Goal: Task Accomplishment & Management: Manage account settings

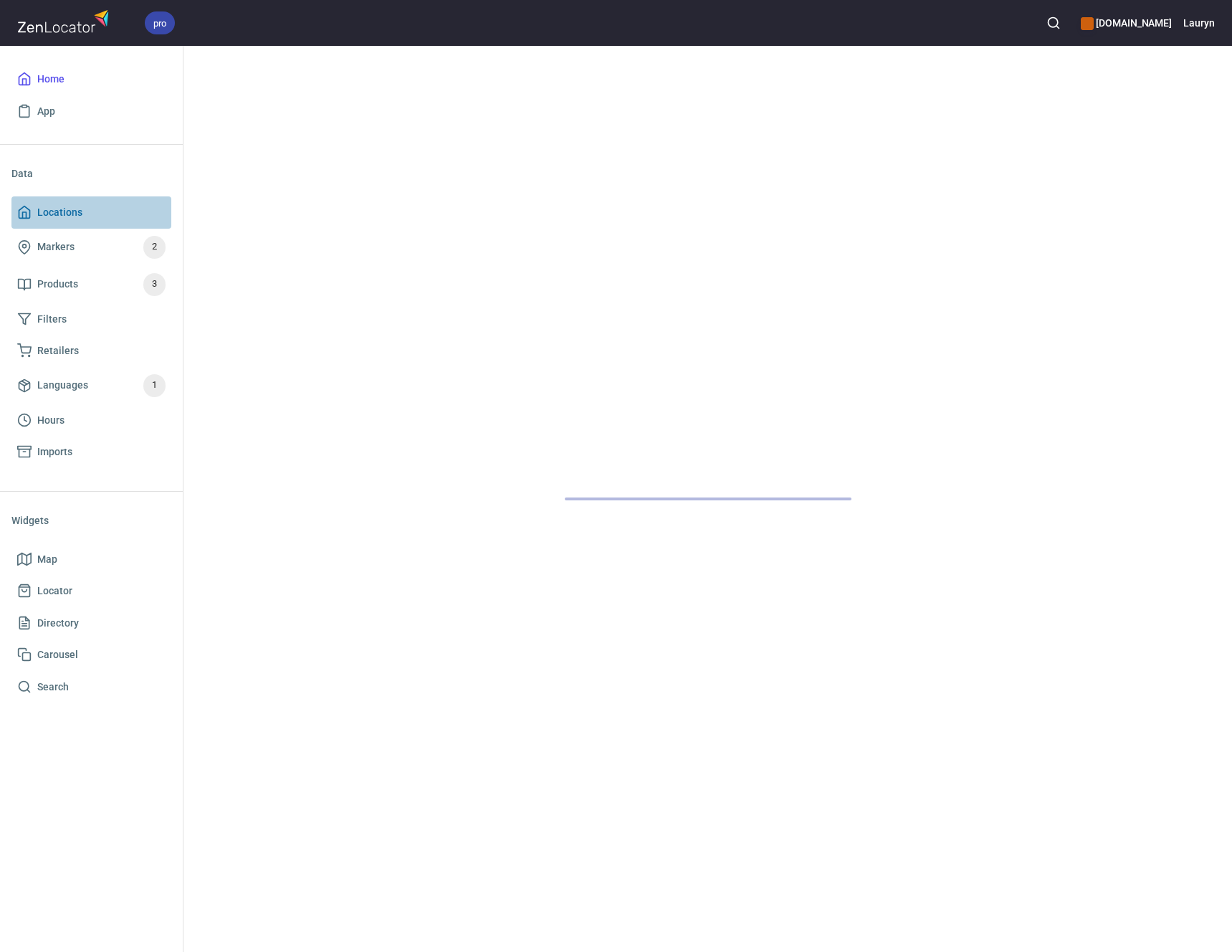
click at [61, 213] on span "Locations" at bounding box center [60, 212] width 45 height 18
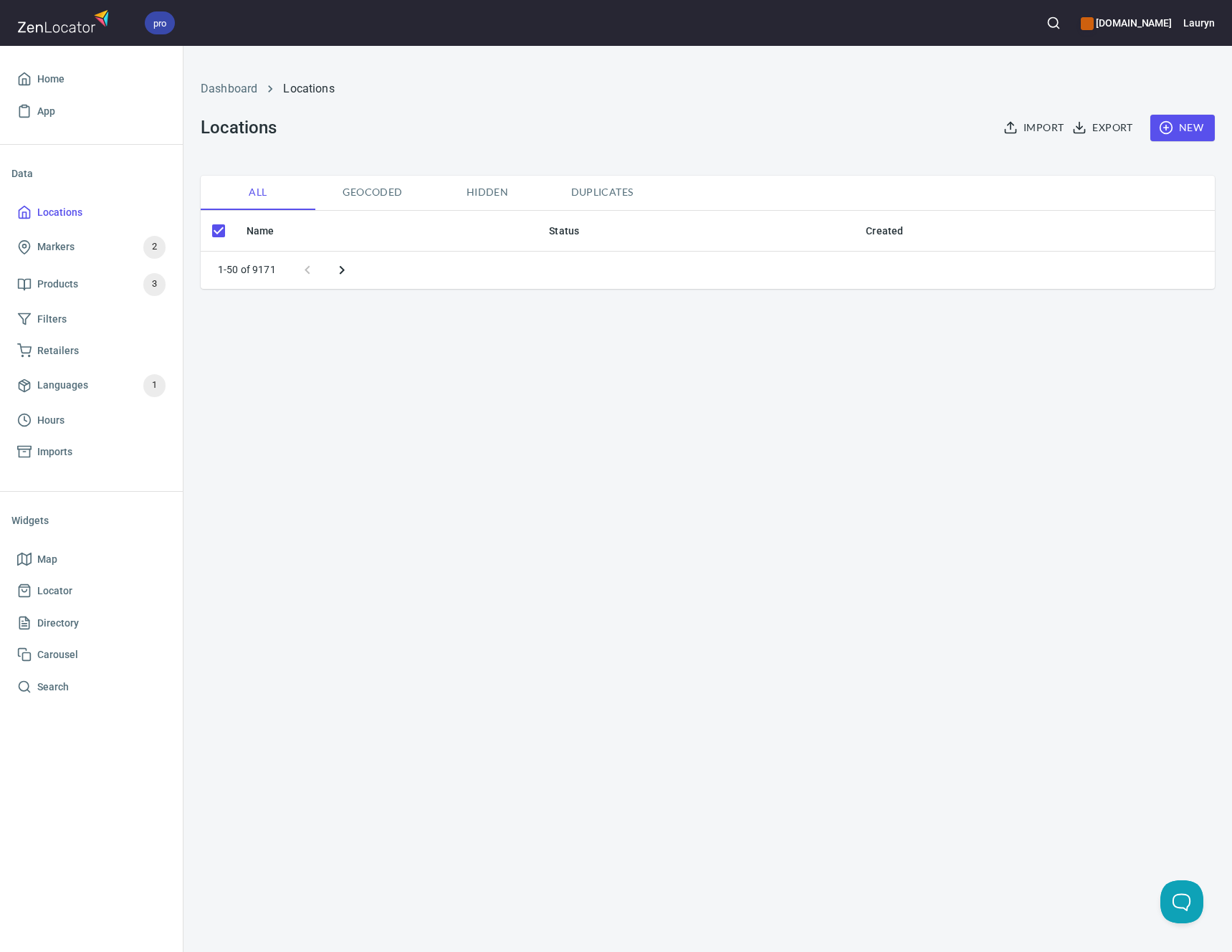
checkbox input "false"
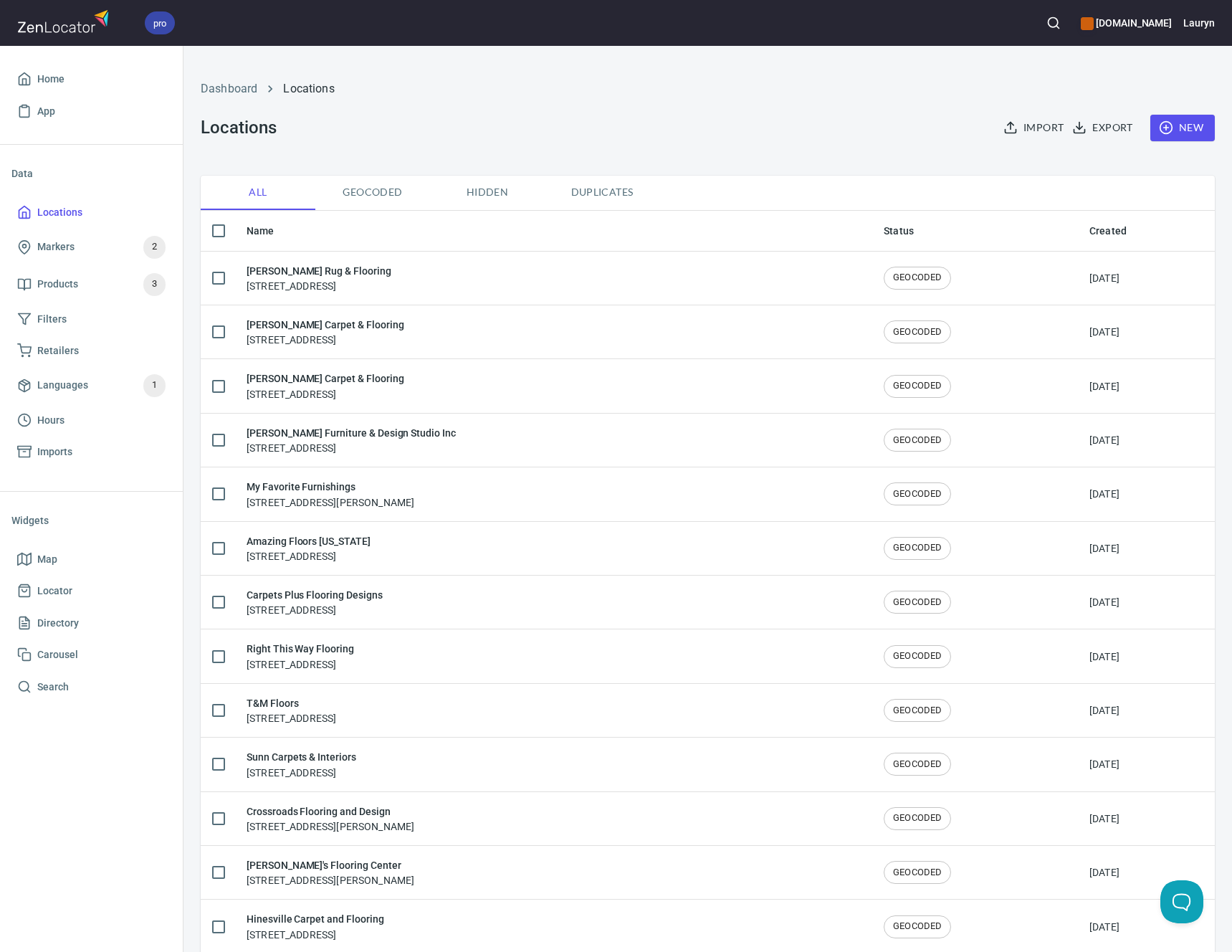
click at [1181, 117] on button "New" at bounding box center [1182, 128] width 65 height 26
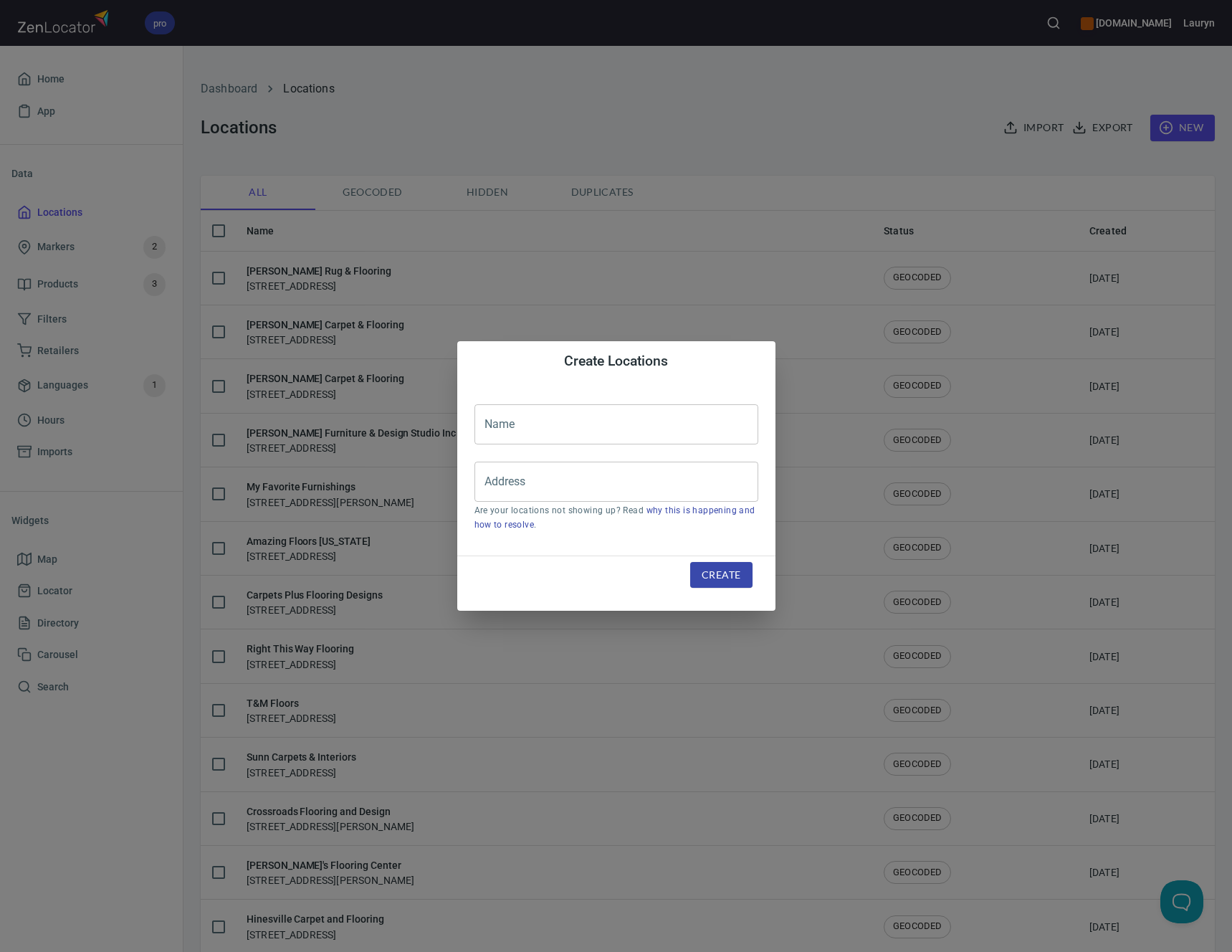
click at [914, 151] on div "Create Locations Name Name Address Address Are your locations not showing up? R…" at bounding box center [616, 476] width 1232 height 952
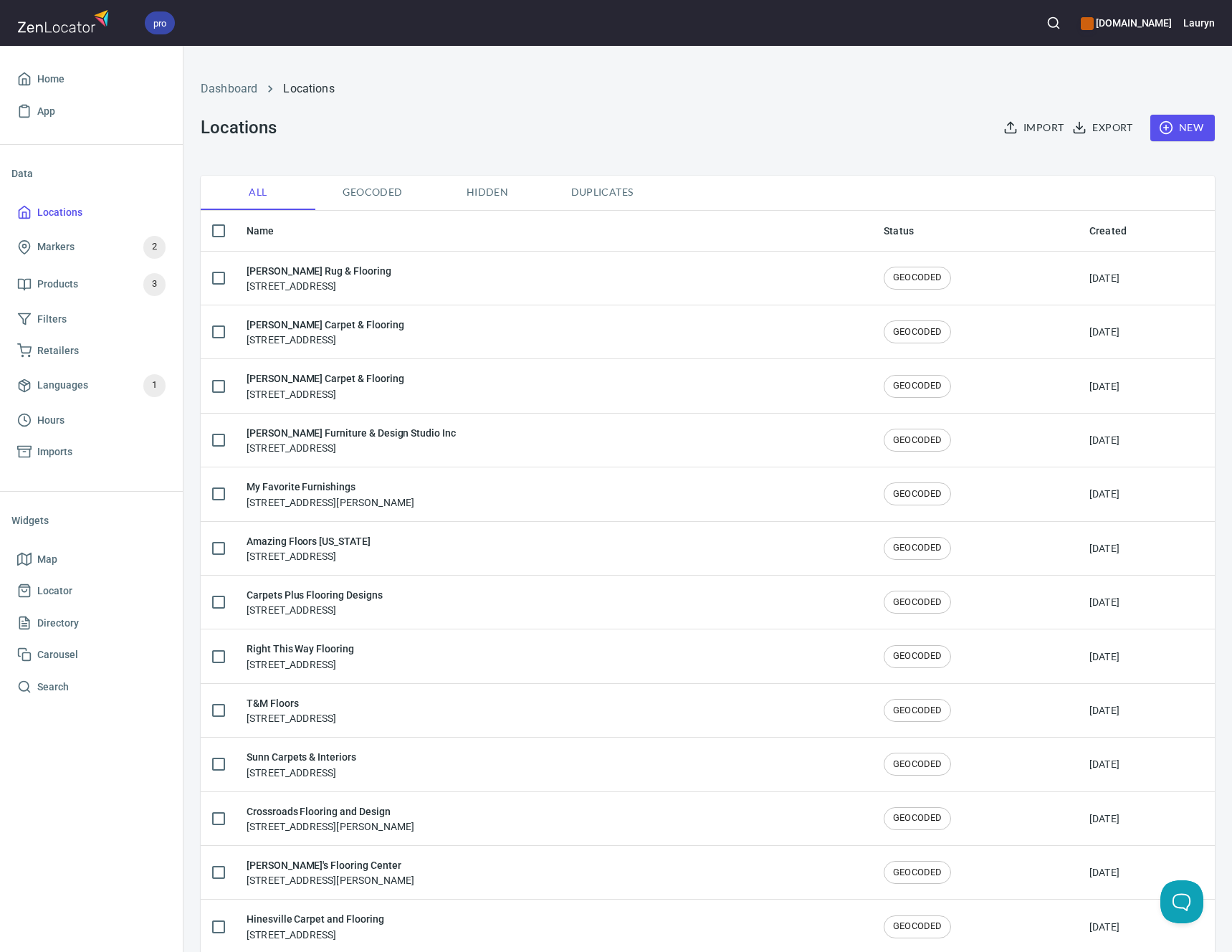
click at [1046, 21] on icon "button" at bounding box center [1053, 23] width 14 height 14
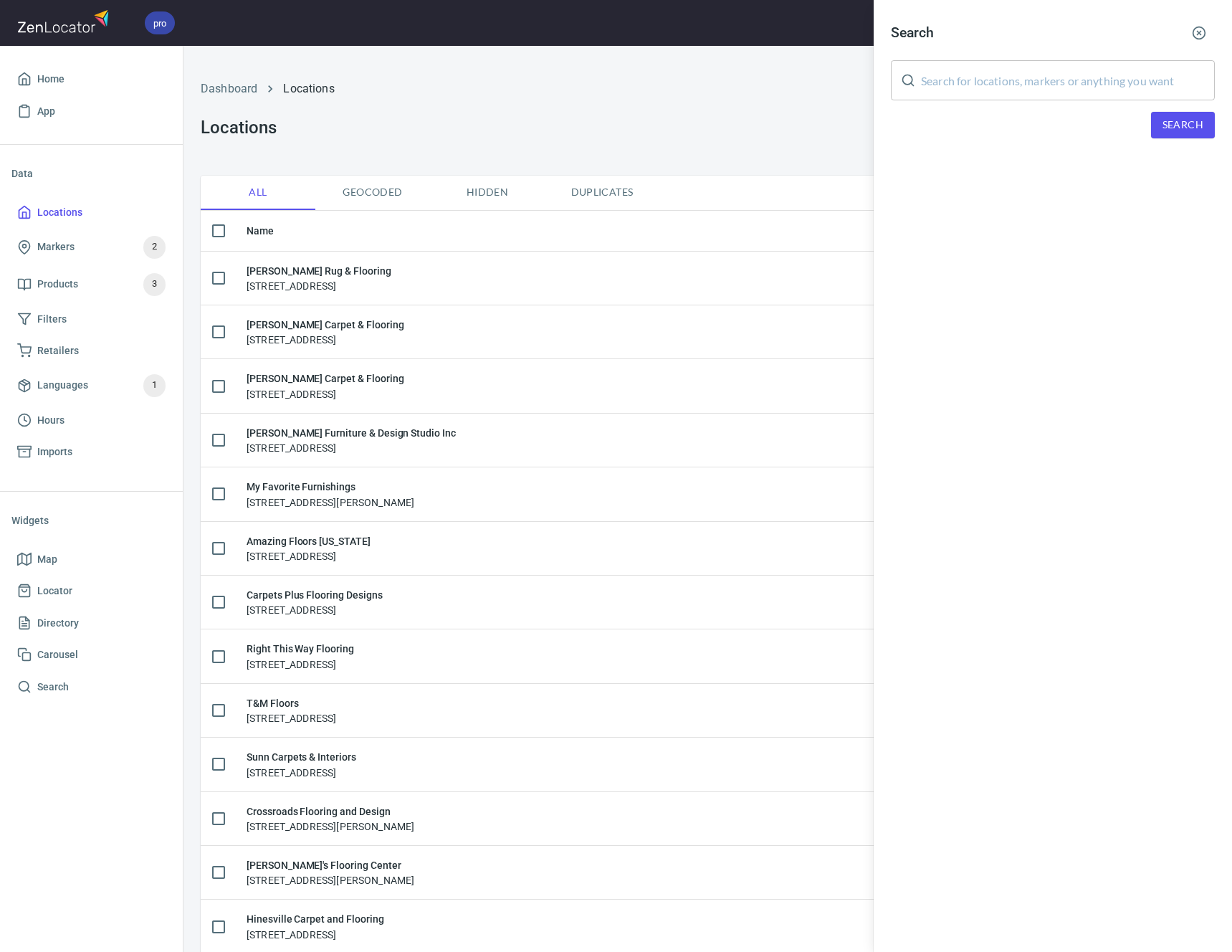
click at [1042, 88] on input "text" at bounding box center [1068, 80] width 294 height 40
paste input "60137"
type input "60137"
click at [1182, 115] on button "Search" at bounding box center [1183, 124] width 64 height 26
click at [1198, 26] on icon "button" at bounding box center [1198, 33] width 14 height 14
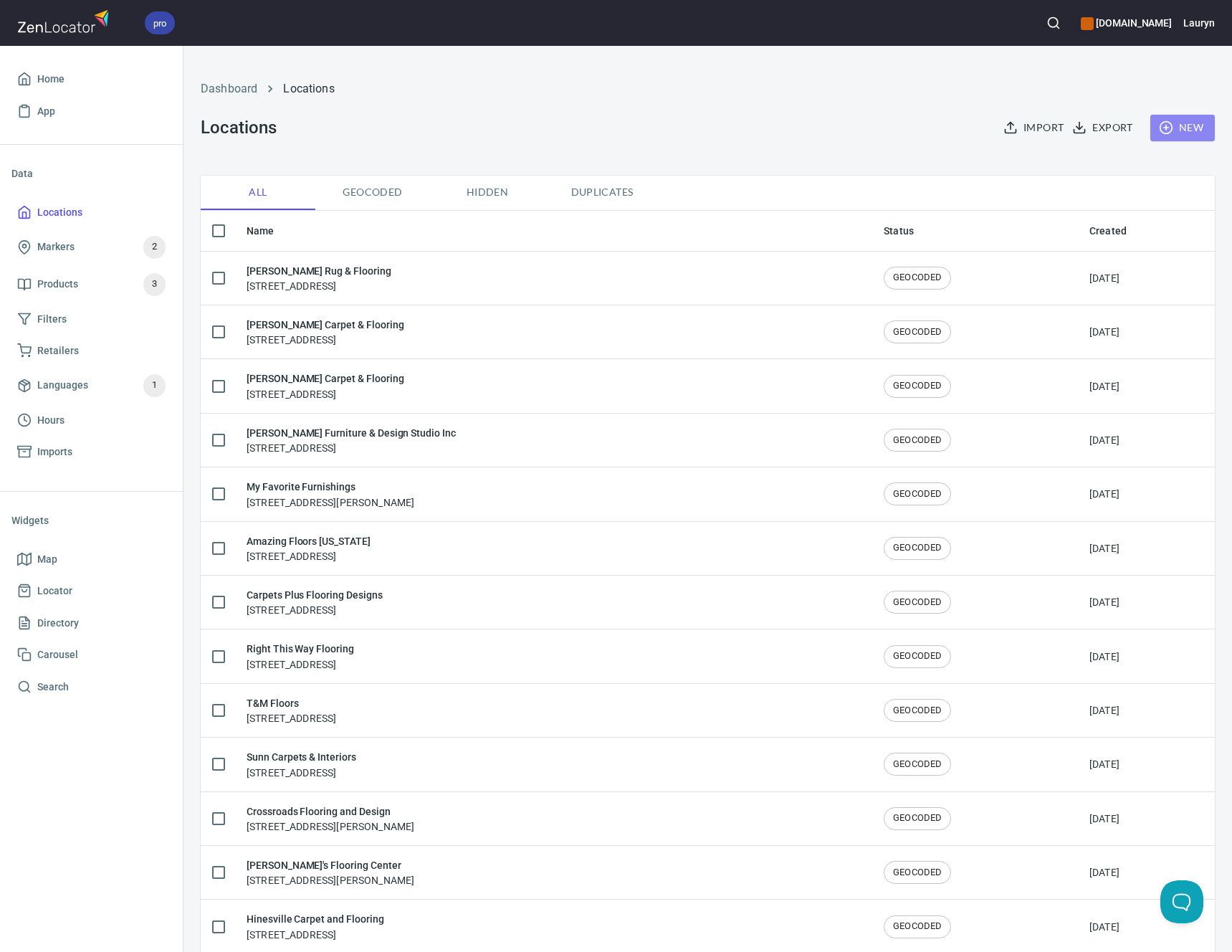
click at [1150, 117] on button "New" at bounding box center [1182, 128] width 65 height 26
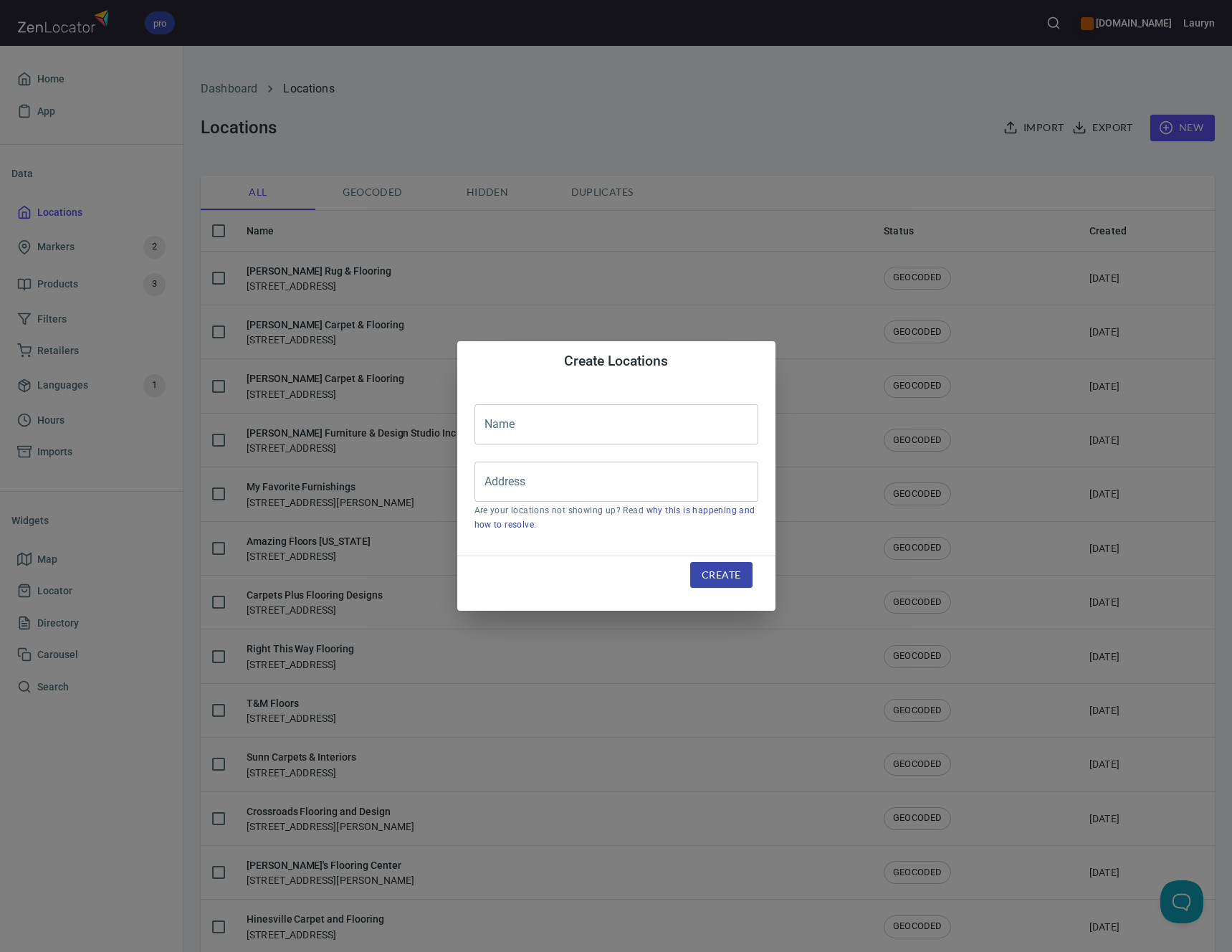
click at [582, 425] on input "text" at bounding box center [616, 424] width 284 height 40
paste input "DeSitter Flooring"
type input "DeSitter Flooring"
click at [653, 480] on input "Address" at bounding box center [606, 481] width 250 height 27
paste input "[STREET_ADDRESS][PERSON_NAME][PERSON_NAME]"
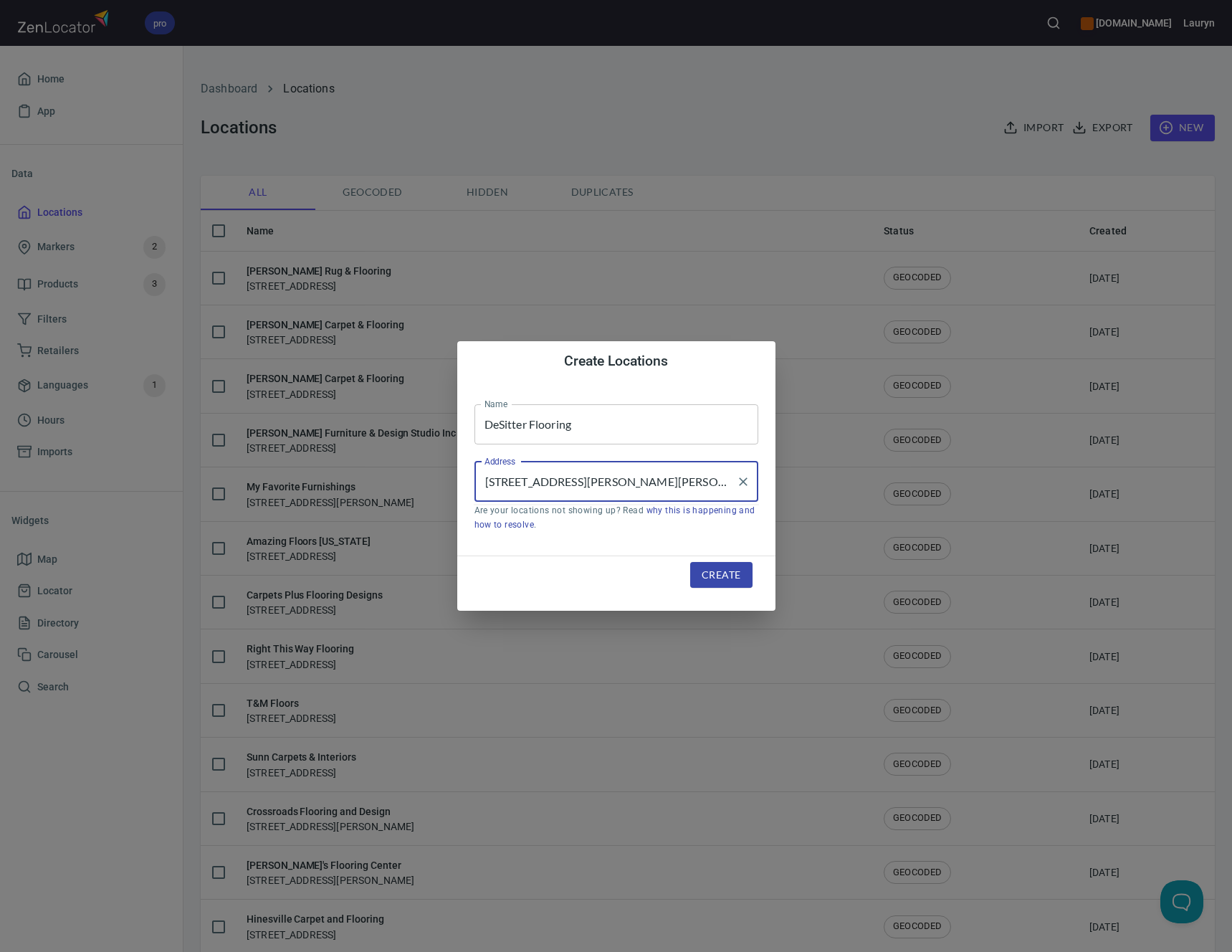
type input "[STREET_ADDRESS][PERSON_NAME][PERSON_NAME]"
click at [693, 574] on button "Create" at bounding box center [721, 575] width 61 height 26
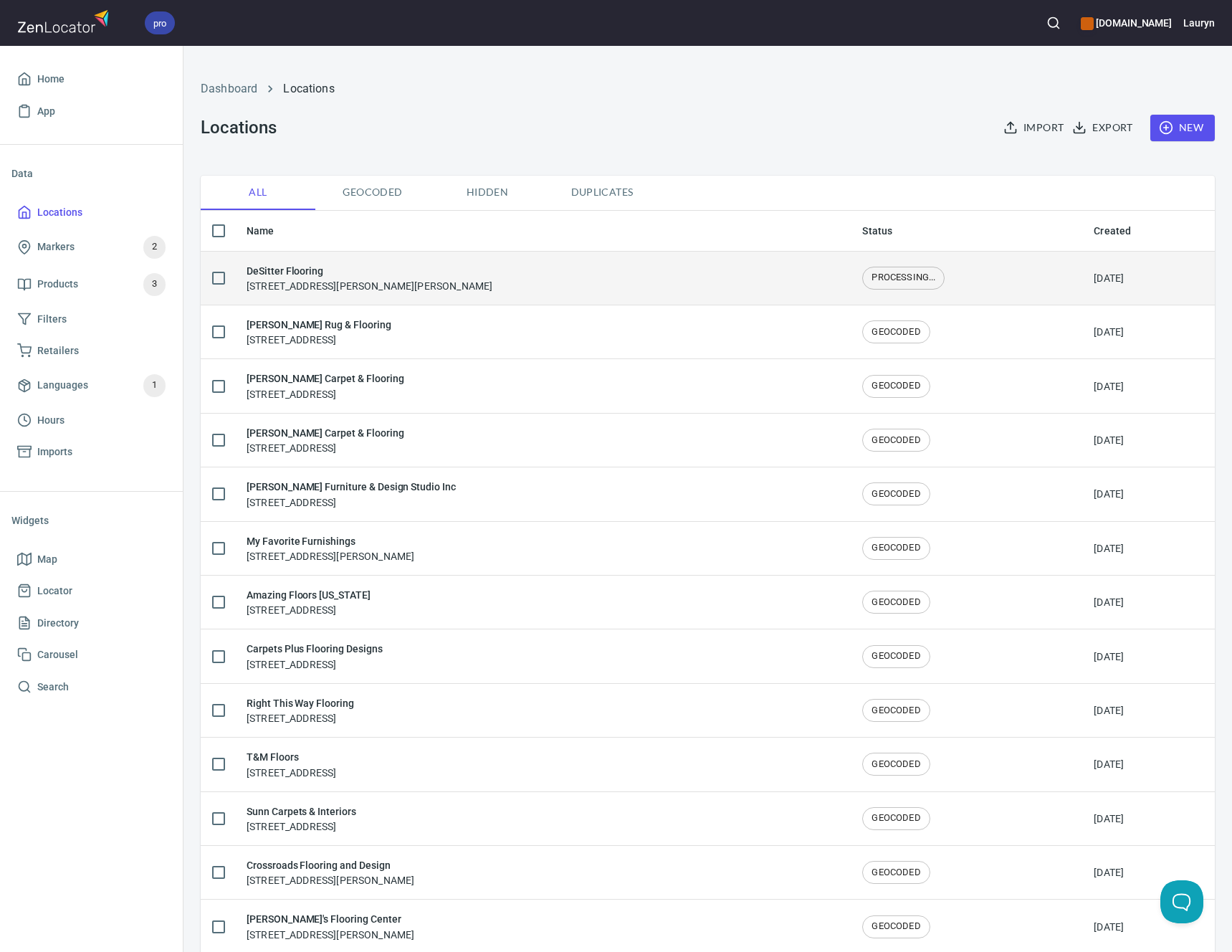
click at [584, 278] on div "DeSitter Flooring 444 Roosevelt Rd, Glen Ellyn, IL 60137" at bounding box center [543, 278] width 593 height 30
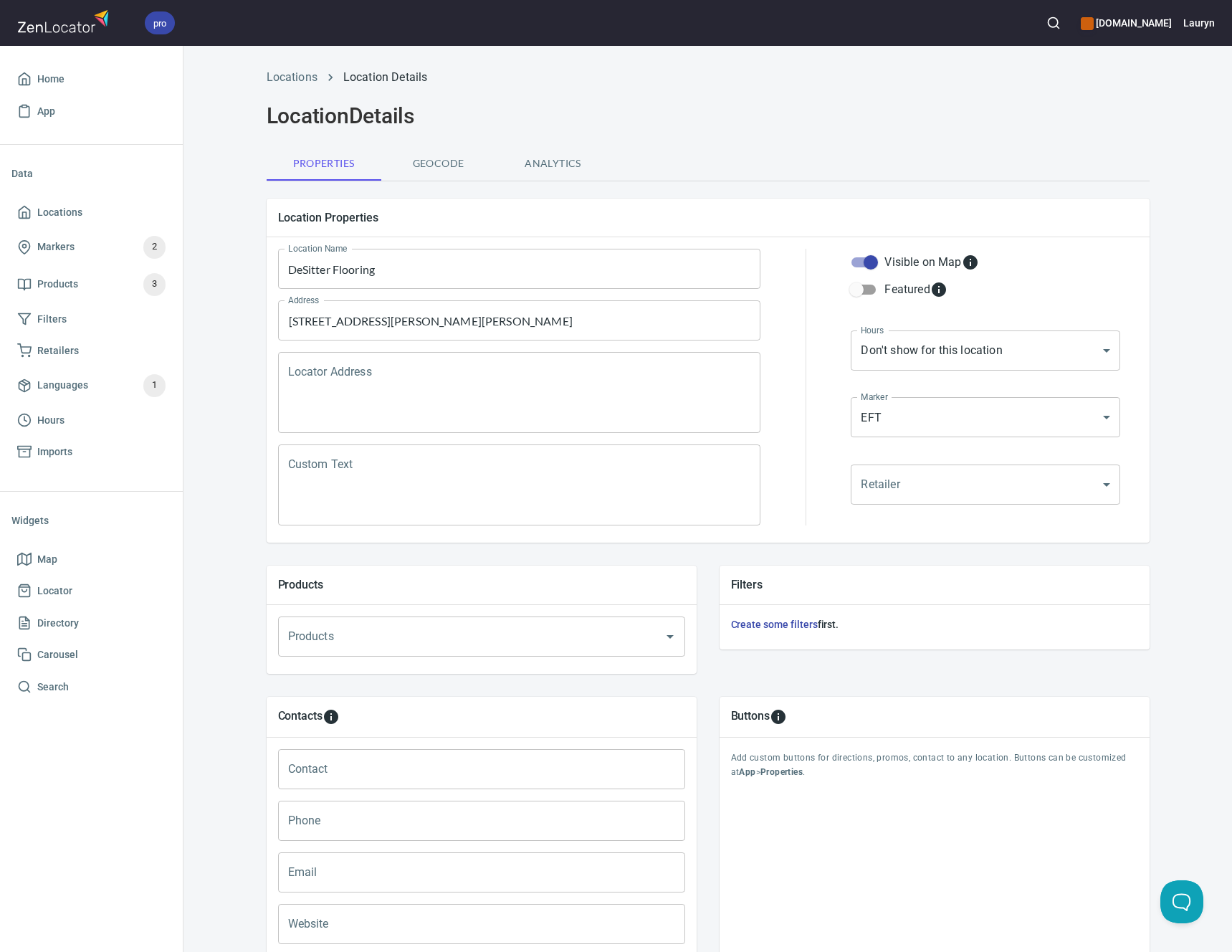
scroll to position [138, 0]
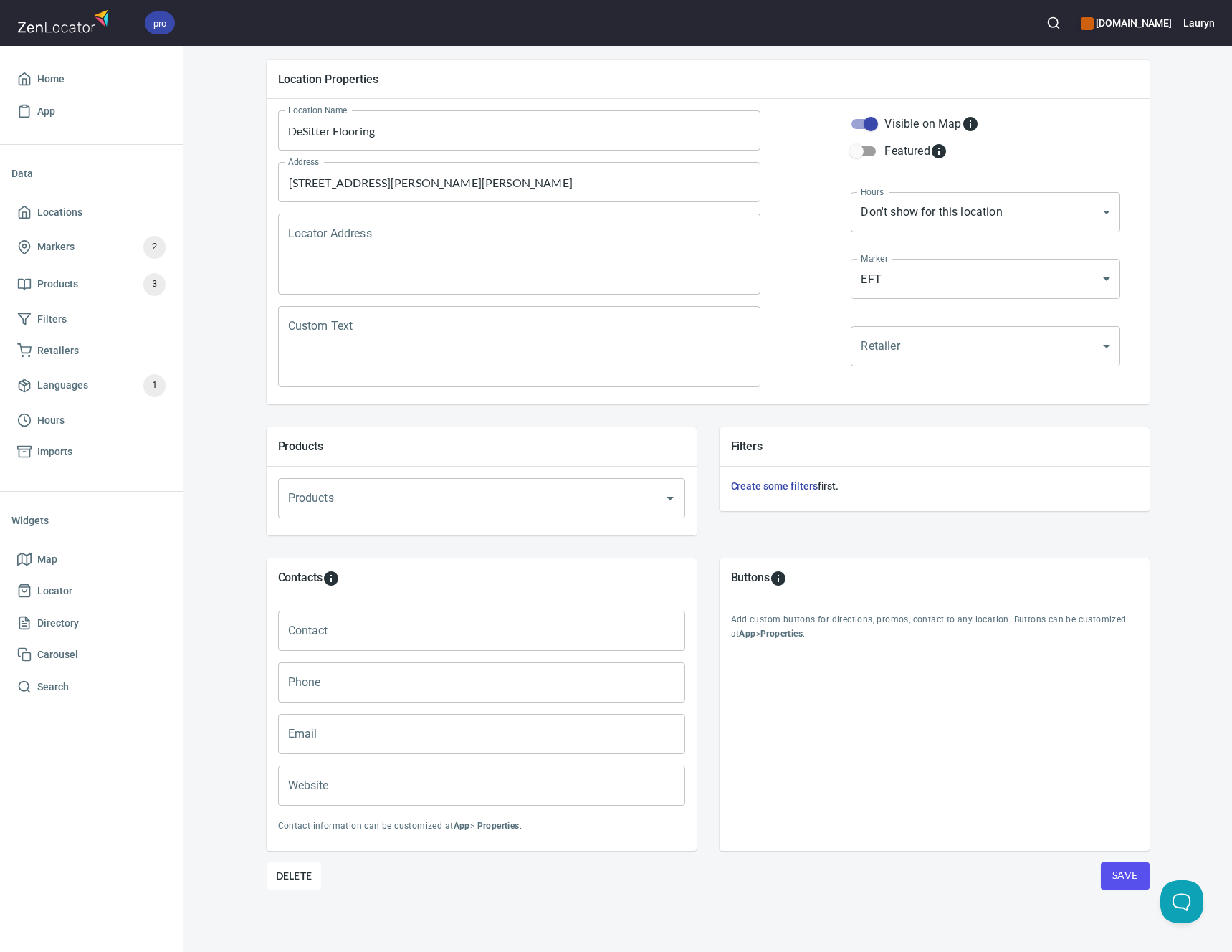
click at [400, 686] on input "Phone" at bounding box center [481, 682] width 407 height 40
paste input "(630) 517-2697"
type input "(630) 517-2697"
click at [464, 793] on input "Website" at bounding box center [481, 785] width 407 height 40
paste input "https://www.desitterflooring.com/"
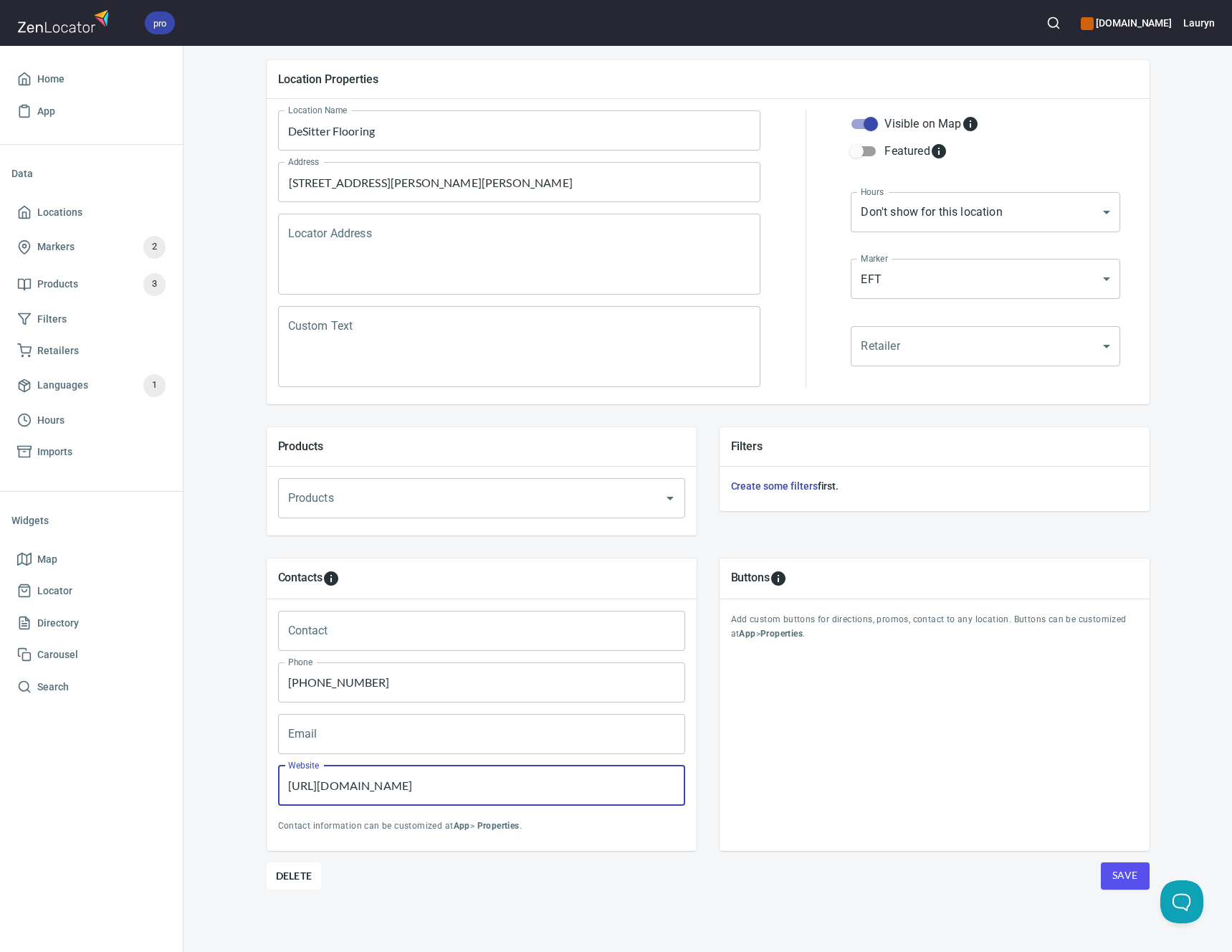
type input "https://www.desitterflooring.com/"
click at [760, 845] on div "Buttons Add custom buttons for directions, promos, contact to any location. But…" at bounding box center [934, 705] width 430 height 292
click at [1112, 881] on span "Save" at bounding box center [1125, 875] width 26 height 18
click at [110, 211] on span "Locations" at bounding box center [92, 212] width 148 height 18
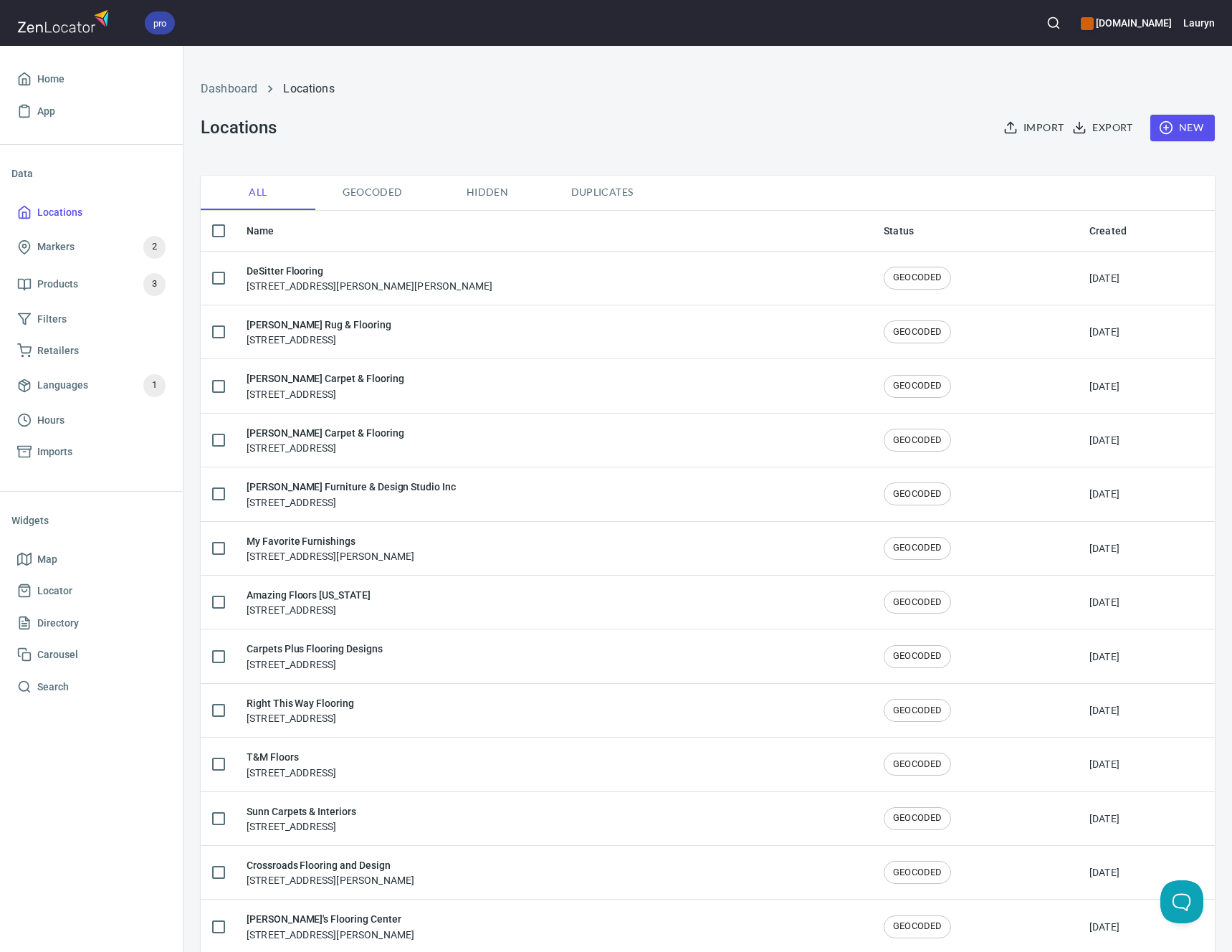
click at [1046, 22] on icon "button" at bounding box center [1053, 23] width 14 height 14
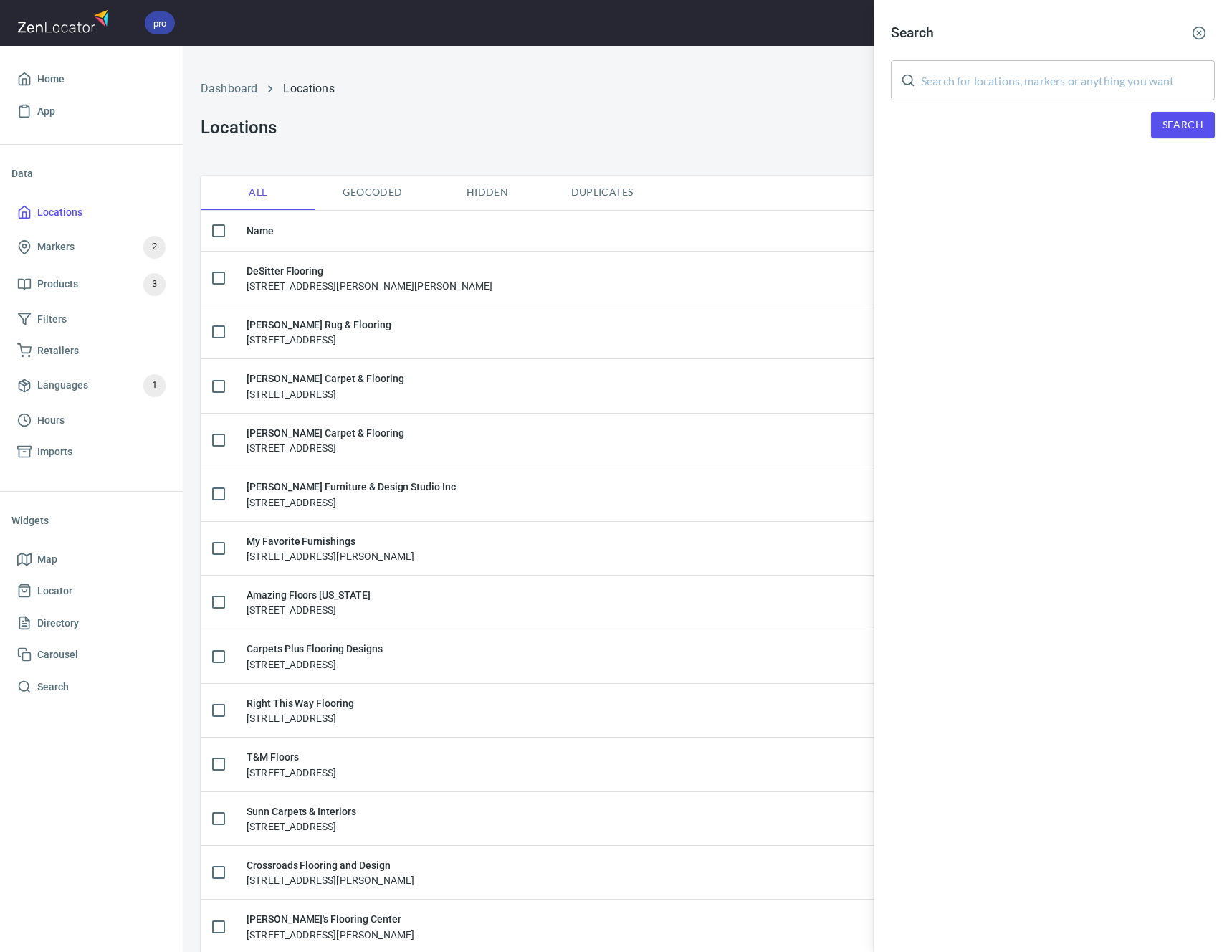
click at [1010, 91] on input "text" at bounding box center [1068, 80] width 294 height 40
paste input "60525"
type input "60525"
click at [1183, 113] on button "Search" at bounding box center [1183, 124] width 64 height 26
click at [1195, 30] on icon "button" at bounding box center [1198, 33] width 14 height 14
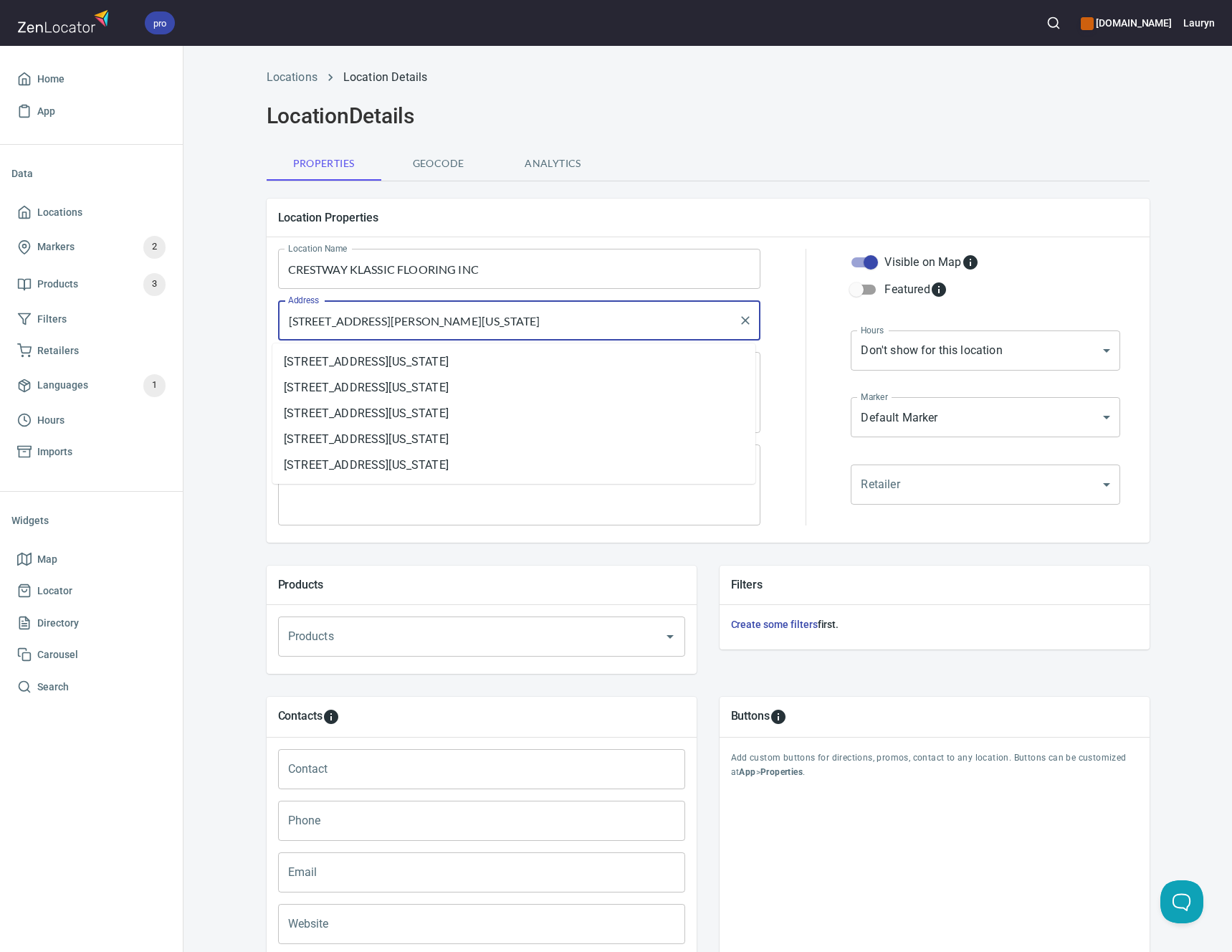
drag, startPoint x: 585, startPoint y: 315, endPoint x: 178, endPoint y: 314, distance: 407.0
click at [178, 314] on div "pro www.engineeredfloors.com Lauryn Home App Data Locations Markers 2 Products …" at bounding box center [616, 476] width 1232 height 952
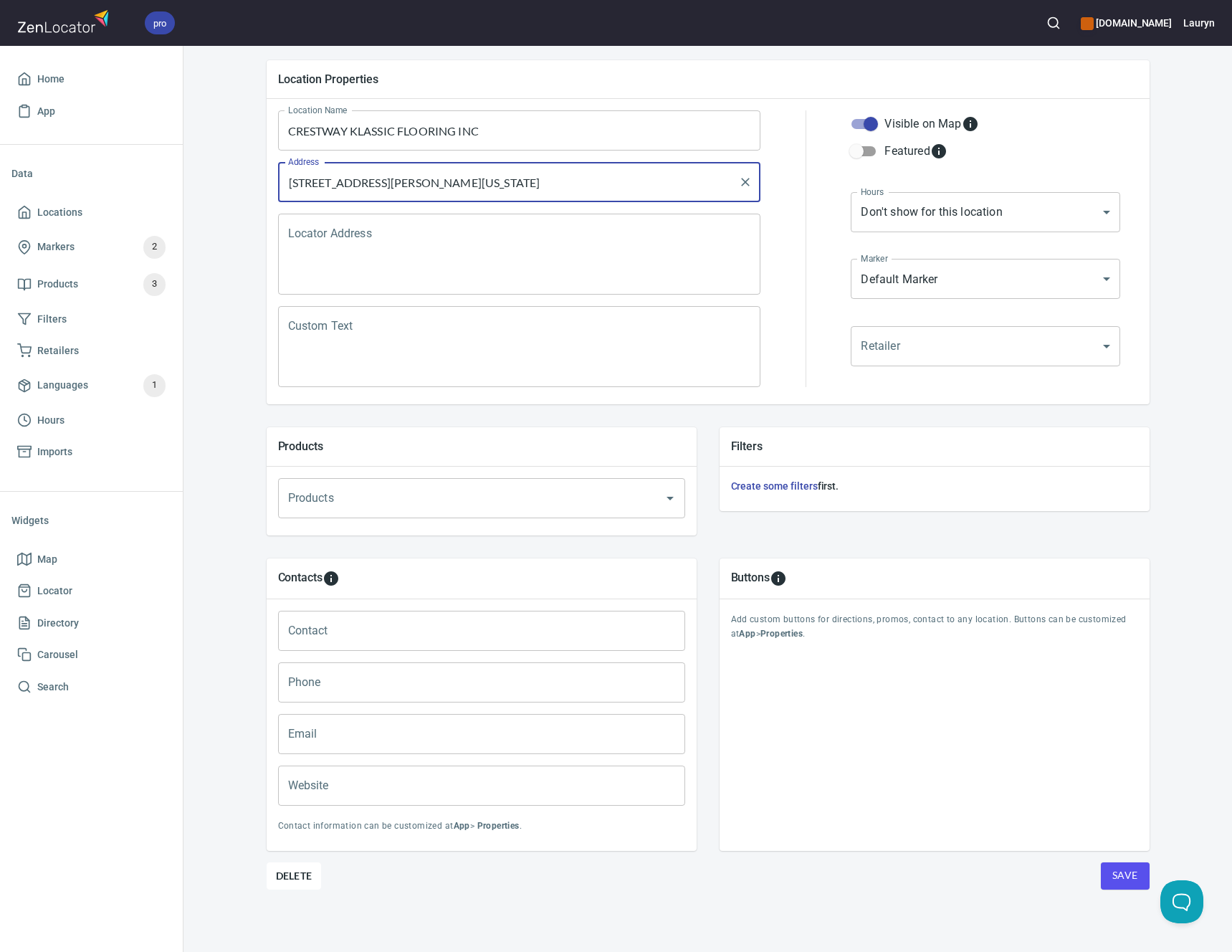
scroll to position [138, 0]
click at [294, 870] on span "Delete" at bounding box center [294, 876] width 37 height 18
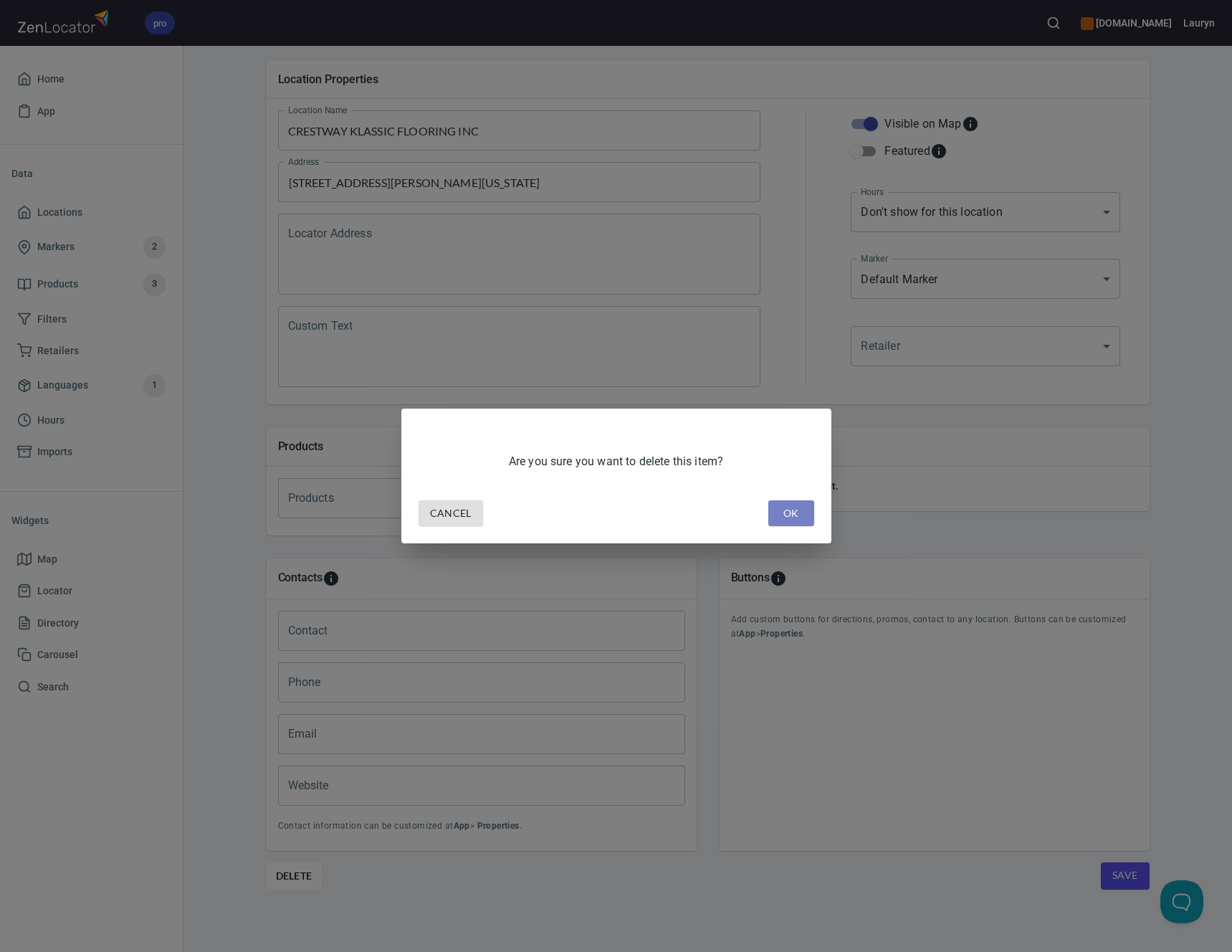
click at [792, 515] on span "OK" at bounding box center [791, 513] width 23 height 18
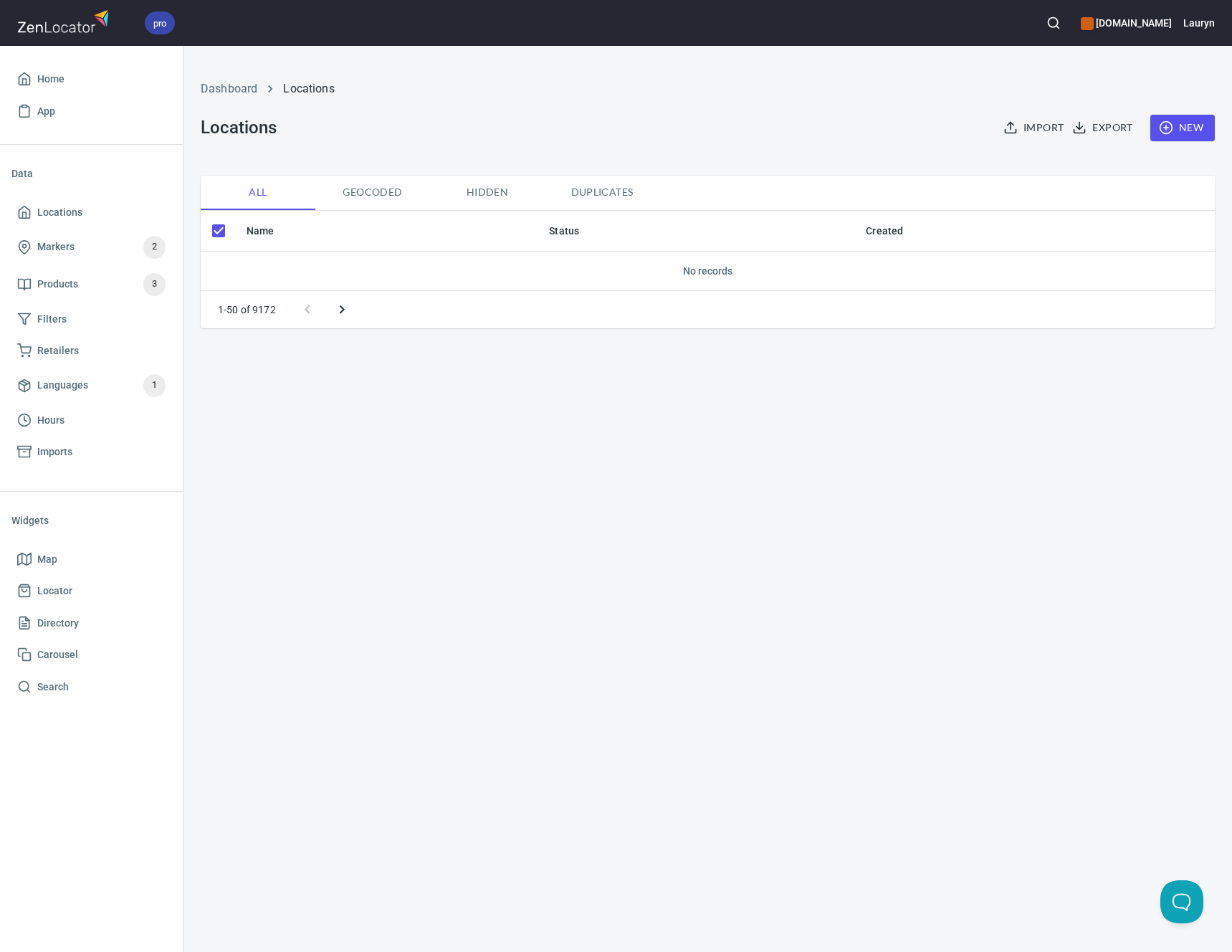
checkbox input "false"
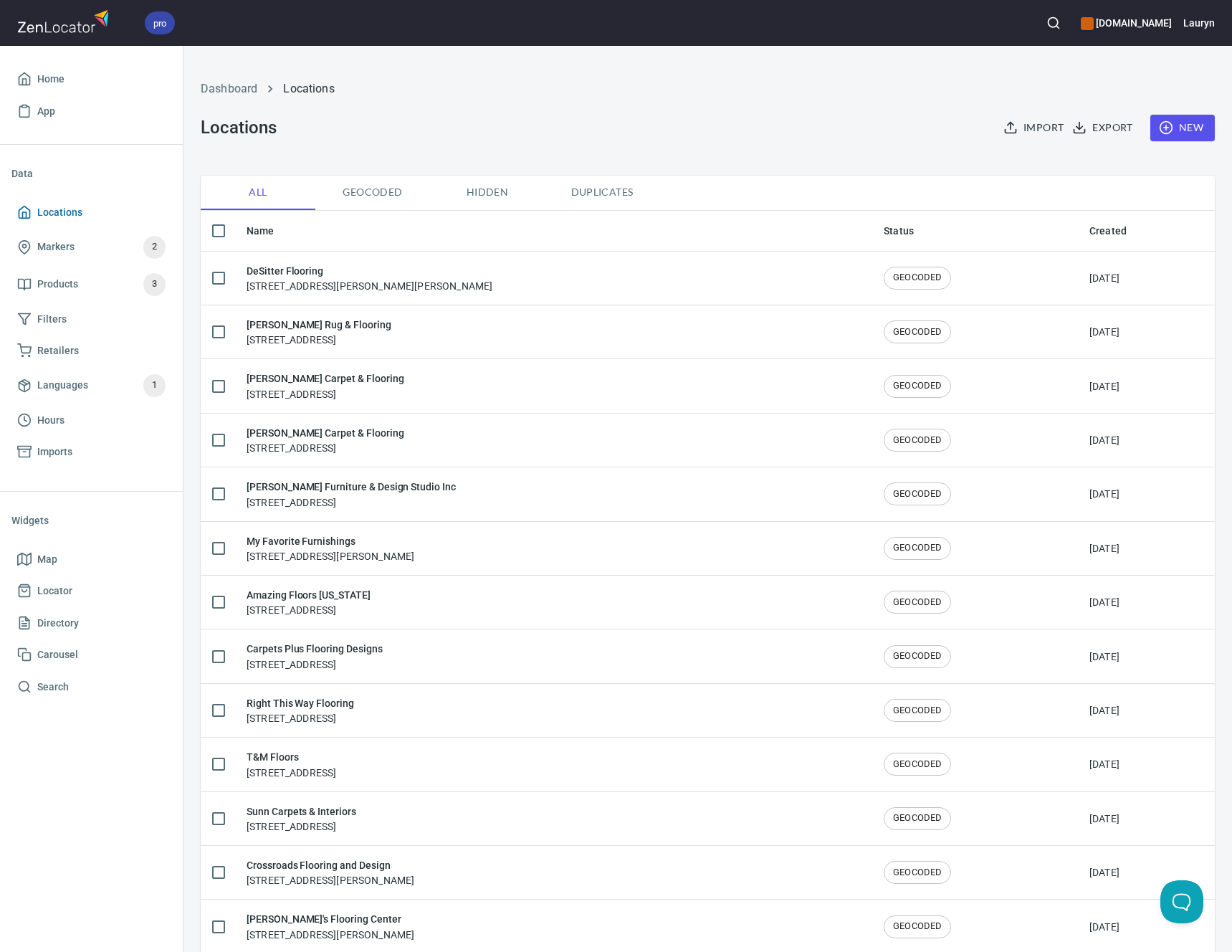
click at [103, 212] on span "Locations" at bounding box center [92, 212] width 148 height 18
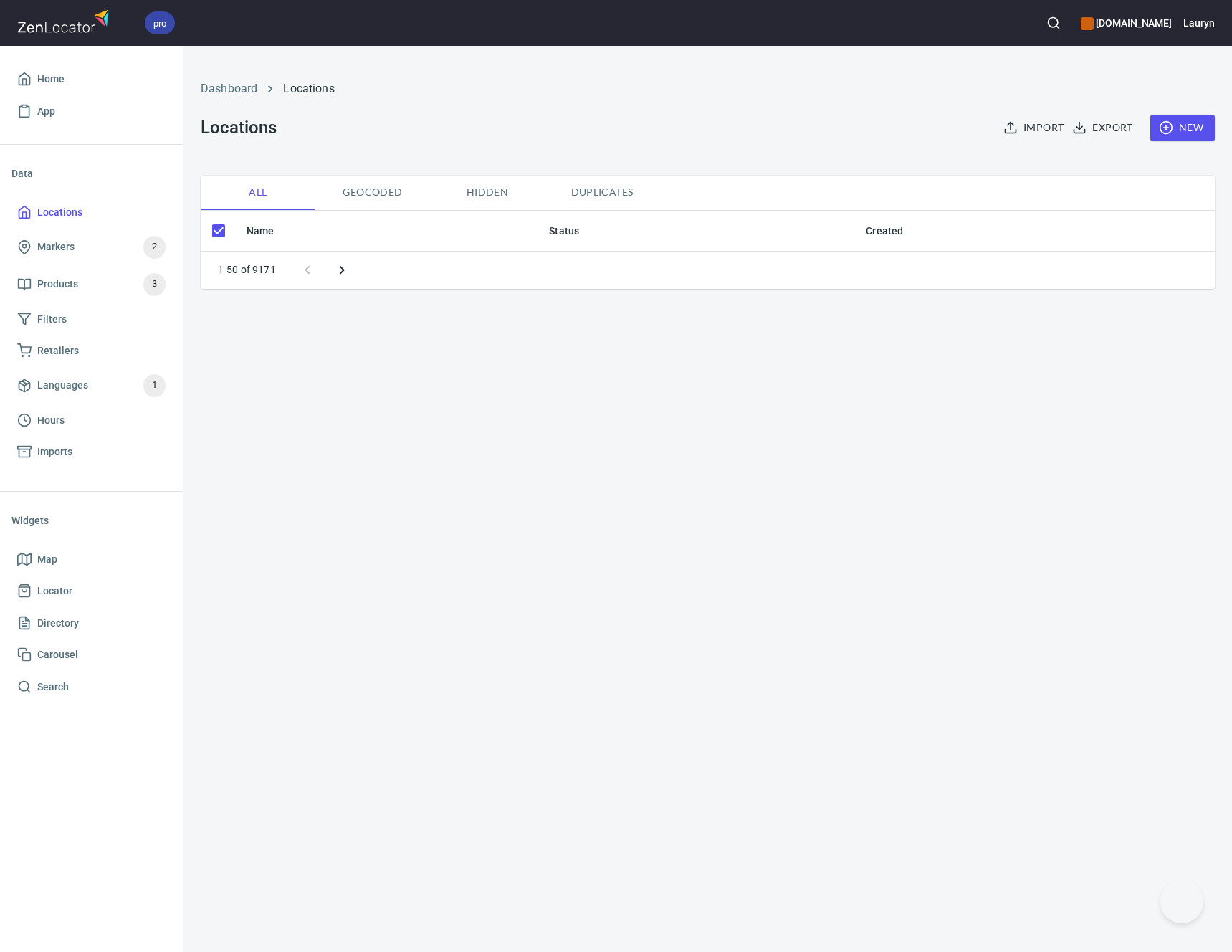
checkbox input "false"
click at [1168, 118] on button "New" at bounding box center [1182, 128] width 65 height 26
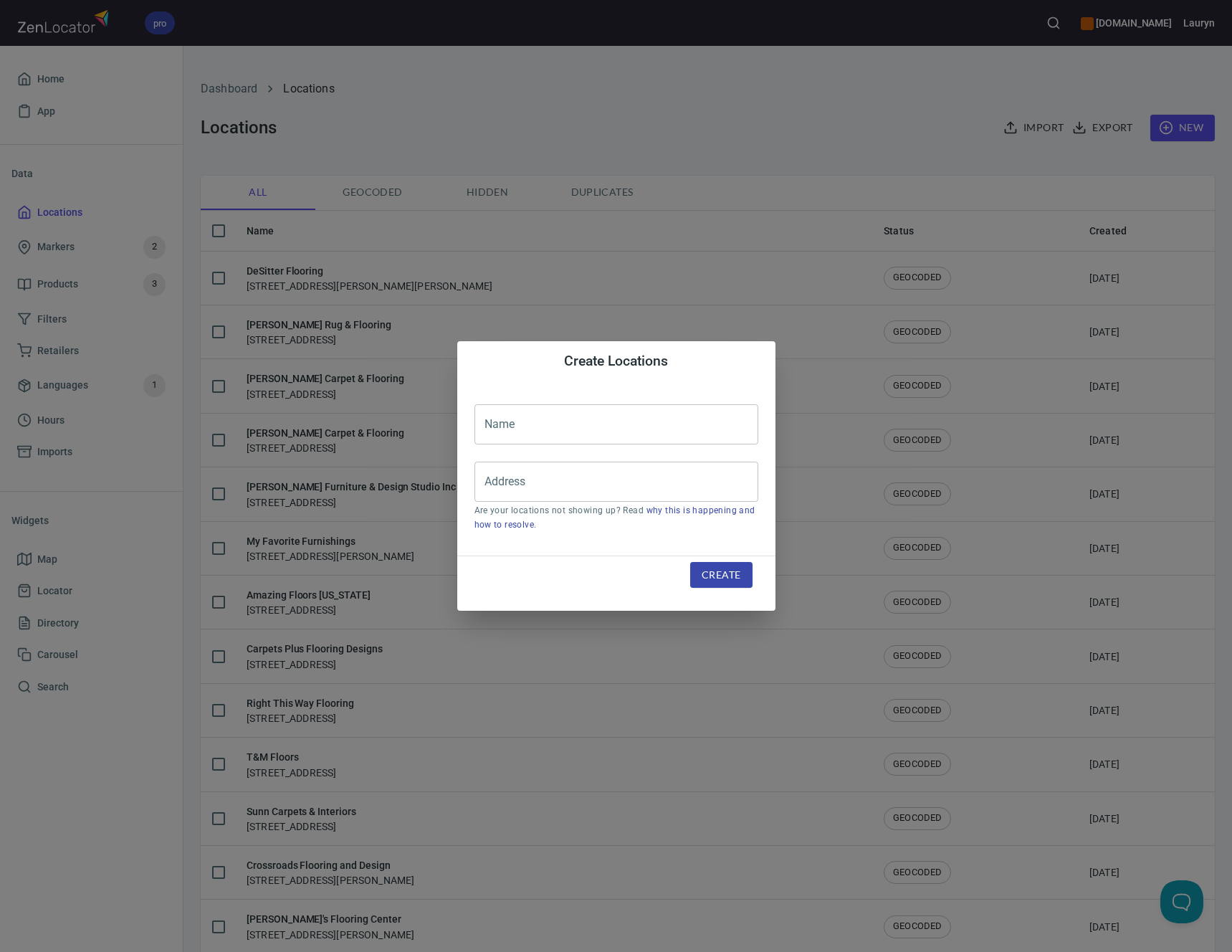
click at [713, 421] on input "text" at bounding box center [616, 424] width 284 height 40
paste input "DeSitter Flooring"
type input "DeSitter Flooring"
click at [571, 458] on div "Name DeSitter Flooring Name Address Address Are your locations not showing up? …" at bounding box center [616, 468] width 318 height 174
click at [571, 476] on input "Address" at bounding box center [606, 481] width 250 height 27
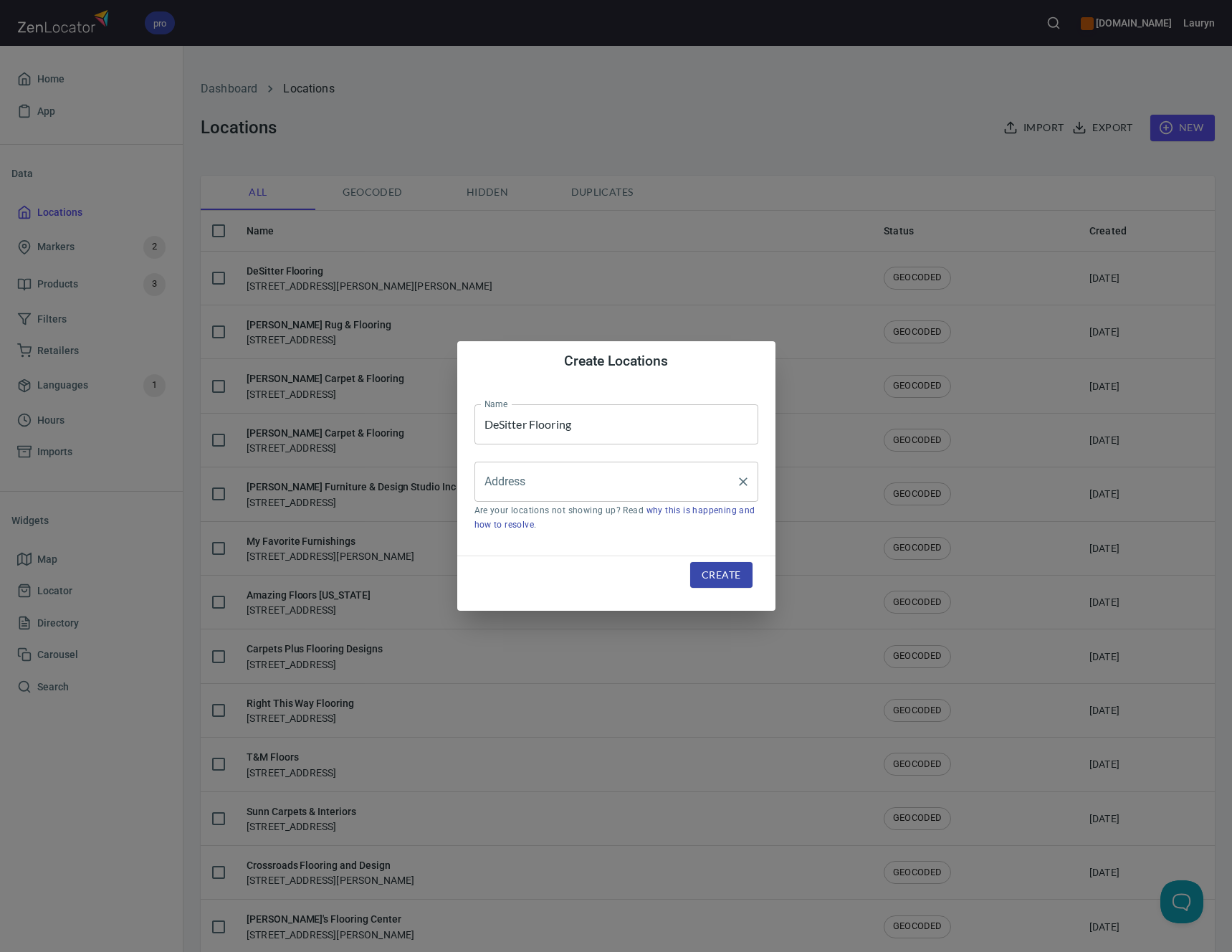
paste input "[STREET_ADDRESS]"
type input "[STREET_ADDRESS]"
click at [701, 577] on span "Create" at bounding box center [721, 575] width 38 height 18
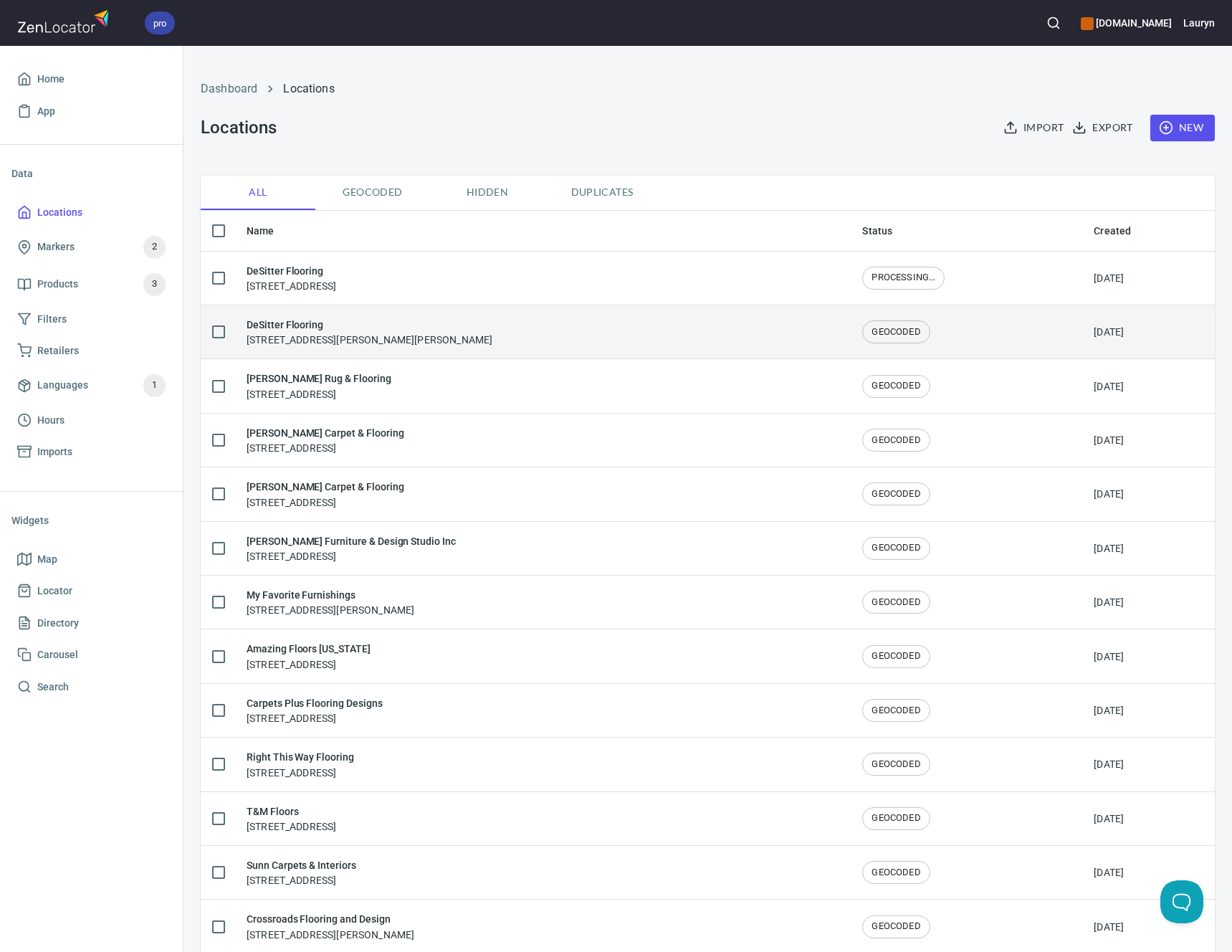
click at [614, 305] on td "DeSitter Flooring 444 Roosevelt Rd, Glen Ellyn, IL 60137" at bounding box center [543, 331] width 615 height 53
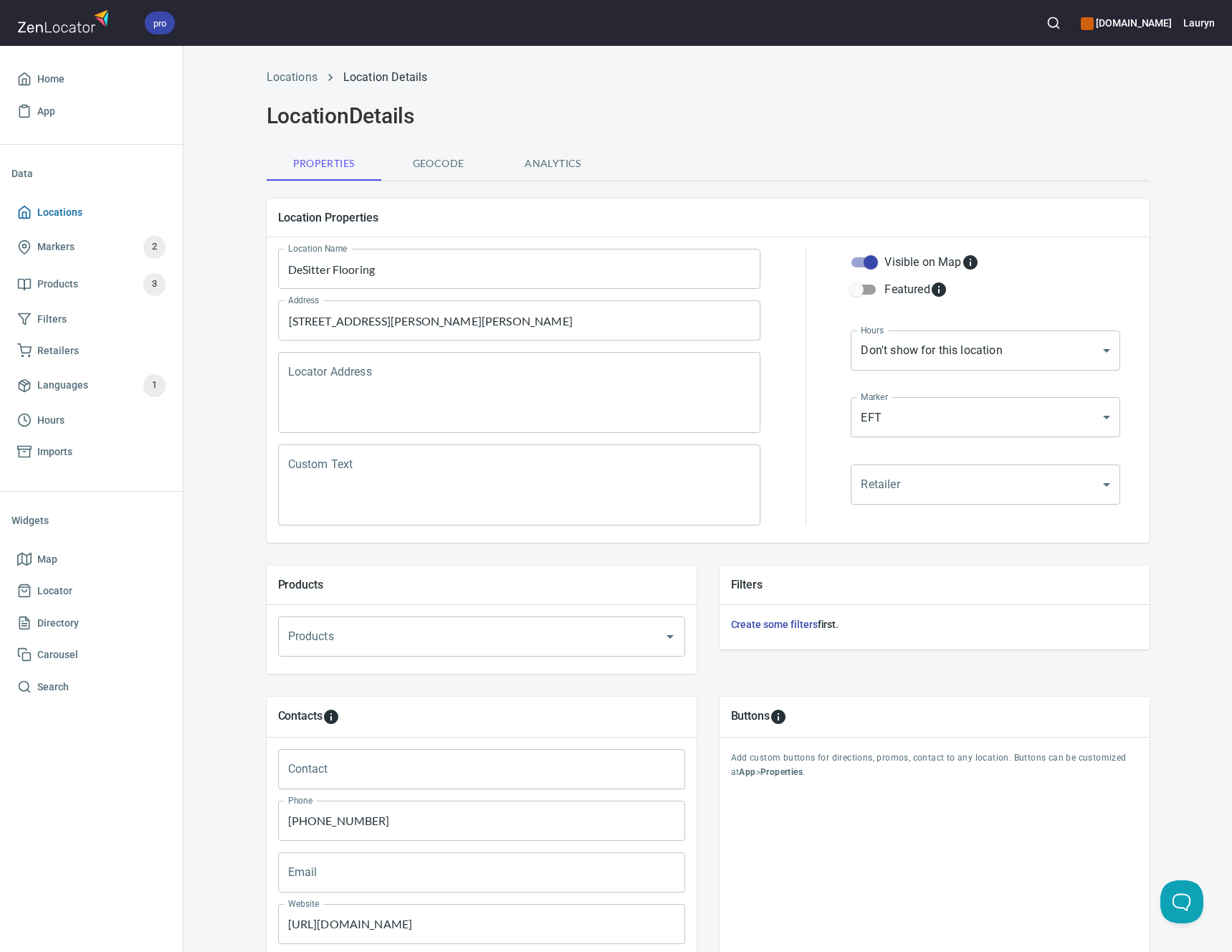
click at [122, 213] on span "Locations" at bounding box center [92, 212] width 148 height 18
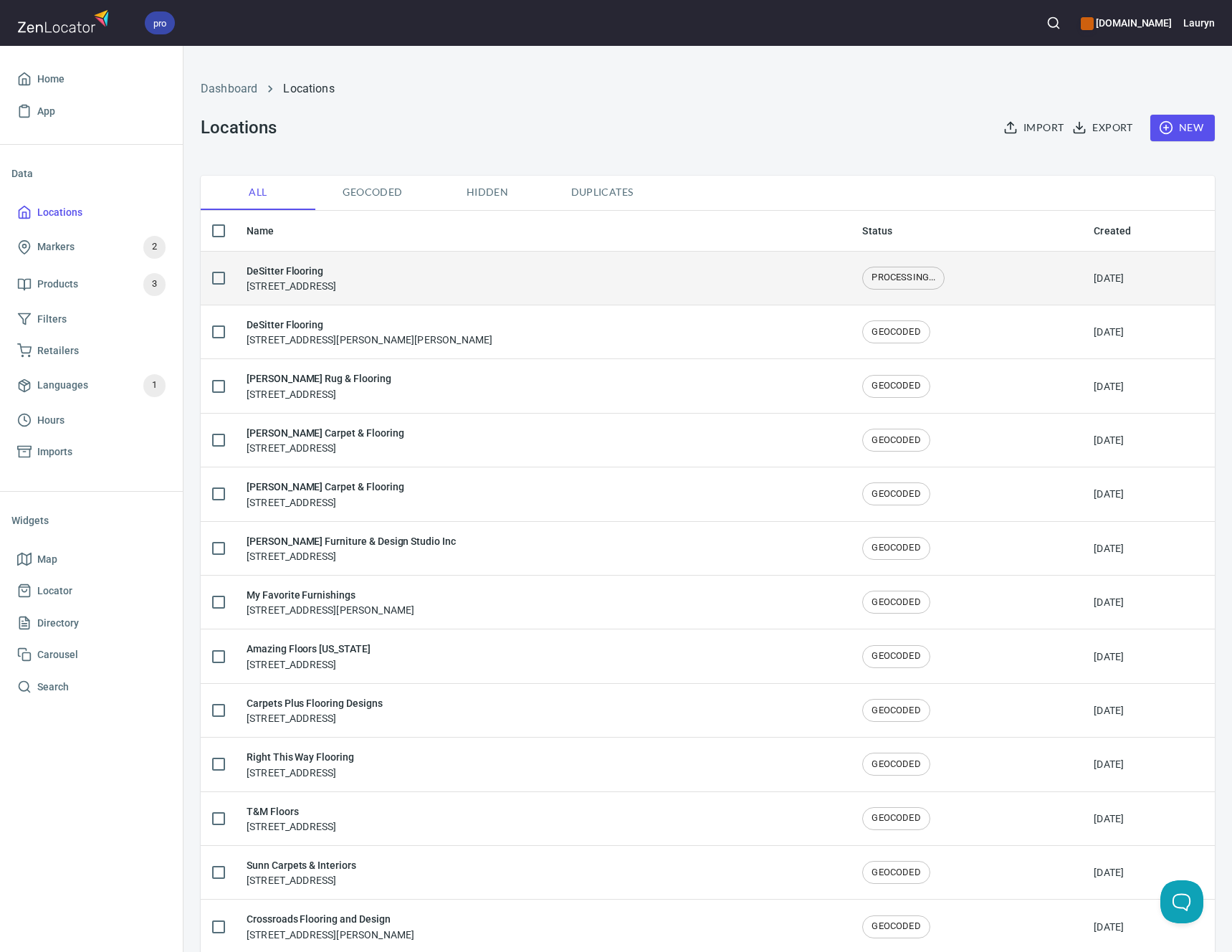
click at [440, 258] on td "DeSitter Flooring 1 N Kensington Ave, La Grange, IL 60525" at bounding box center [543, 277] width 615 height 53
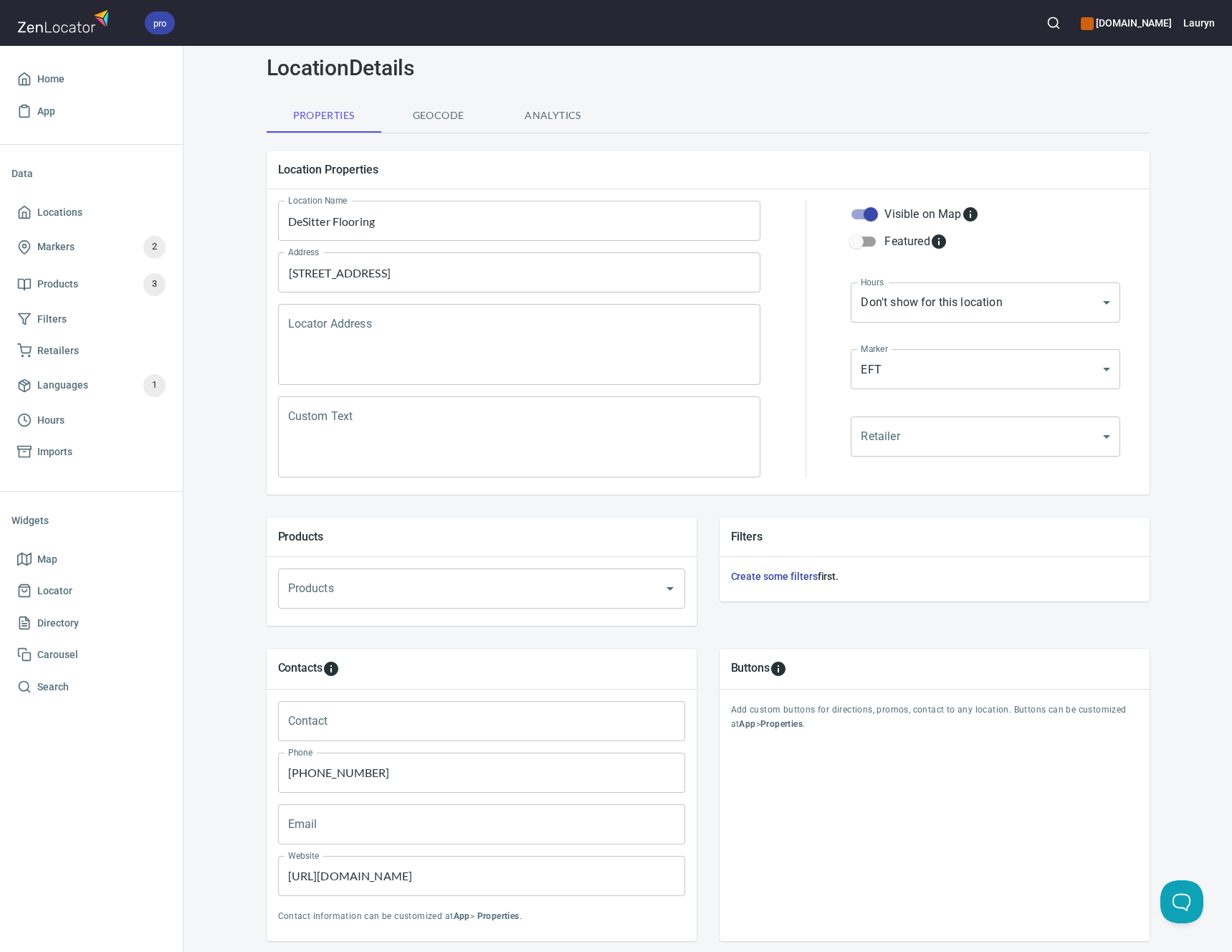
scroll to position [138, 0]
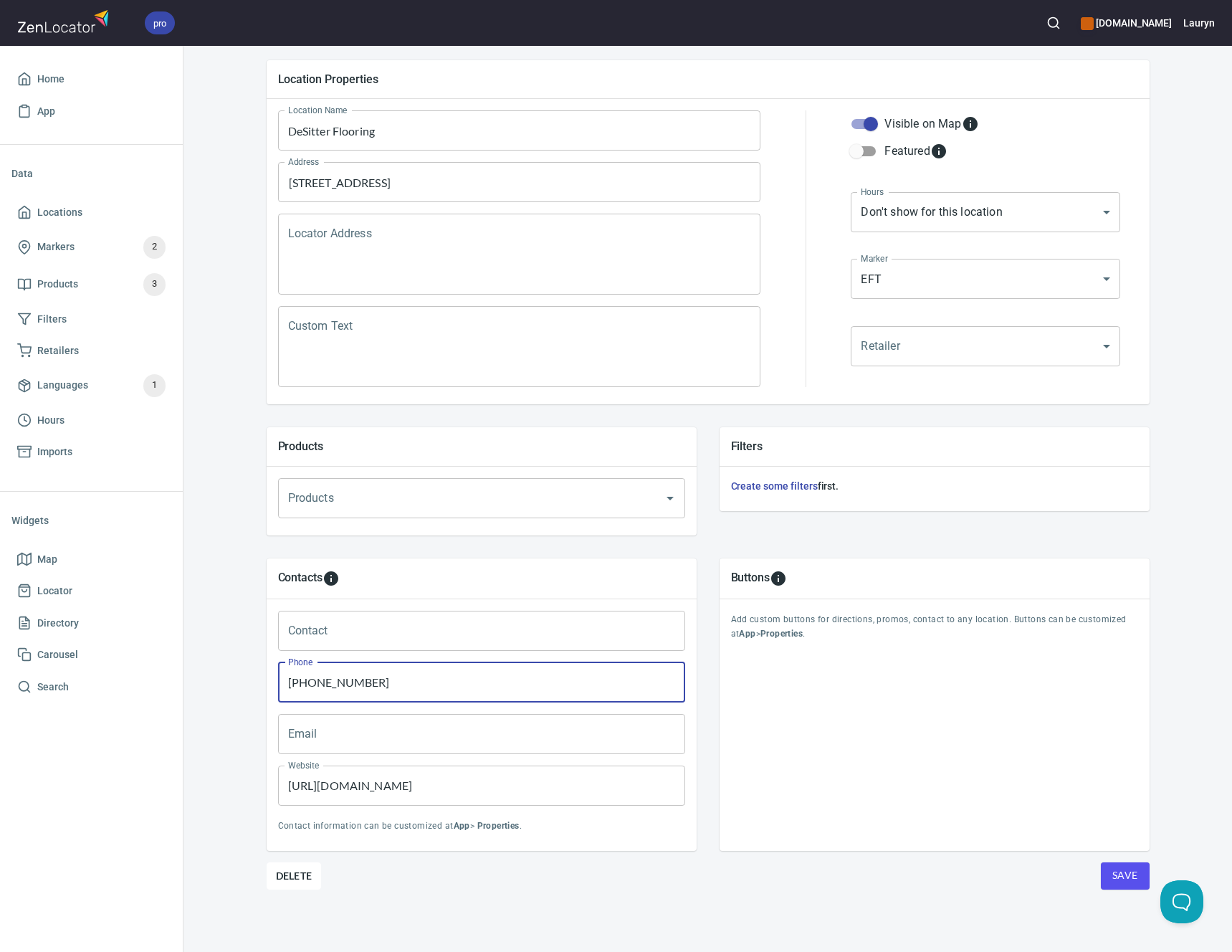
drag, startPoint x: 401, startPoint y: 684, endPoint x: 181, endPoint y: 684, distance: 220.0
click at [181, 684] on div "pro www.engineeredfloors.com Lauryn Home App Data Locations Markers 2 Products …" at bounding box center [616, 476] width 1232 height 952
paste input "708) 813-2933"
type input "(708) 813-2933"
click at [834, 903] on div "Location Properties Location Name DeSitter Flooring Location Name Address 1 N K…" at bounding box center [708, 500] width 883 height 903
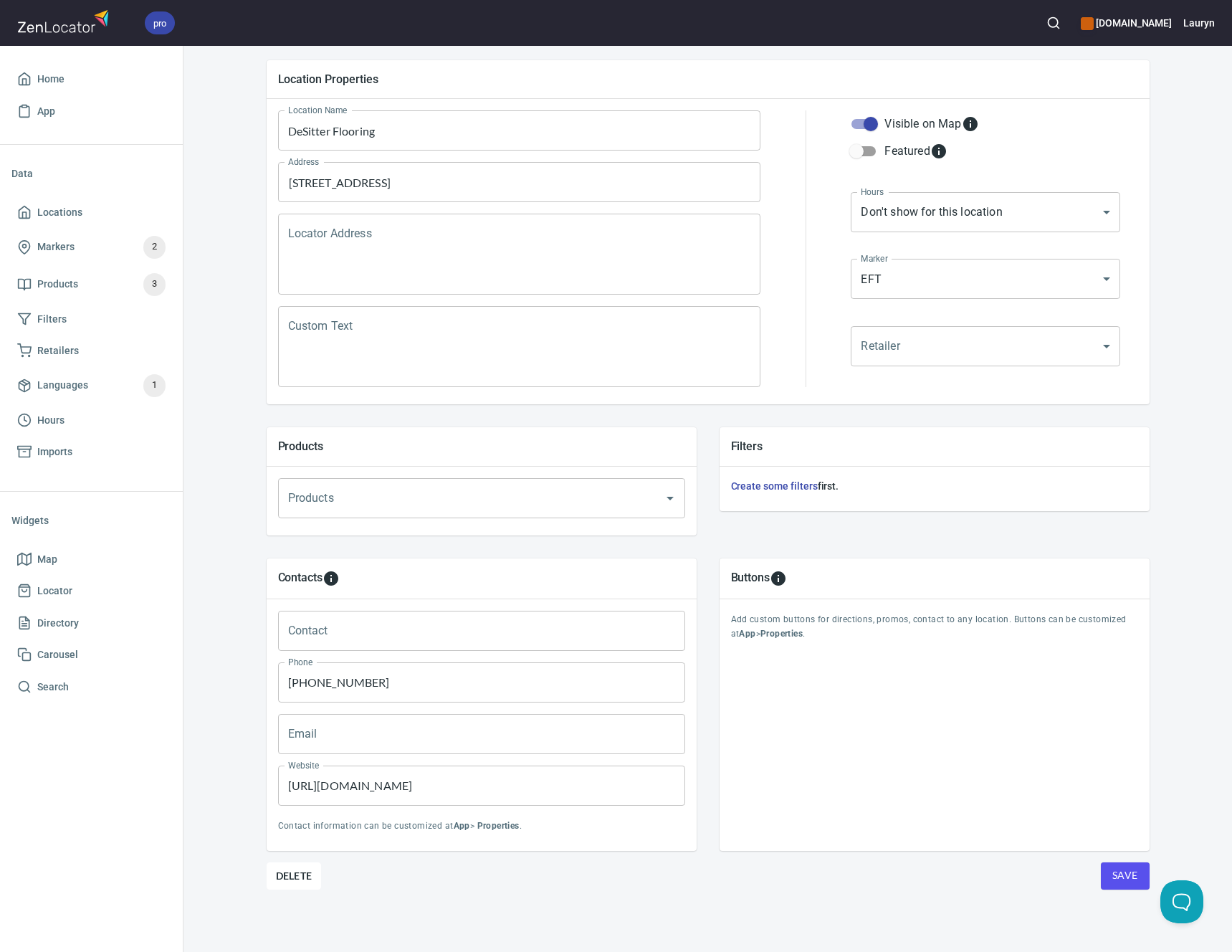
click at [1114, 878] on span "Save" at bounding box center [1125, 875] width 26 height 18
click at [95, 206] on span "Locations" at bounding box center [92, 212] width 148 height 18
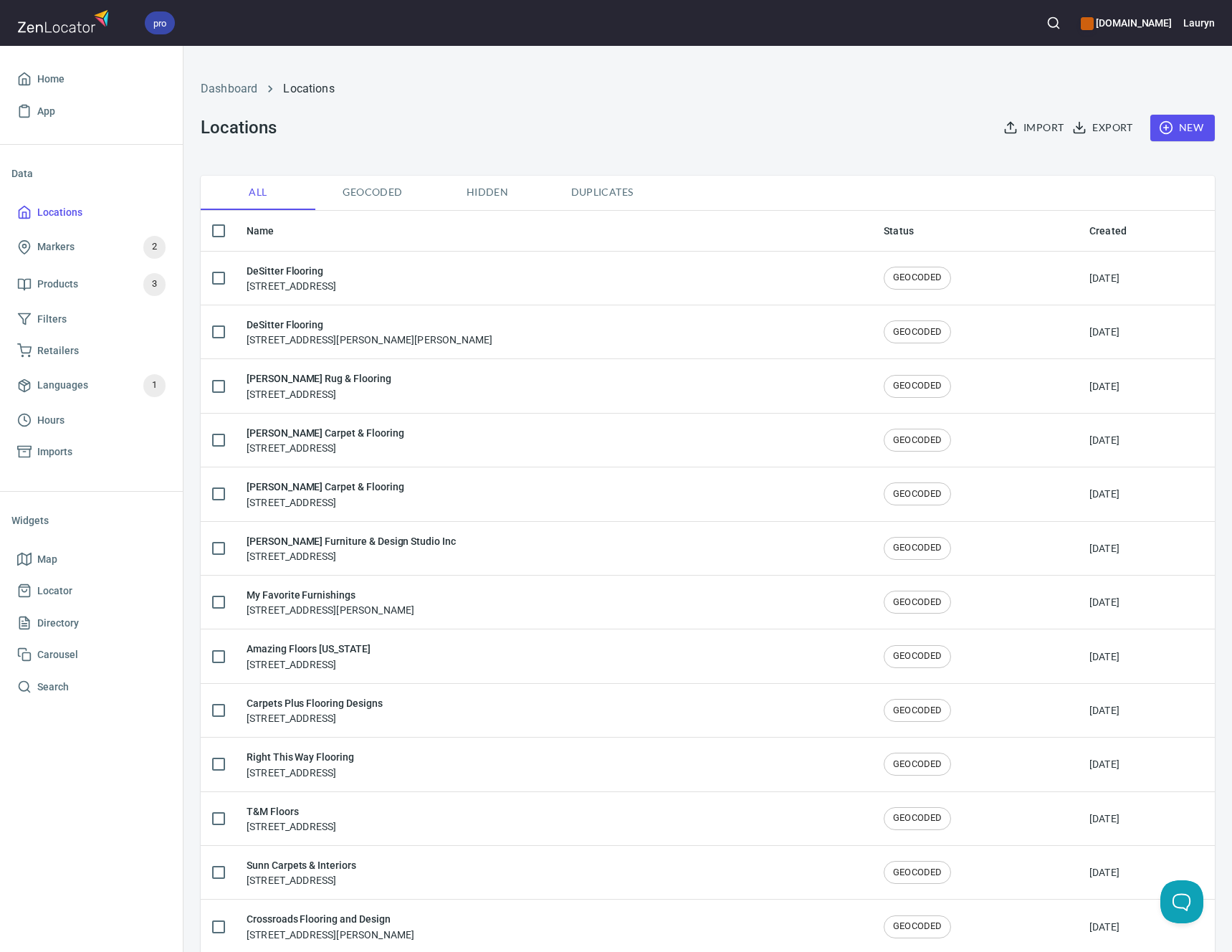
click at [1046, 29] on icon "button" at bounding box center [1053, 23] width 14 height 14
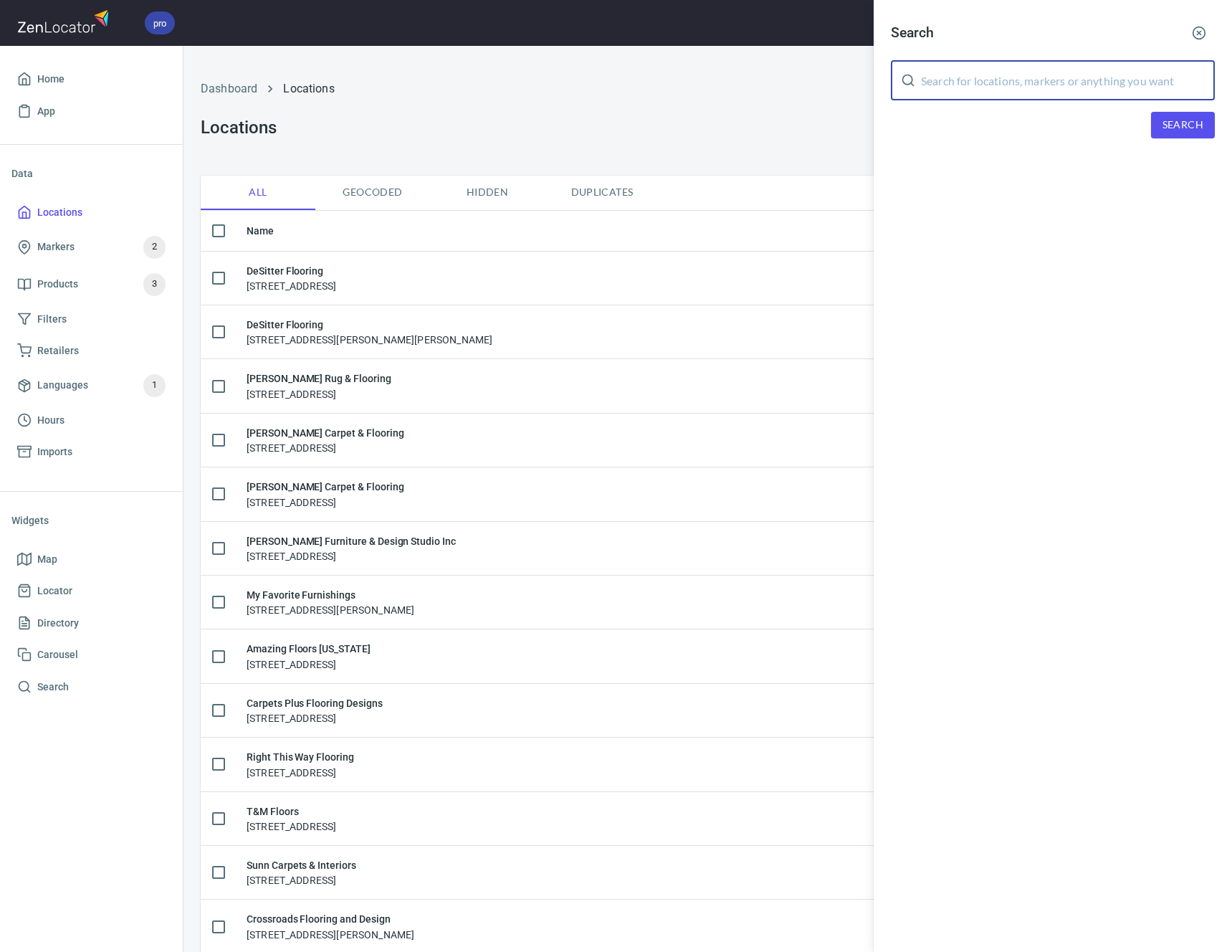
click at [1009, 87] on input "text" at bounding box center [1068, 80] width 294 height 40
paste input "78520"
type input "78520"
click at [1190, 131] on span "Search" at bounding box center [1183, 124] width 41 height 18
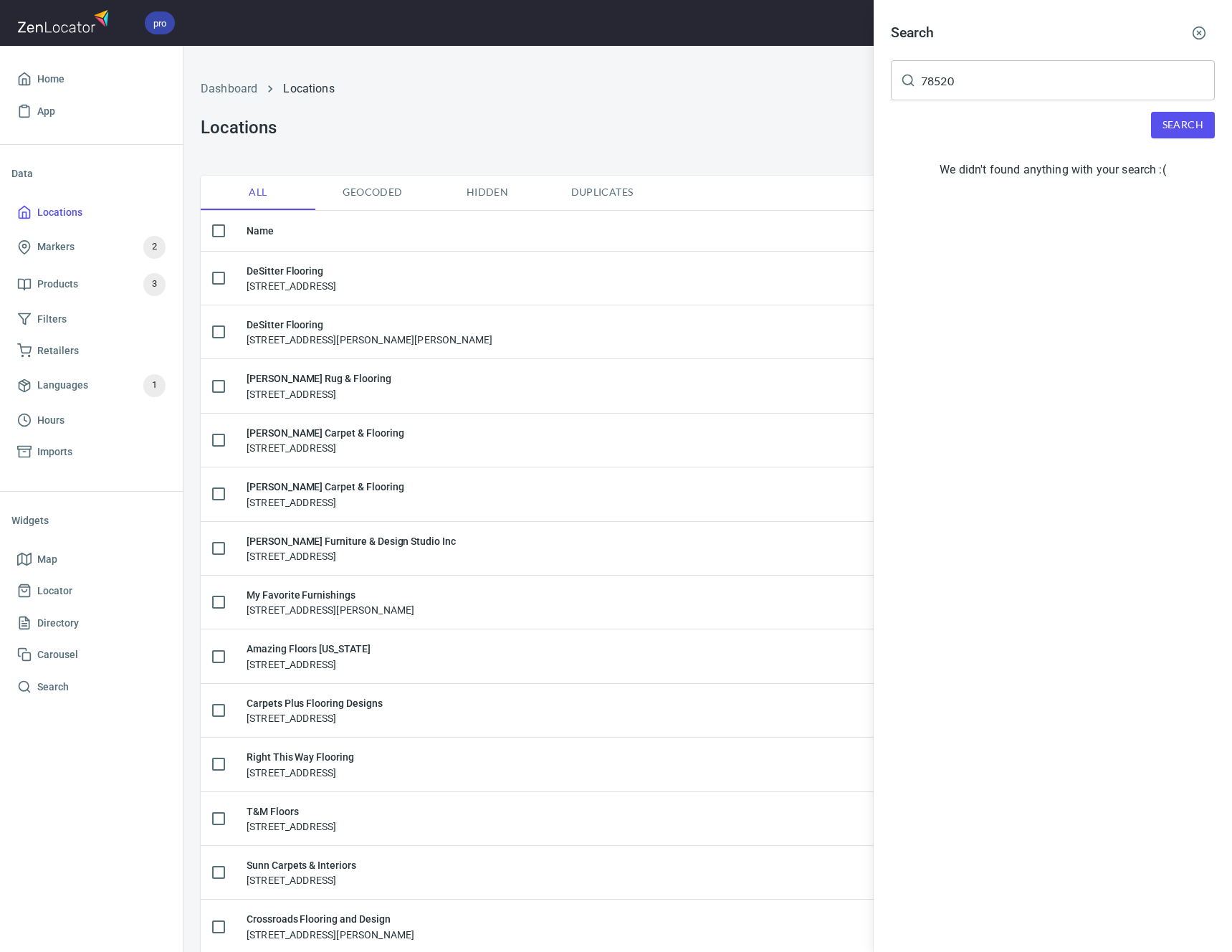
click at [1191, 37] on button "button" at bounding box center [1199, 34] width 32 height 32
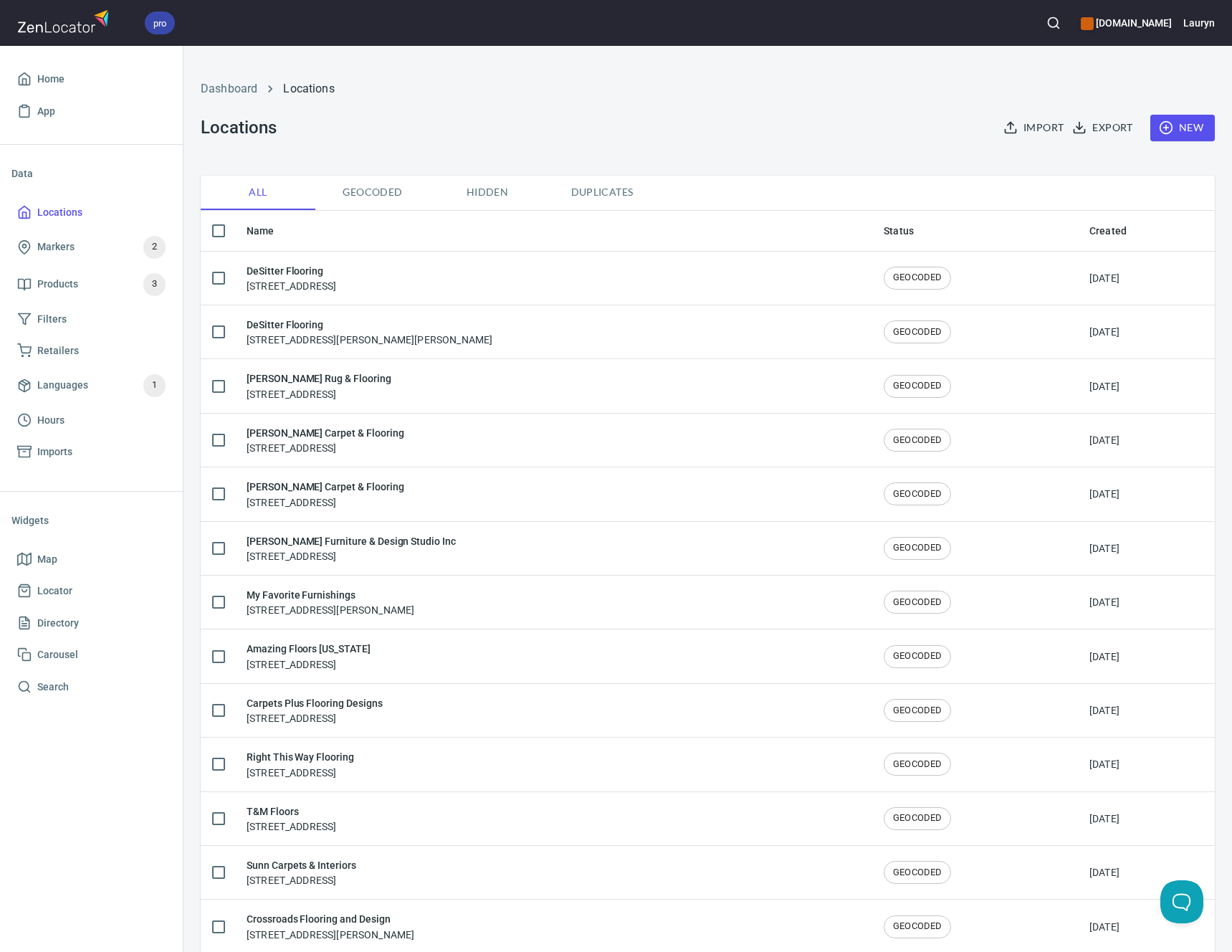
click at [1148, 143] on div "Import Export New" at bounding box center [1101, 128] width 243 height 44
click at [1159, 132] on icon "button" at bounding box center [1166, 128] width 14 height 14
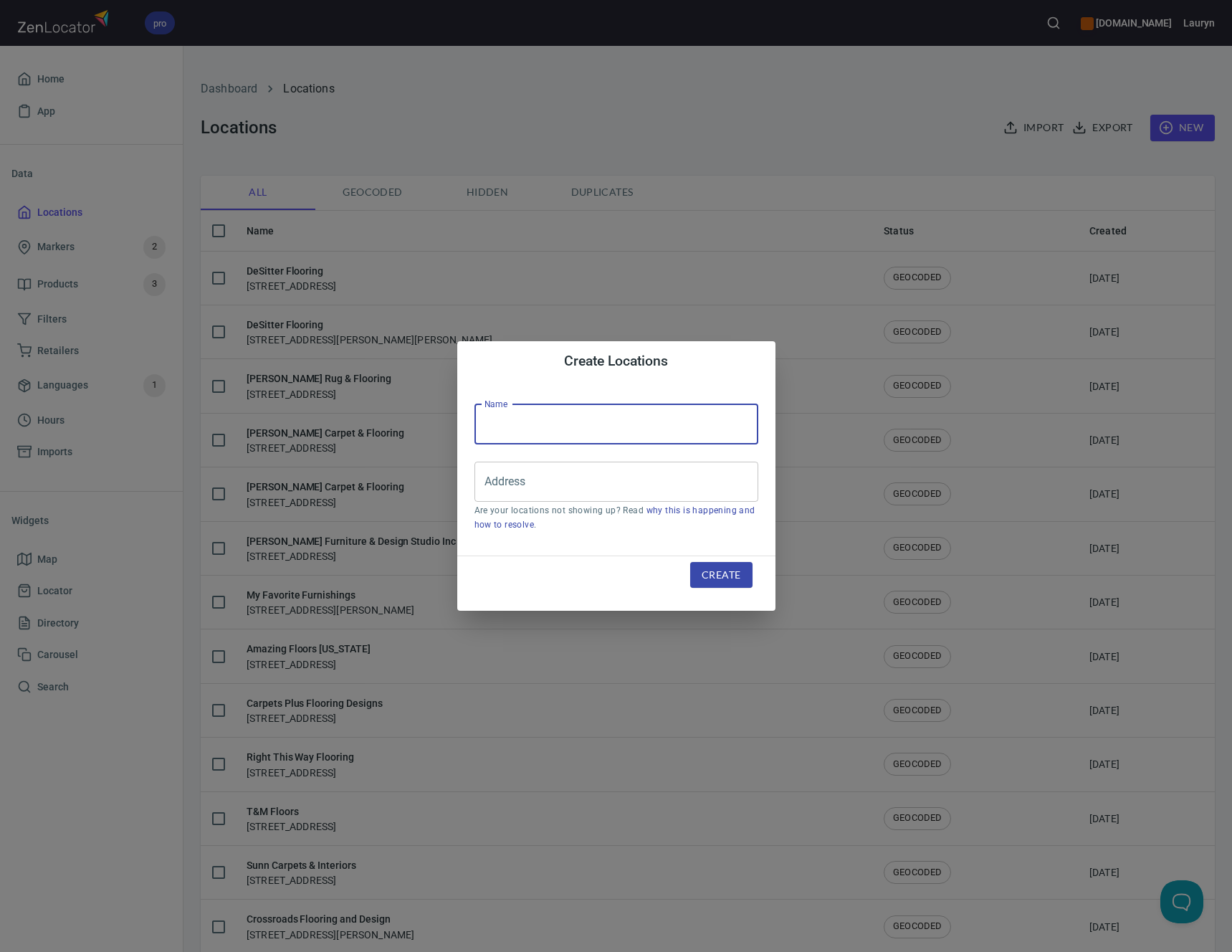
click at [656, 417] on input "text" at bounding box center [616, 424] width 284 height 40
paste input "VIVA Floors & More"
type input "VIVA Floors & More"
click at [609, 493] on input "Address" at bounding box center [606, 481] width 250 height 27
paste input "[STREET_ADDRESS]"
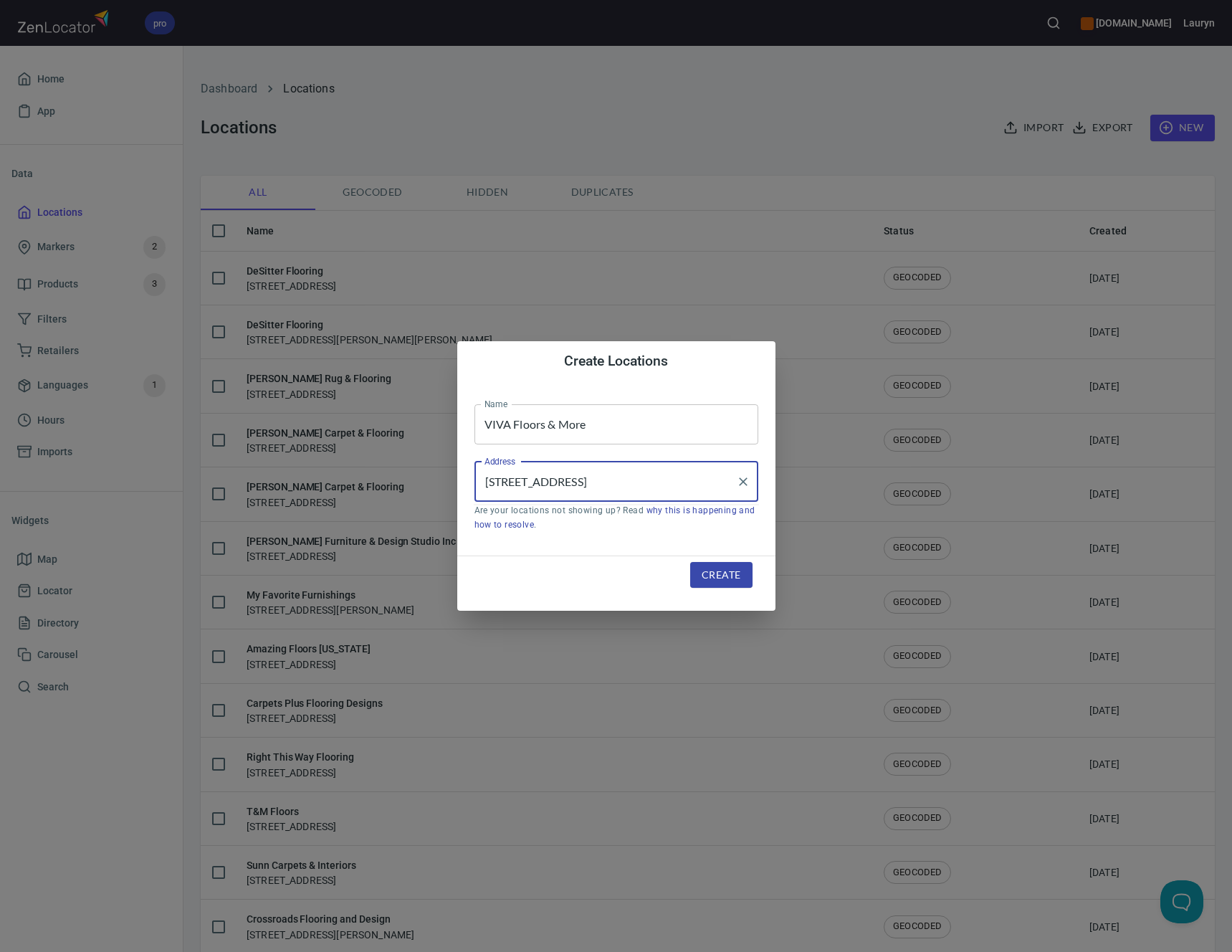
type input "[STREET_ADDRESS]"
click at [705, 564] on button "Create" at bounding box center [721, 575] width 61 height 26
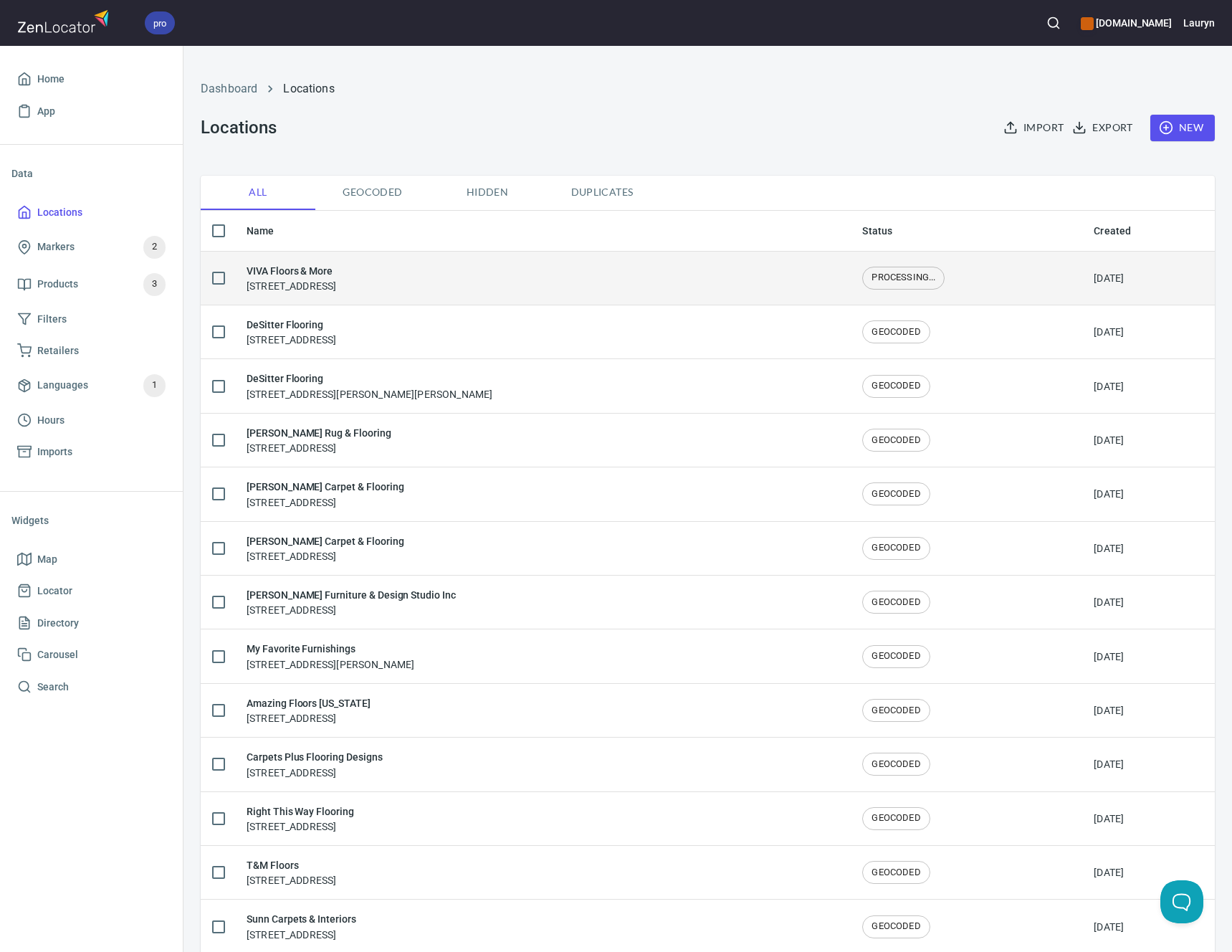
click at [543, 270] on div "VIVA Floors & More 5575 Frontage Rd, Brownsville, TX 78520" at bounding box center [543, 278] width 593 height 30
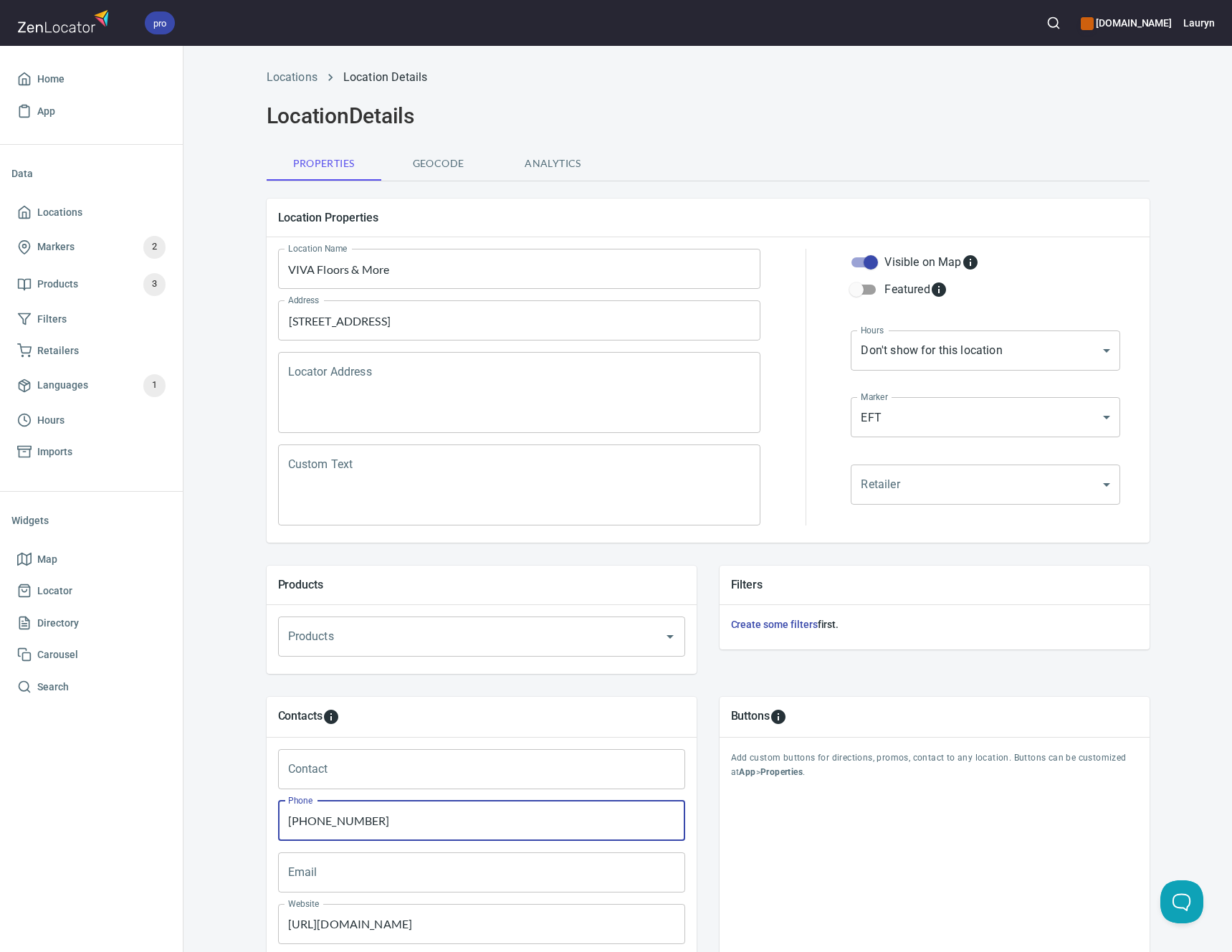
drag, startPoint x: 424, startPoint y: 819, endPoint x: 90, endPoint y: 813, distance: 334.1
click at [90, 813] on div "pro www.engineeredfloors.com Lauryn Home App Data Locations Markers 2 Products …" at bounding box center [616, 476] width 1232 height 952
paste input "956) 382-6428"
type input "(956) 382-6428"
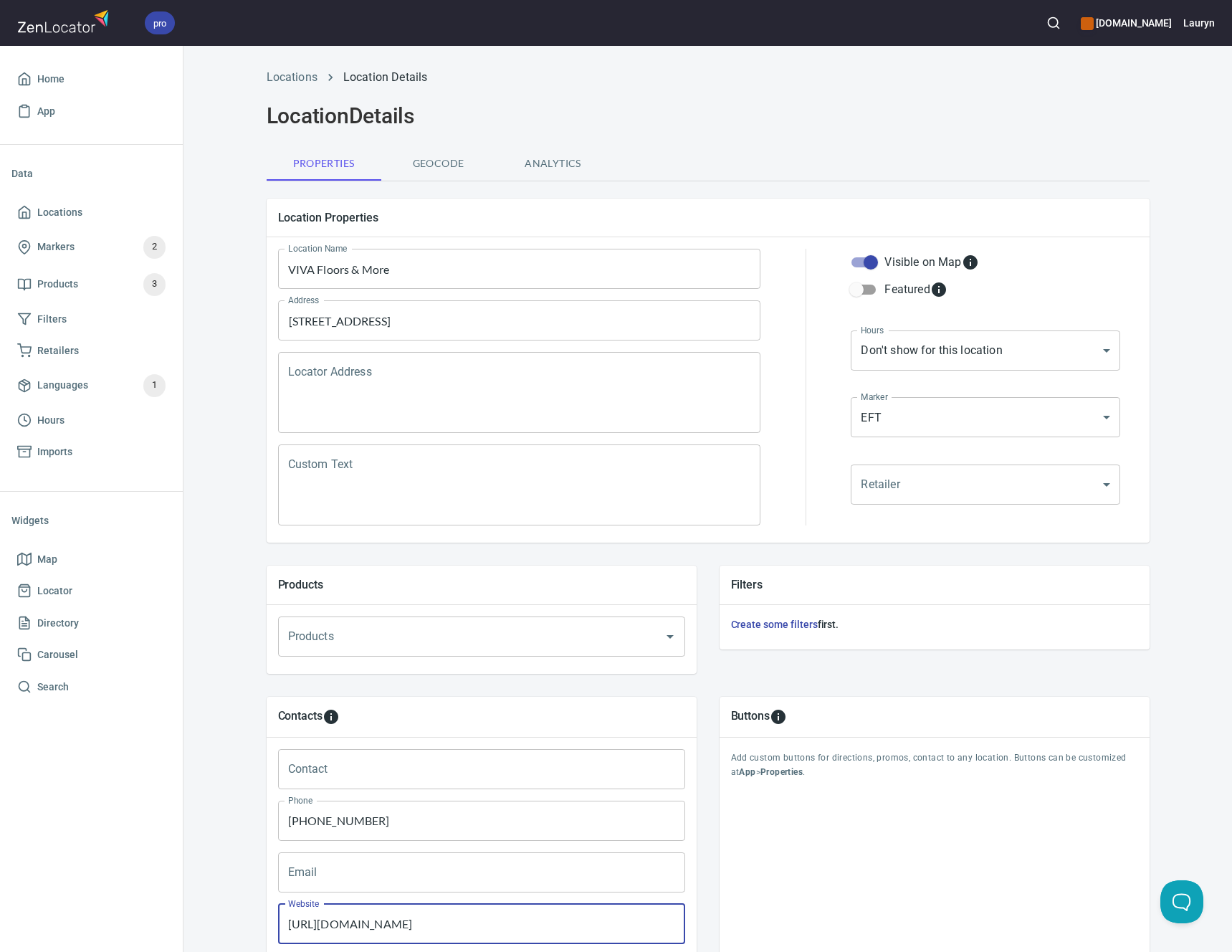
drag, startPoint x: 492, startPoint y: 924, endPoint x: 258, endPoint y: 924, distance: 234.0
click at [258, 924] on div "Contacts Contact Contact Phone (956) 382-6428 Phone Email Email Website https:/…" at bounding box center [482, 842] width 453 height 315
paste input "viva-floors"
type input "https://www.viva-floors.com/"
click at [1161, 730] on div "Contacts Contact Contact Phone (956) 382-6428 Phone Email Email Website https:/…" at bounding box center [708, 843] width 929 height 338
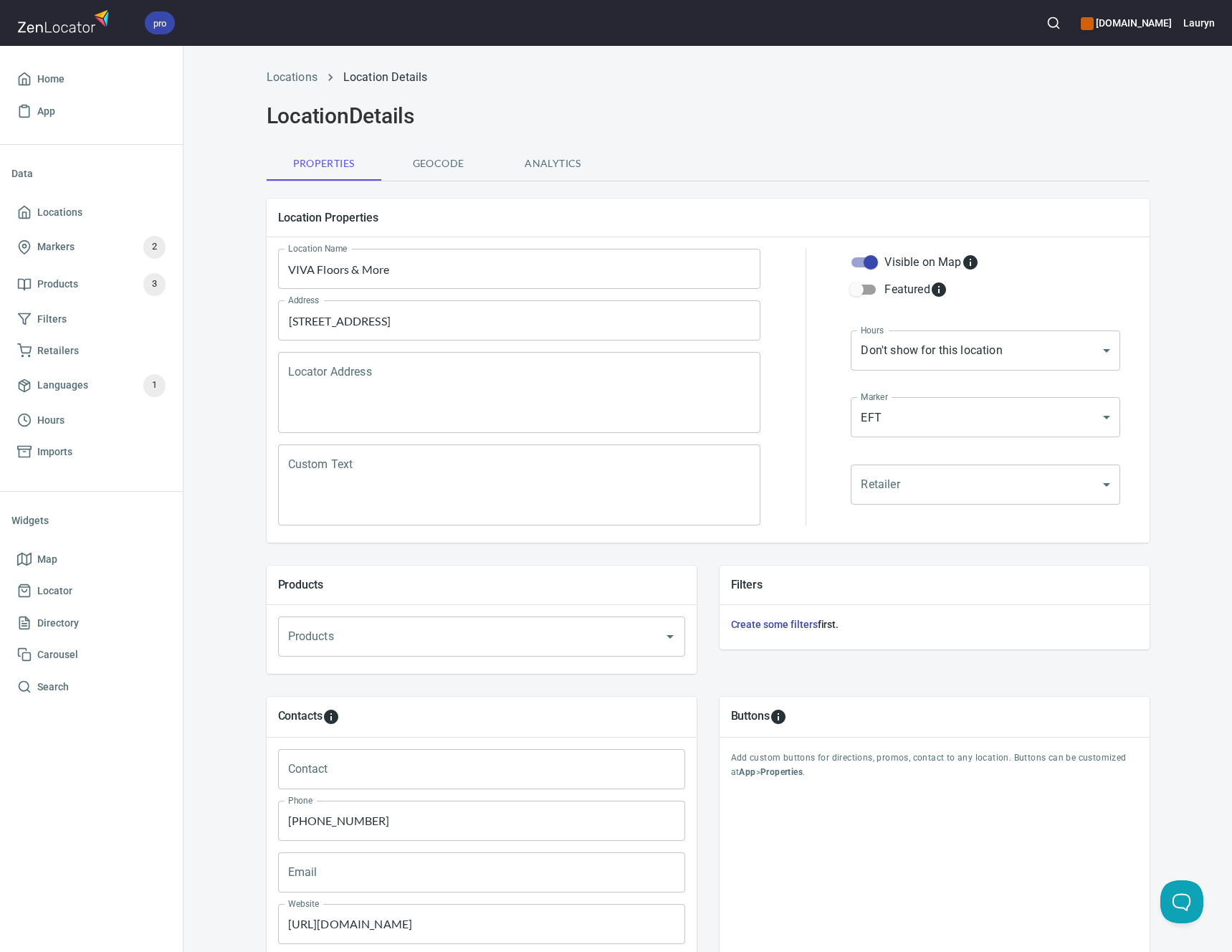
scroll to position [138, 0]
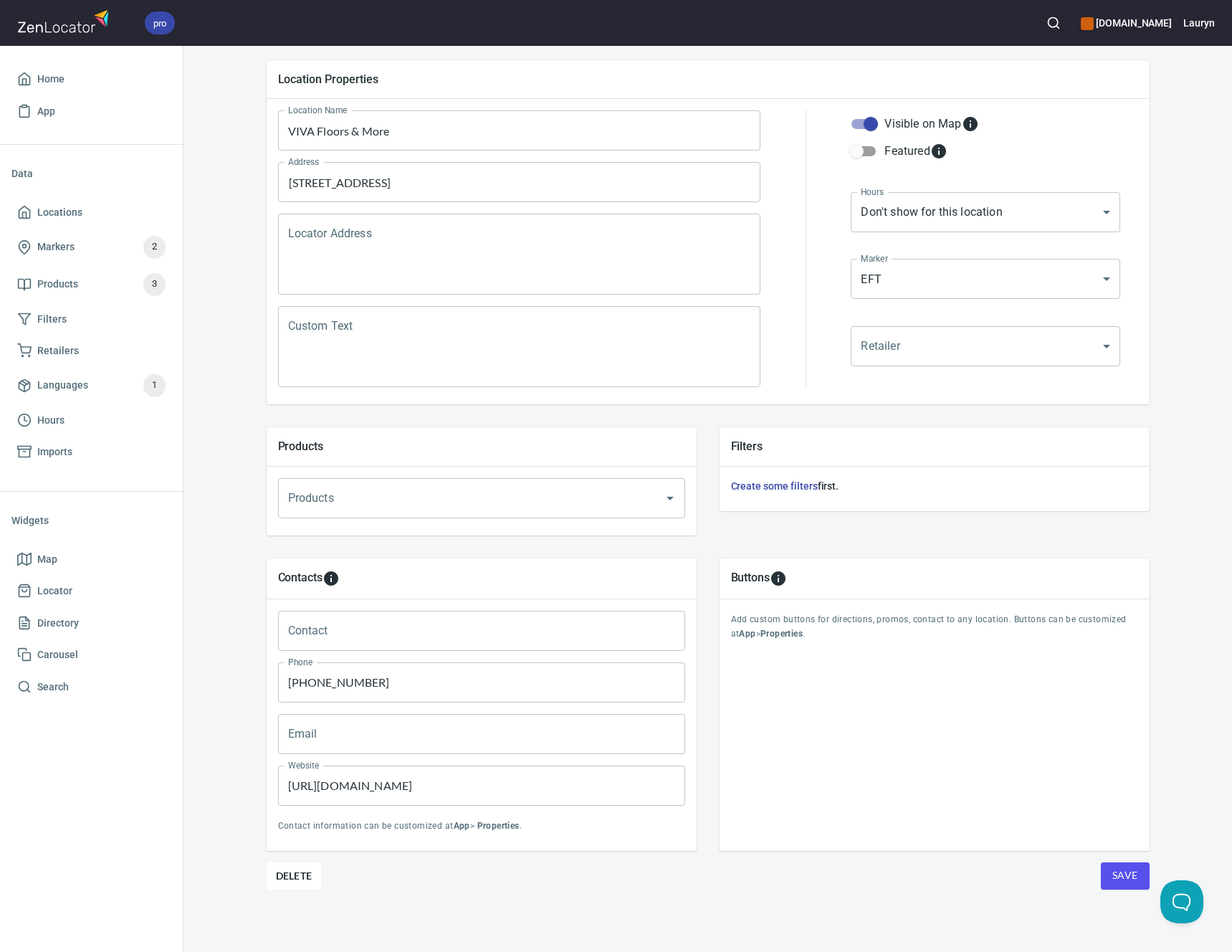
click at [1112, 875] on span "Save" at bounding box center [1125, 875] width 26 height 18
click at [128, 211] on span "Locations" at bounding box center [92, 212] width 148 height 18
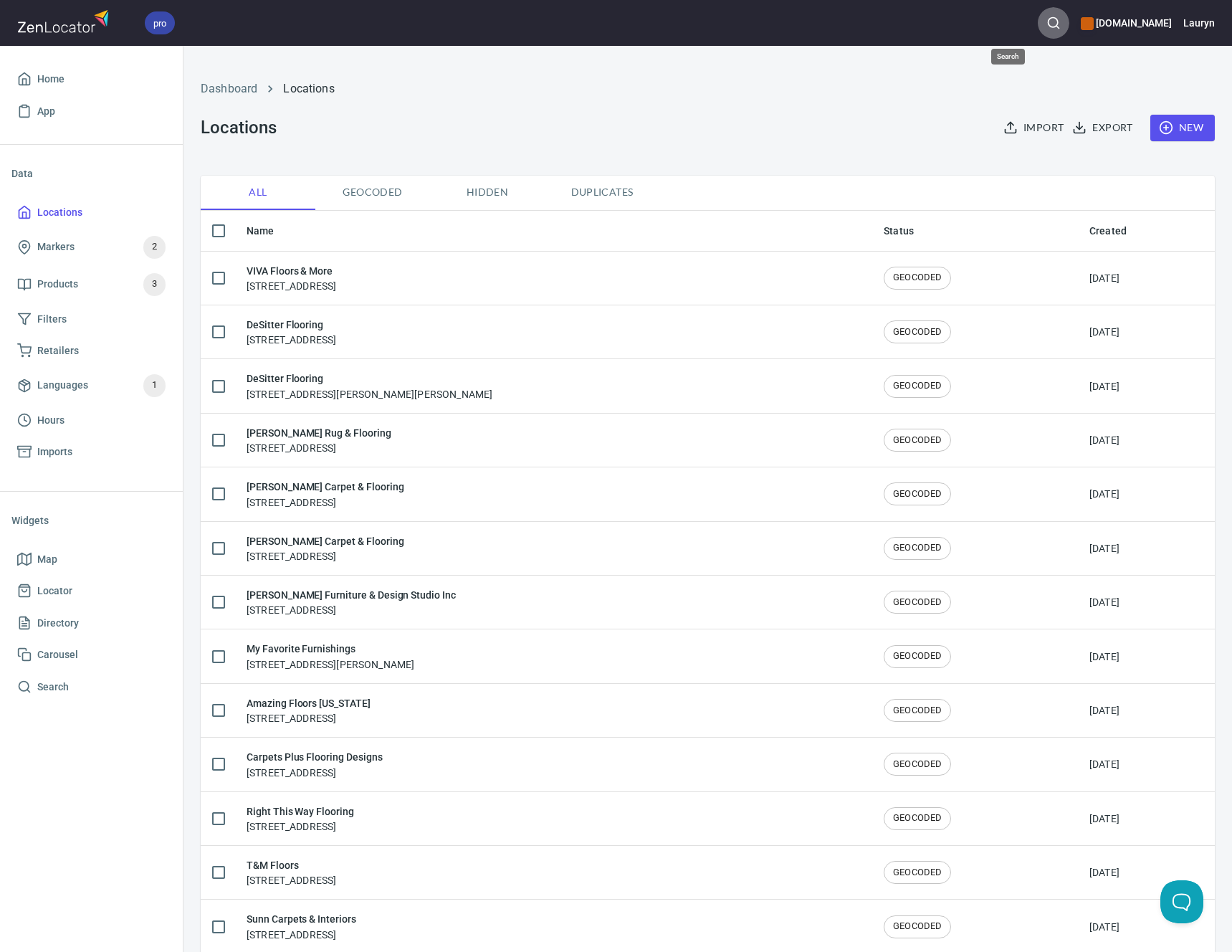
click at [1037, 32] on button "button" at bounding box center [1053, 23] width 32 height 32
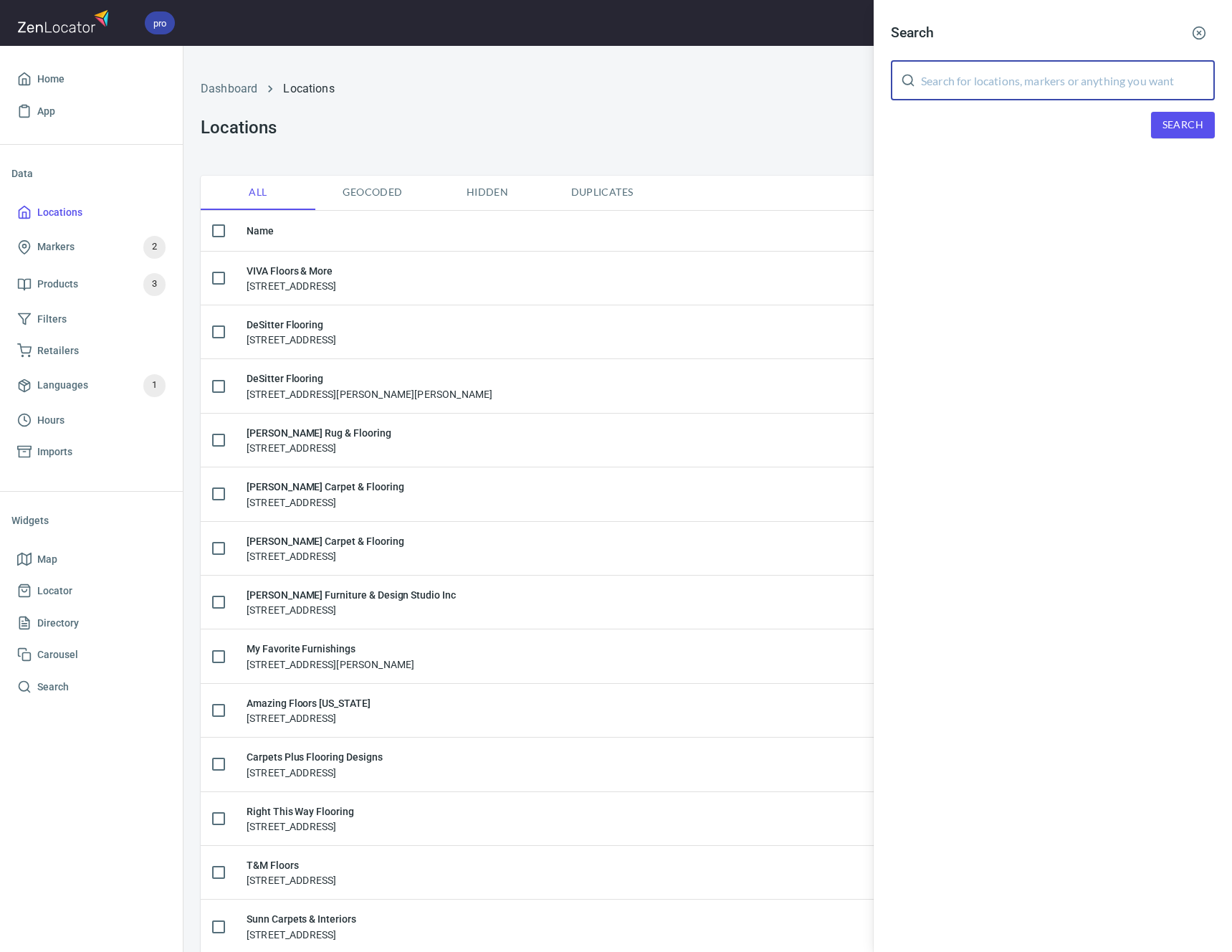
click at [1024, 75] on input "text" at bounding box center [1068, 80] width 294 height 40
paste input "78577"
type input "78577"
click at [1190, 128] on span "Search" at bounding box center [1183, 124] width 41 height 18
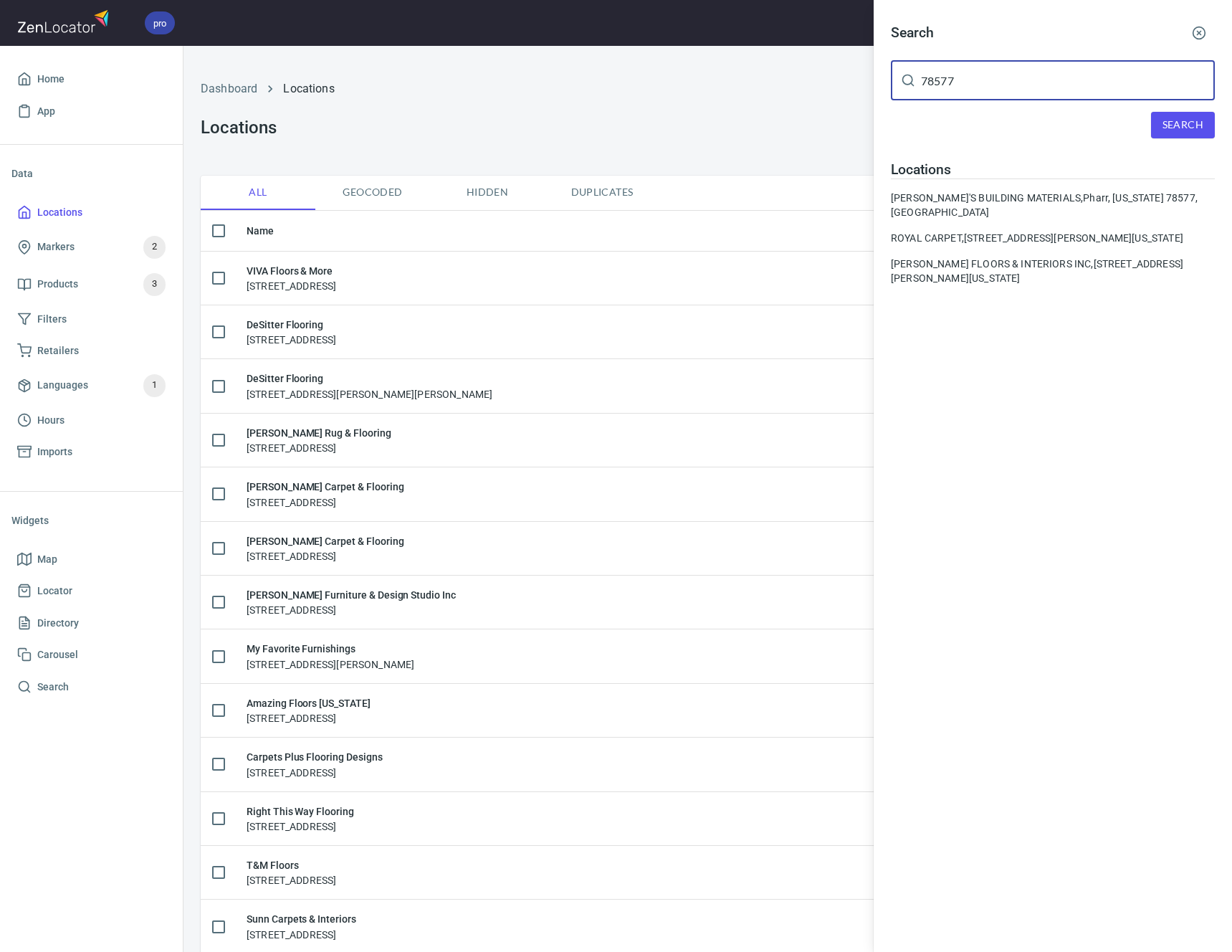
drag, startPoint x: 973, startPoint y: 80, endPoint x: 802, endPoint y: 80, distance: 171.0
click at [802, 80] on div "Search 78577 ​ Search Locations MATT'S BUILDING MATERIALS, Pharr, Texas 78577, …" at bounding box center [616, 476] width 1232 height 952
click at [1190, 131] on span "Search" at bounding box center [1183, 124] width 41 height 18
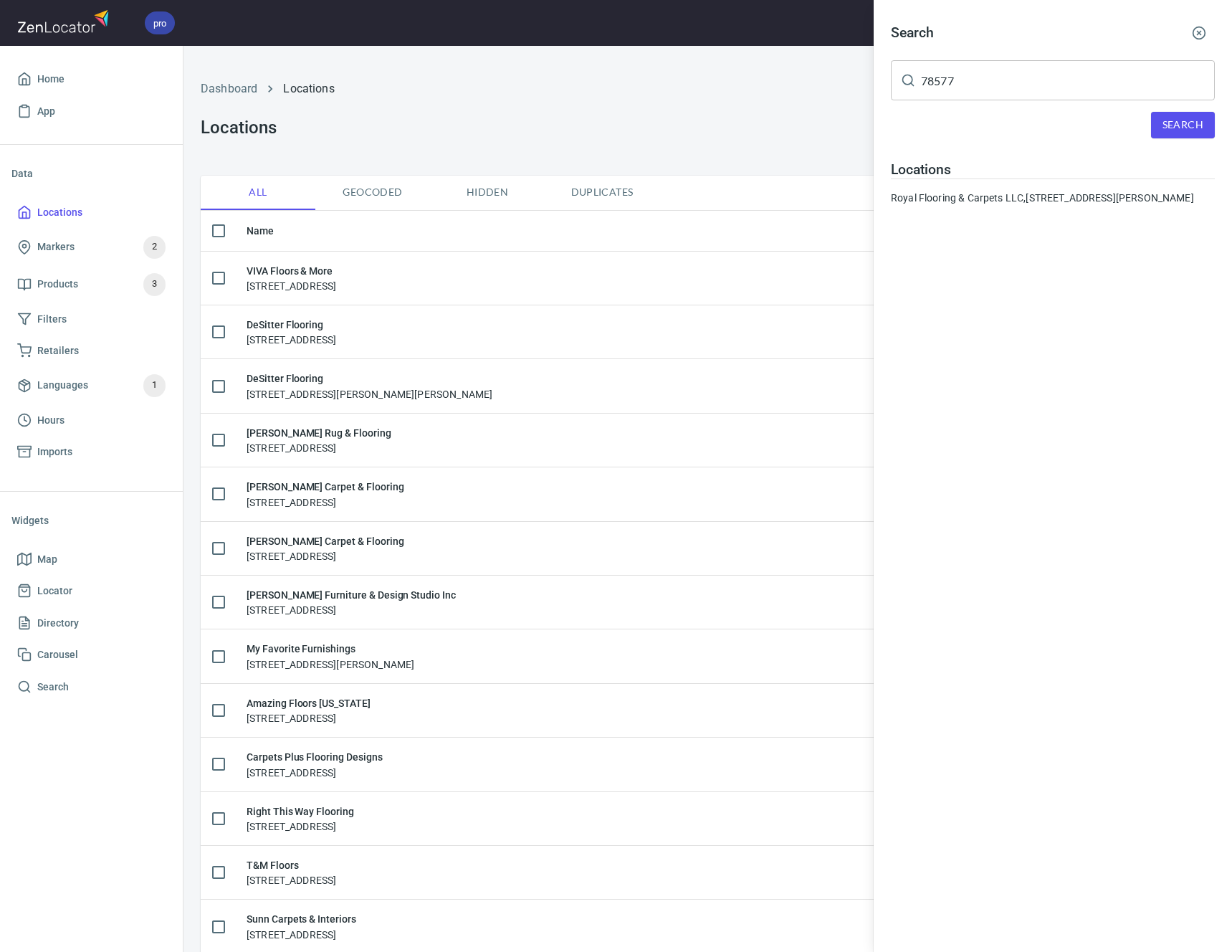
click at [1199, 34] on icon "button" at bounding box center [1198, 33] width 14 height 14
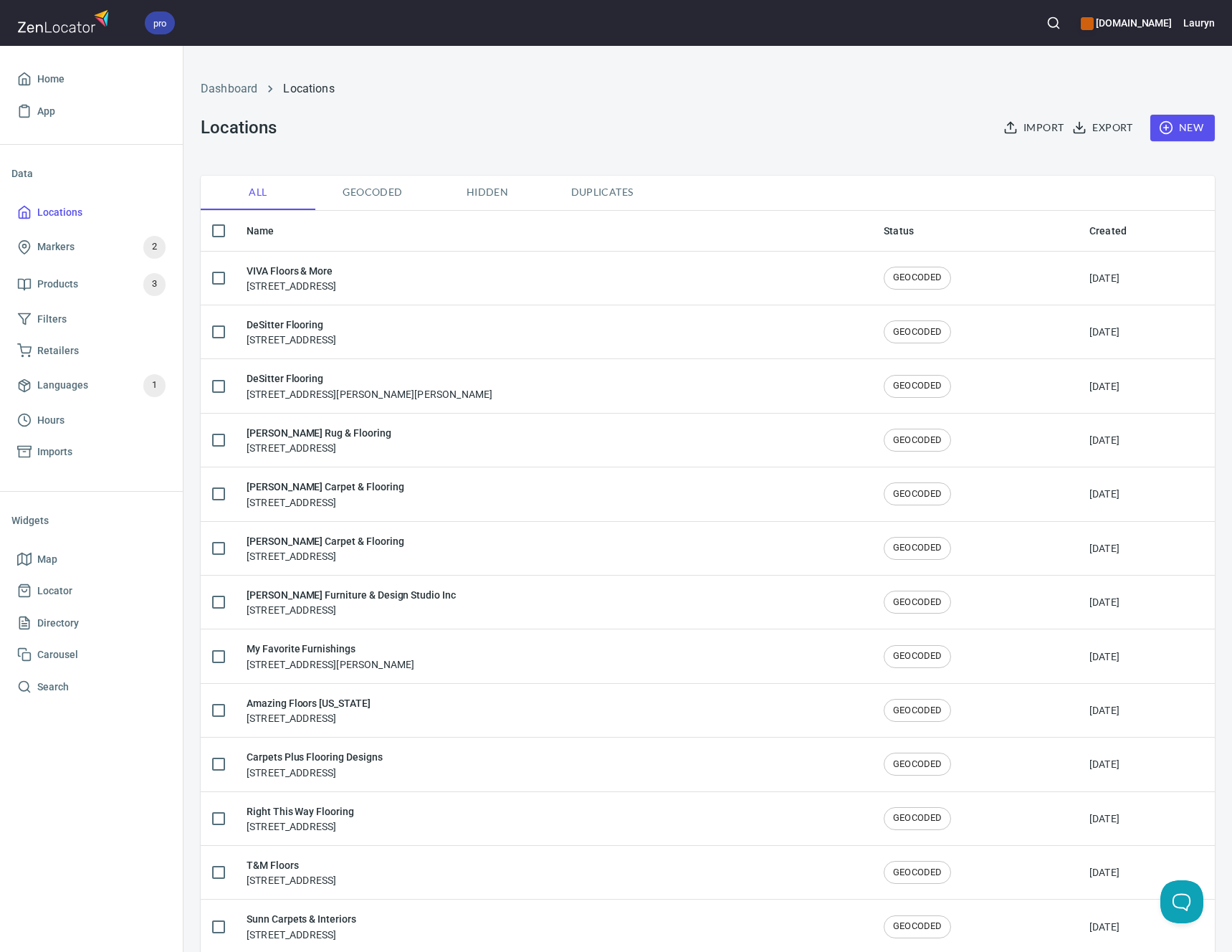
click at [1150, 113] on div "Import Export New" at bounding box center [1101, 128] width 243 height 44
click at [1159, 122] on icon "button" at bounding box center [1166, 128] width 14 height 14
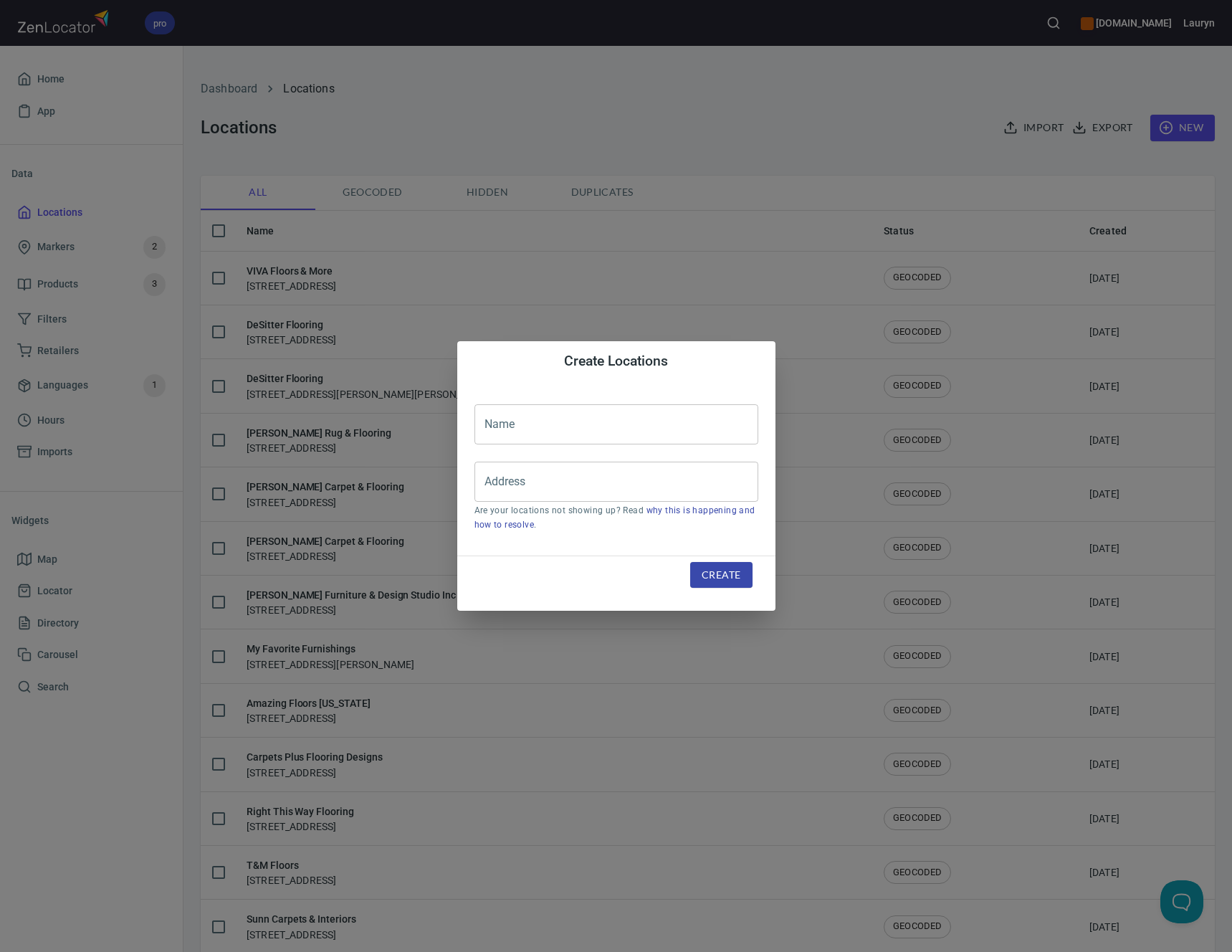
click at [614, 422] on input "text" at bounding box center [616, 424] width 284 height 40
paste input "VIVA Floors & More"
type input "VIVA Floors & More"
click at [657, 481] on input "Address" at bounding box center [606, 481] width 250 height 27
paste input "601 W Expy 83, Pharr, TX 78577"
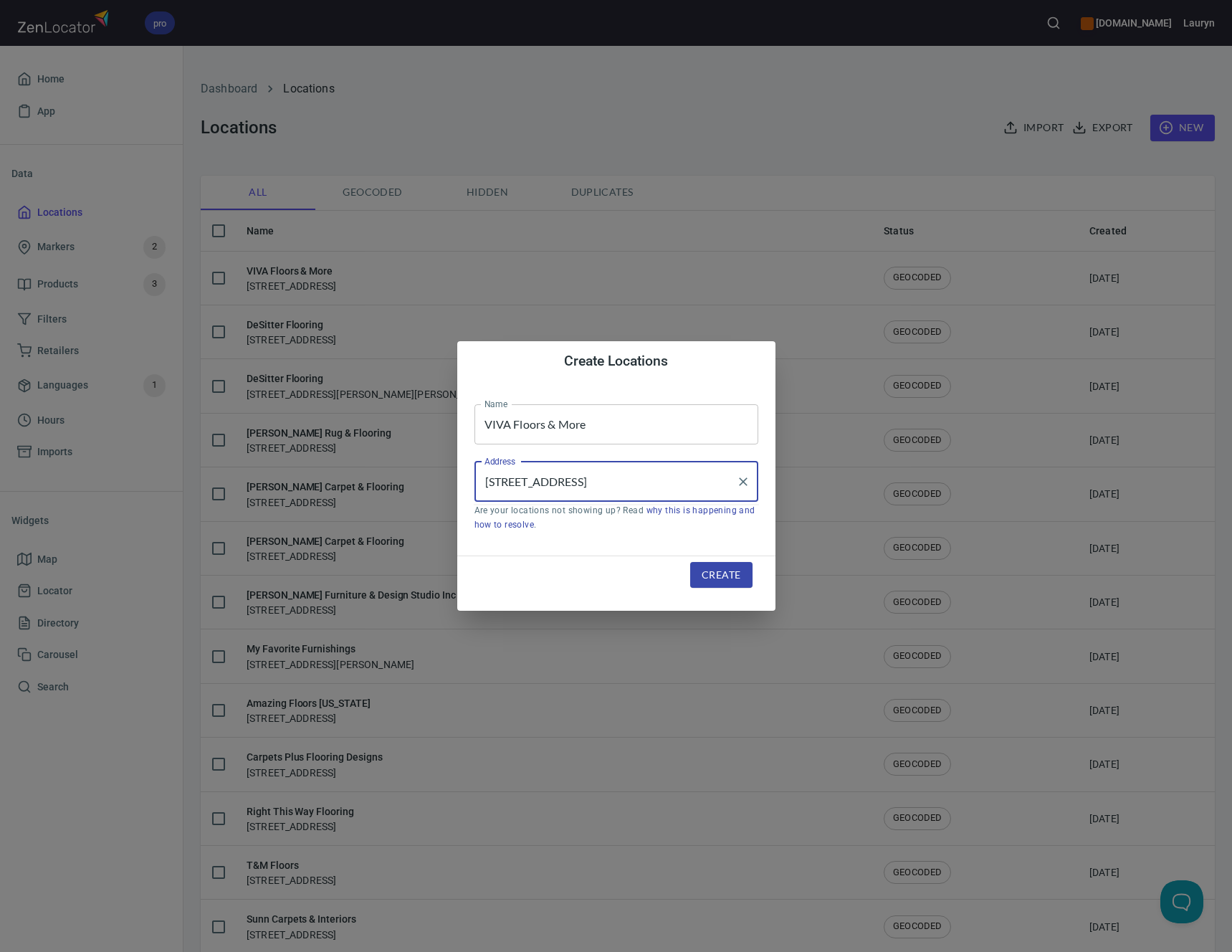
type input "601 W Expy 83, Pharr, TX 78577"
click at [711, 574] on span "Create" at bounding box center [721, 575] width 38 height 18
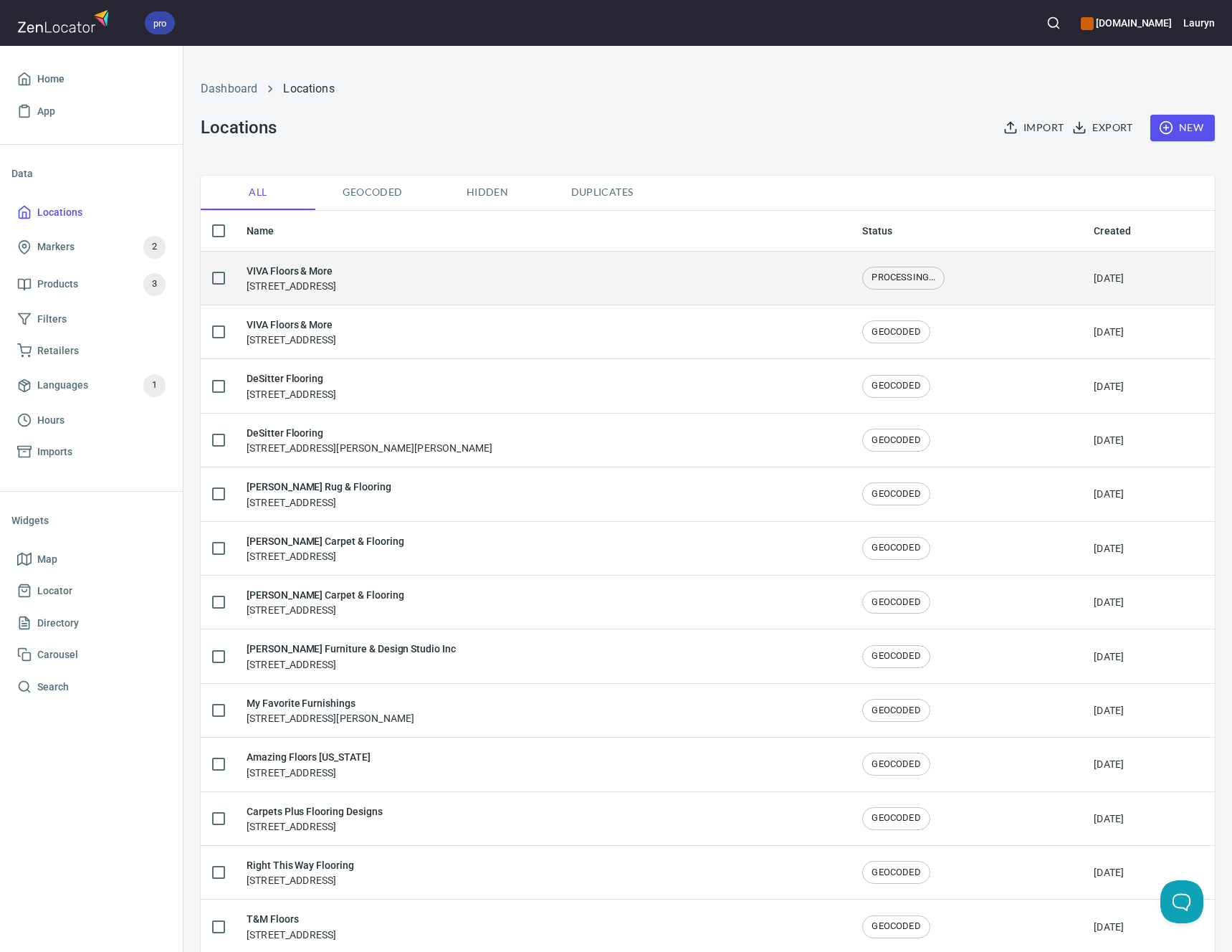
click at [600, 282] on div "VIVA Floors & More 601 W Expy 83, Pharr, TX 78577" at bounding box center [543, 278] width 593 height 30
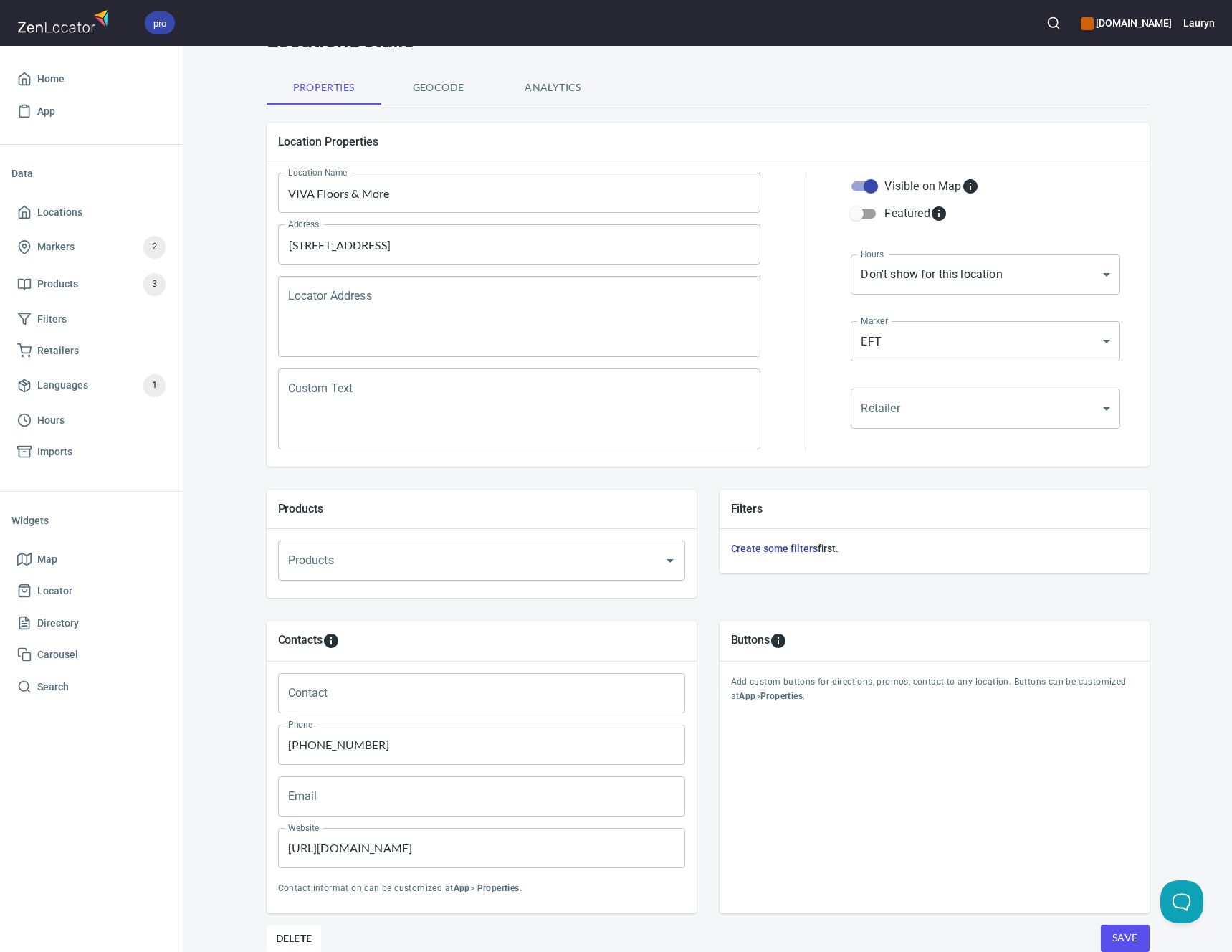
scroll to position [138, 0]
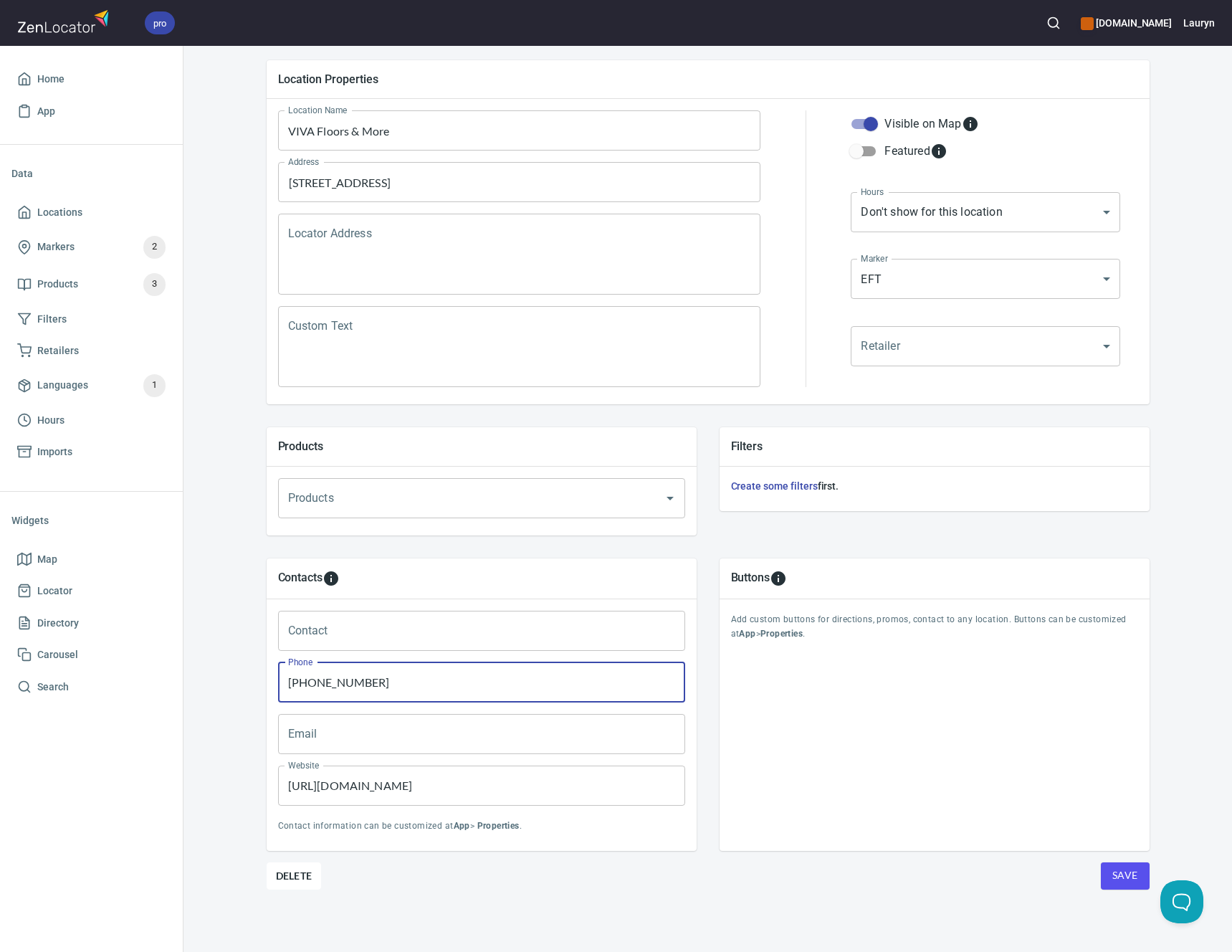
paste input "475-319"
drag, startPoint x: 378, startPoint y: 672, endPoint x: 418, endPoint y: 695, distance: 46.1
click at [418, 695] on input "(956) 382-6428" at bounding box center [481, 682] width 407 height 40
type input "(956) 475-3198"
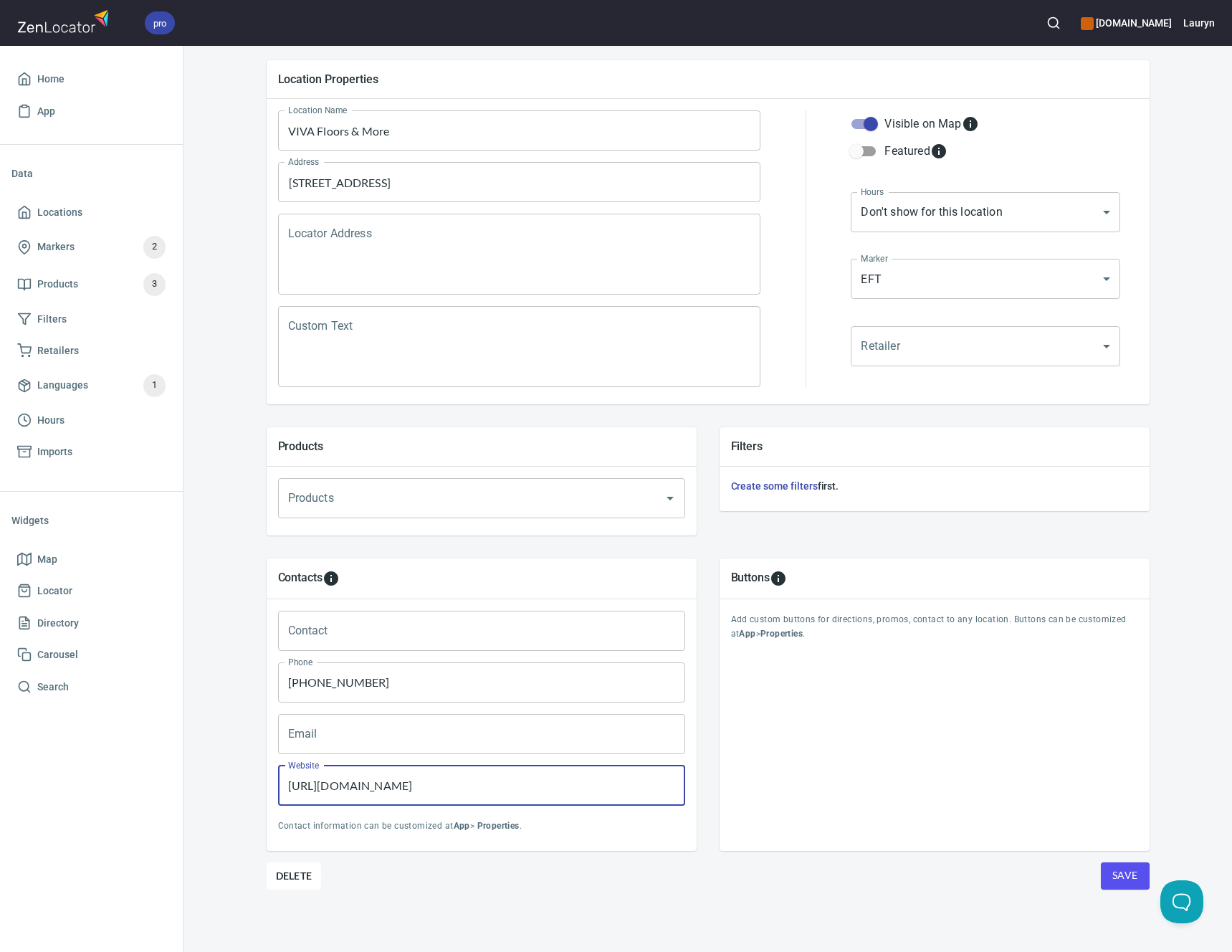
drag, startPoint x: 453, startPoint y: 791, endPoint x: 203, endPoint y: 778, distance: 250.3
click at [203, 778] on div "Locations Location Details Location Details Properties Geocode Analytics Locati…" at bounding box center [708, 436] width 1048 height 1030
click at [1100, 866] on button "Save" at bounding box center [1124, 875] width 49 height 27
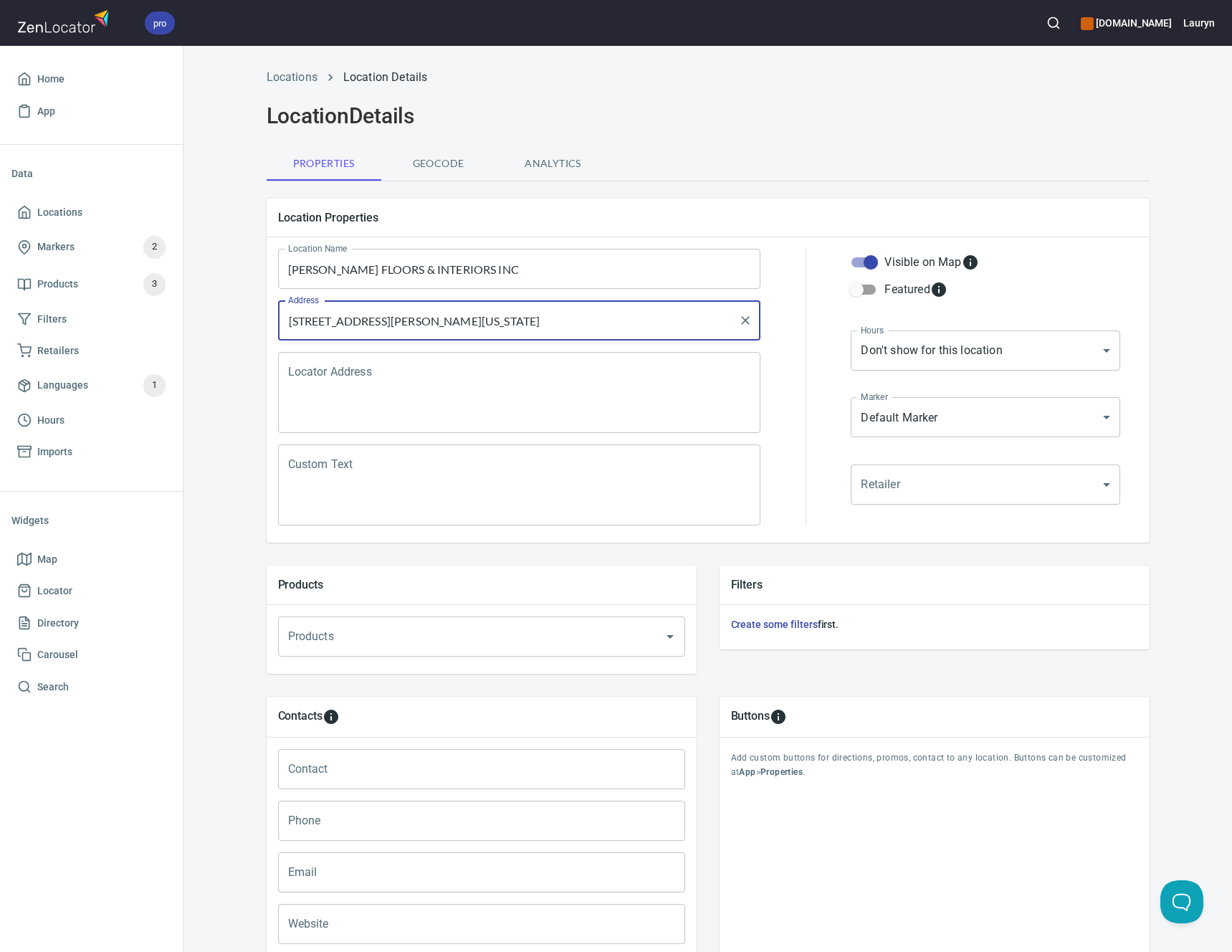
drag, startPoint x: 593, startPoint y: 327, endPoint x: 172, endPoint y: 308, distance: 421.4
click at [172, 308] on div "pro www.engineeredfloors.com Lauryn Home App Data Locations Markers 2 Products …" at bounding box center [616, 476] width 1232 height 952
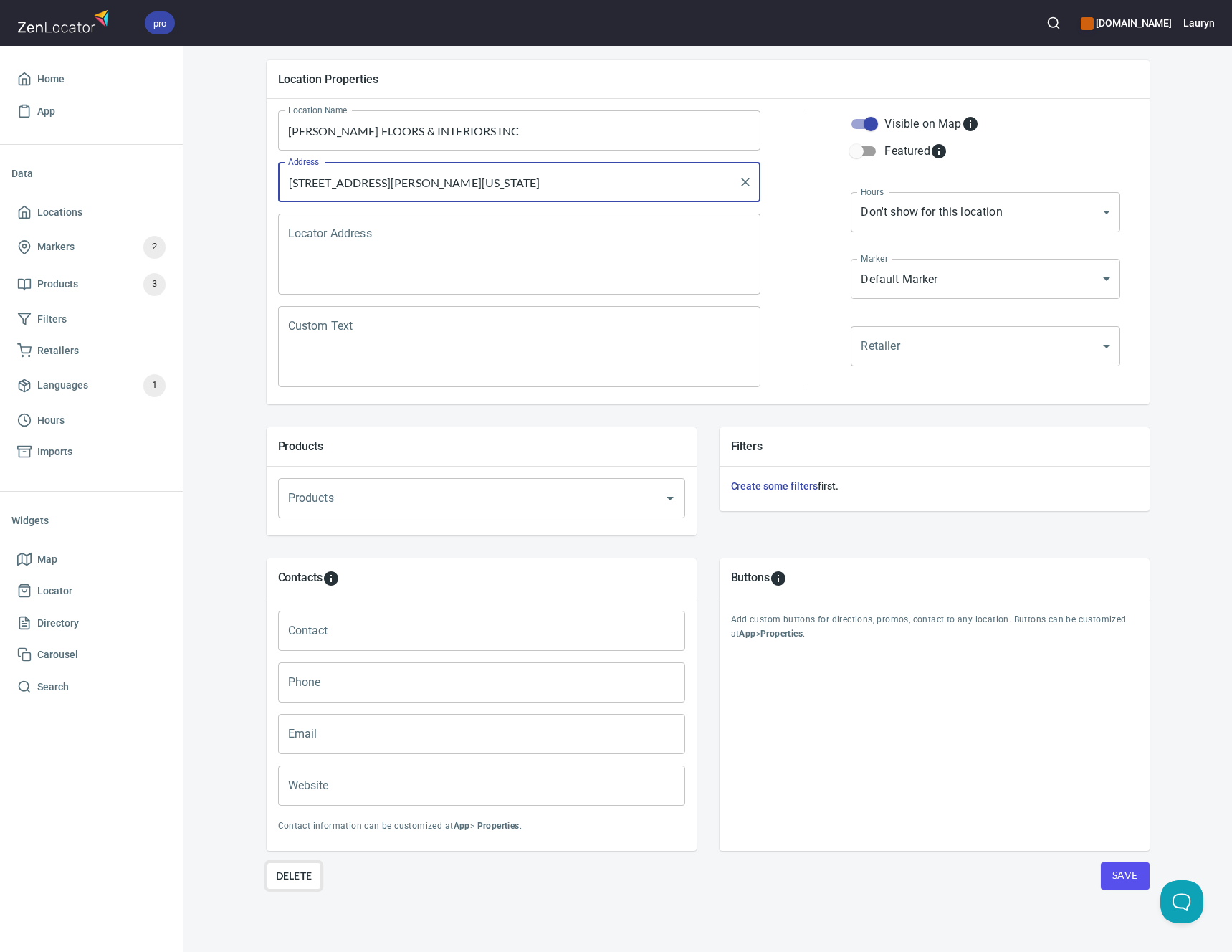
click at [287, 870] on span "Delete" at bounding box center [294, 876] width 37 height 18
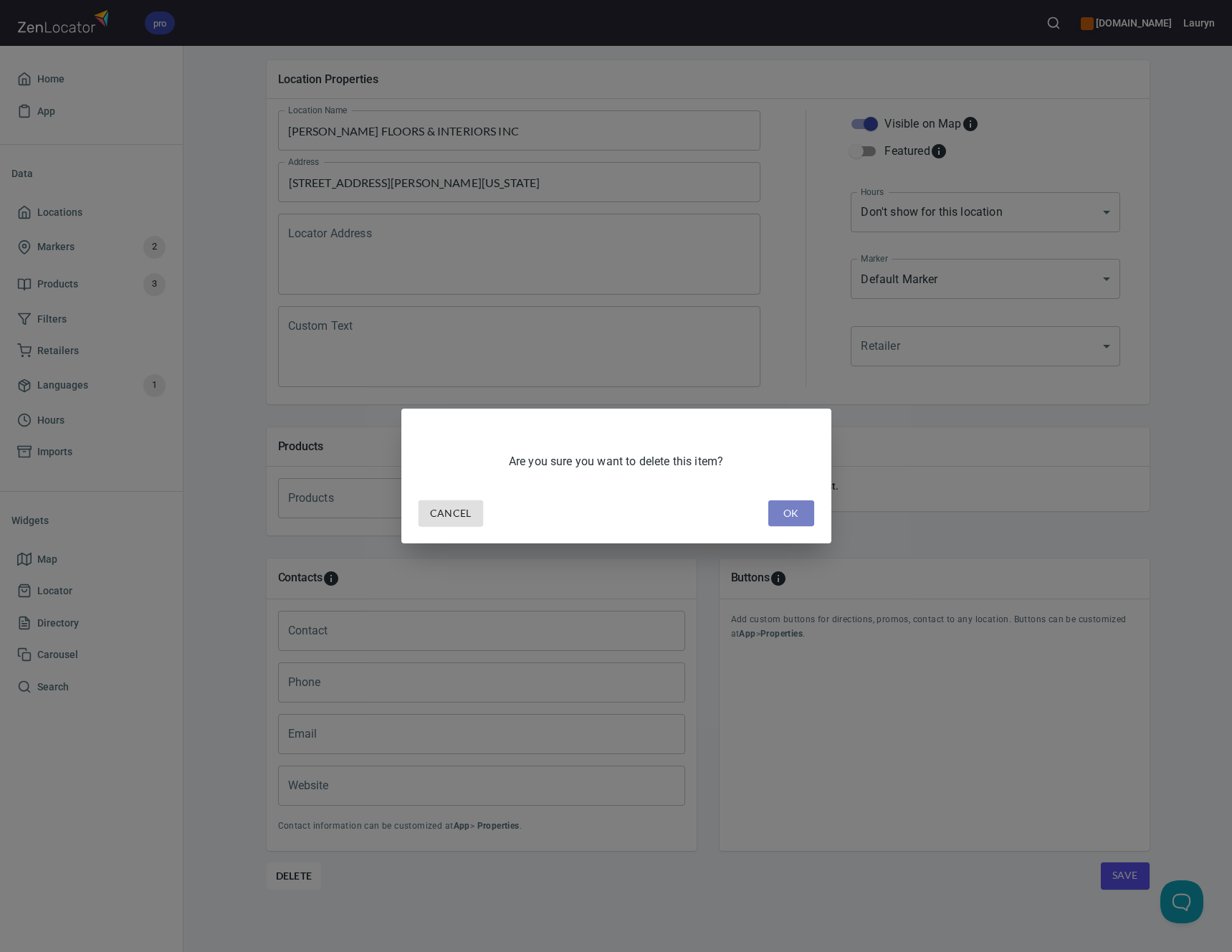
click at [784, 516] on span "OK" at bounding box center [791, 513] width 23 height 18
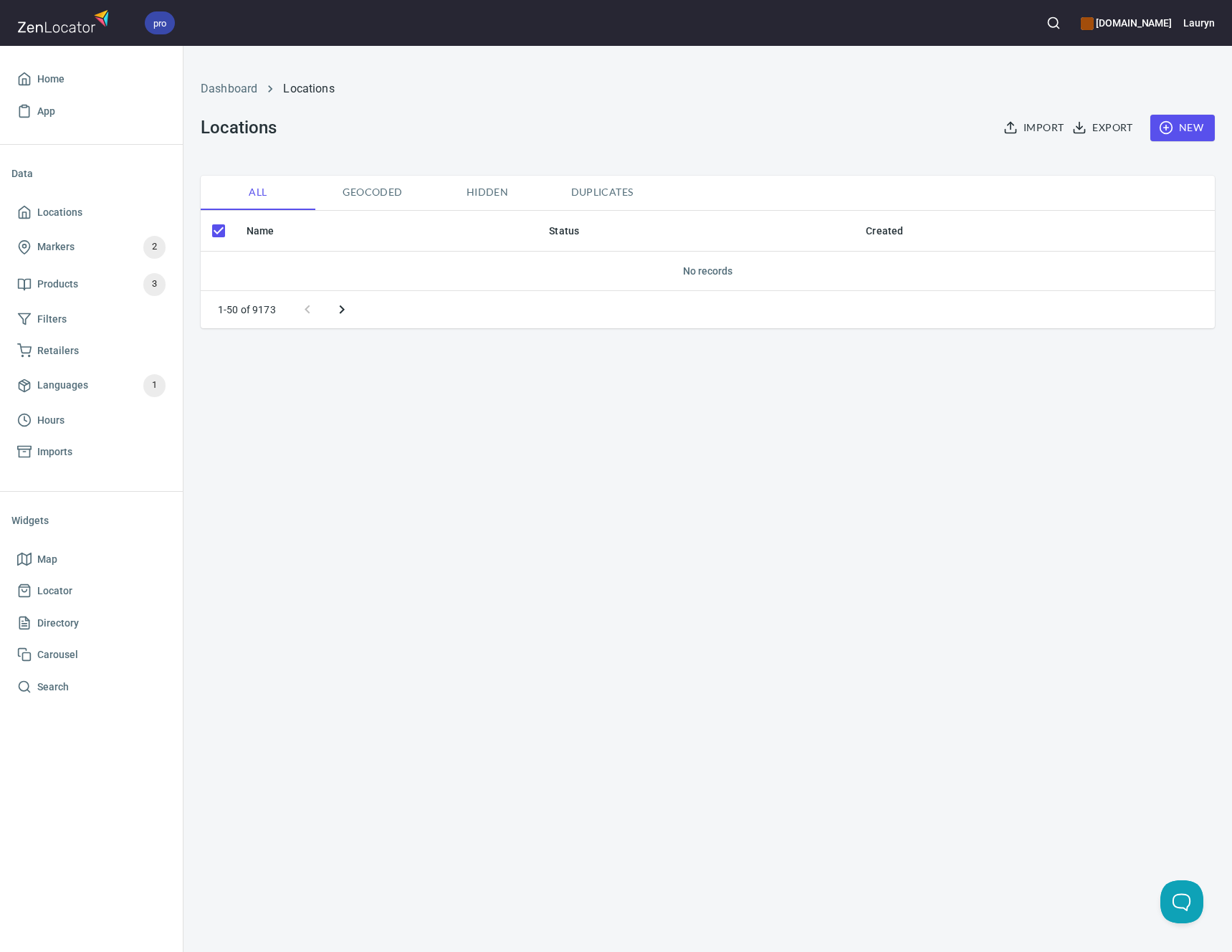
checkbox input "false"
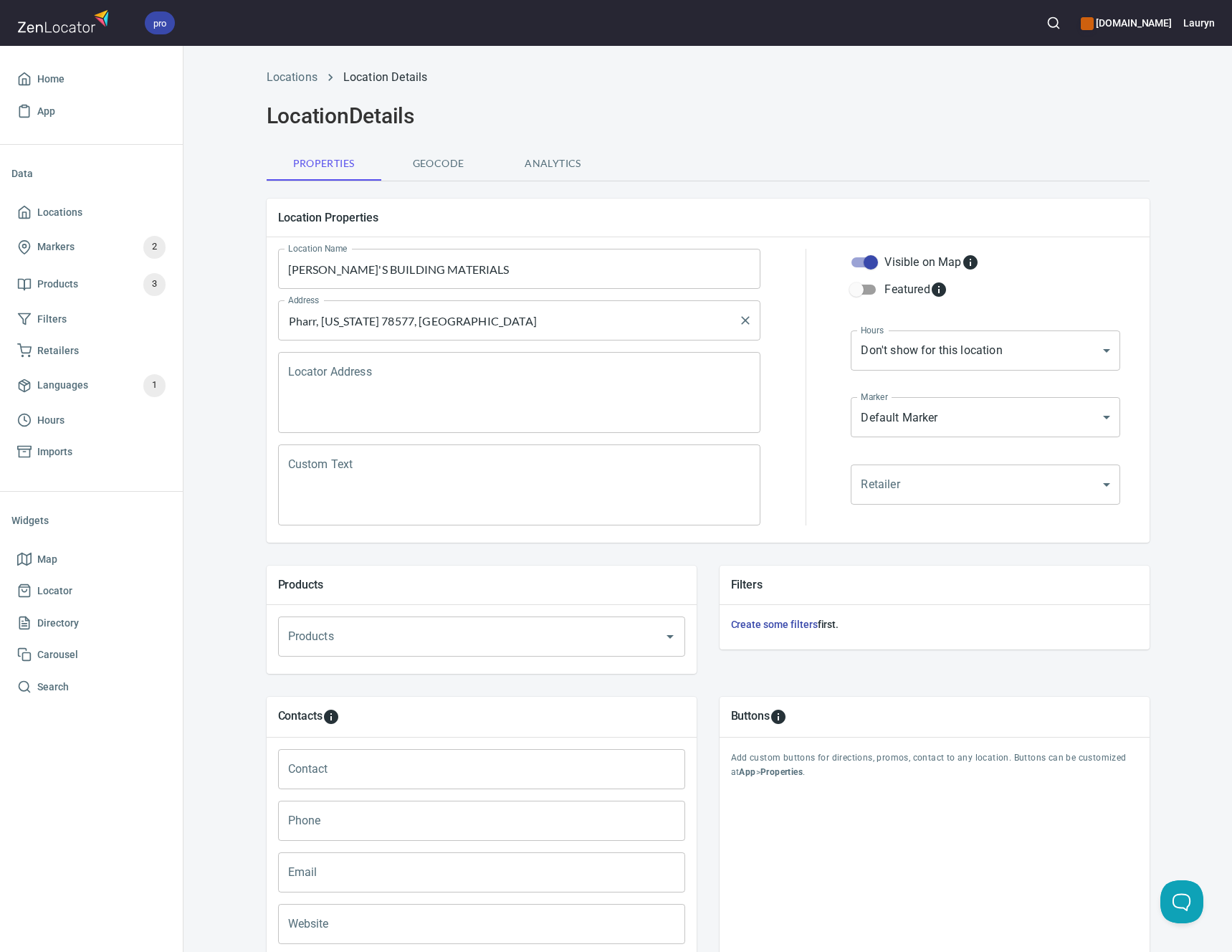
click at [572, 309] on input "Pharr, [US_STATE] 78577, [GEOGRAPHIC_DATA]" at bounding box center [509, 320] width 448 height 27
click at [572, 309] on input "Pharr, Texas 78577, United States" at bounding box center [509, 320] width 448 height 27
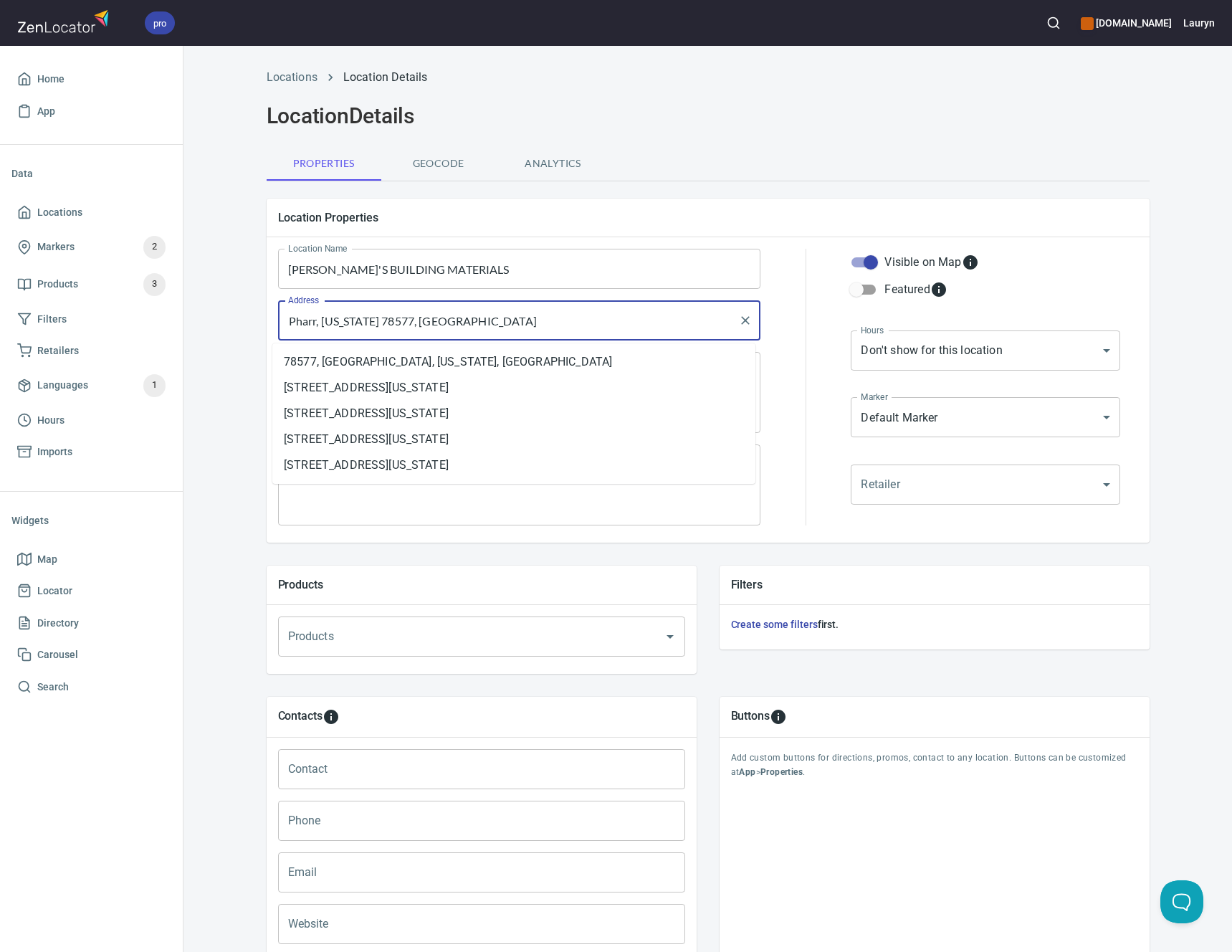
click at [572, 309] on input "Pharr, Texas 78577, United States" at bounding box center [509, 320] width 448 height 27
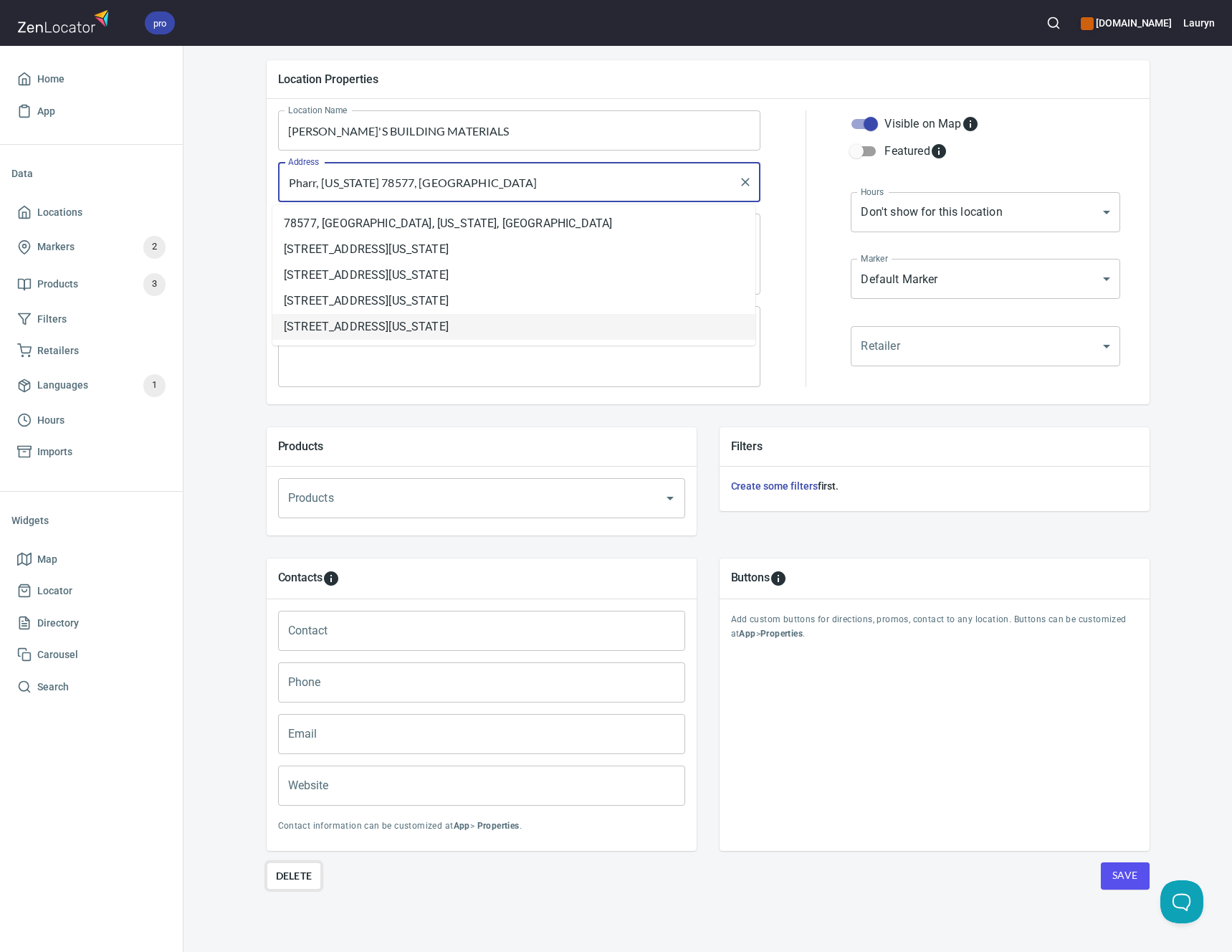
click at [310, 862] on button "Delete" at bounding box center [294, 875] width 55 height 27
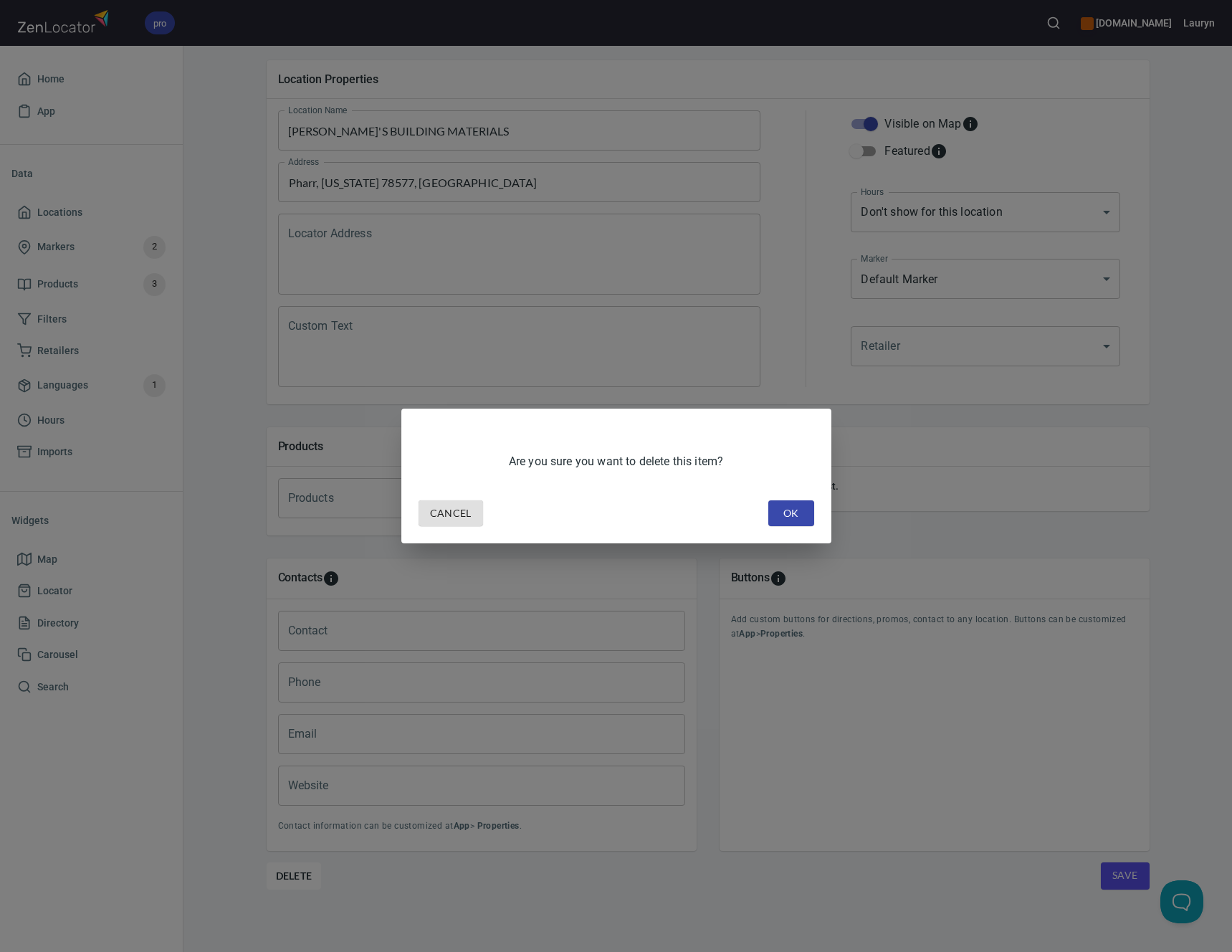
click at [781, 514] on span "OK" at bounding box center [791, 513] width 23 height 18
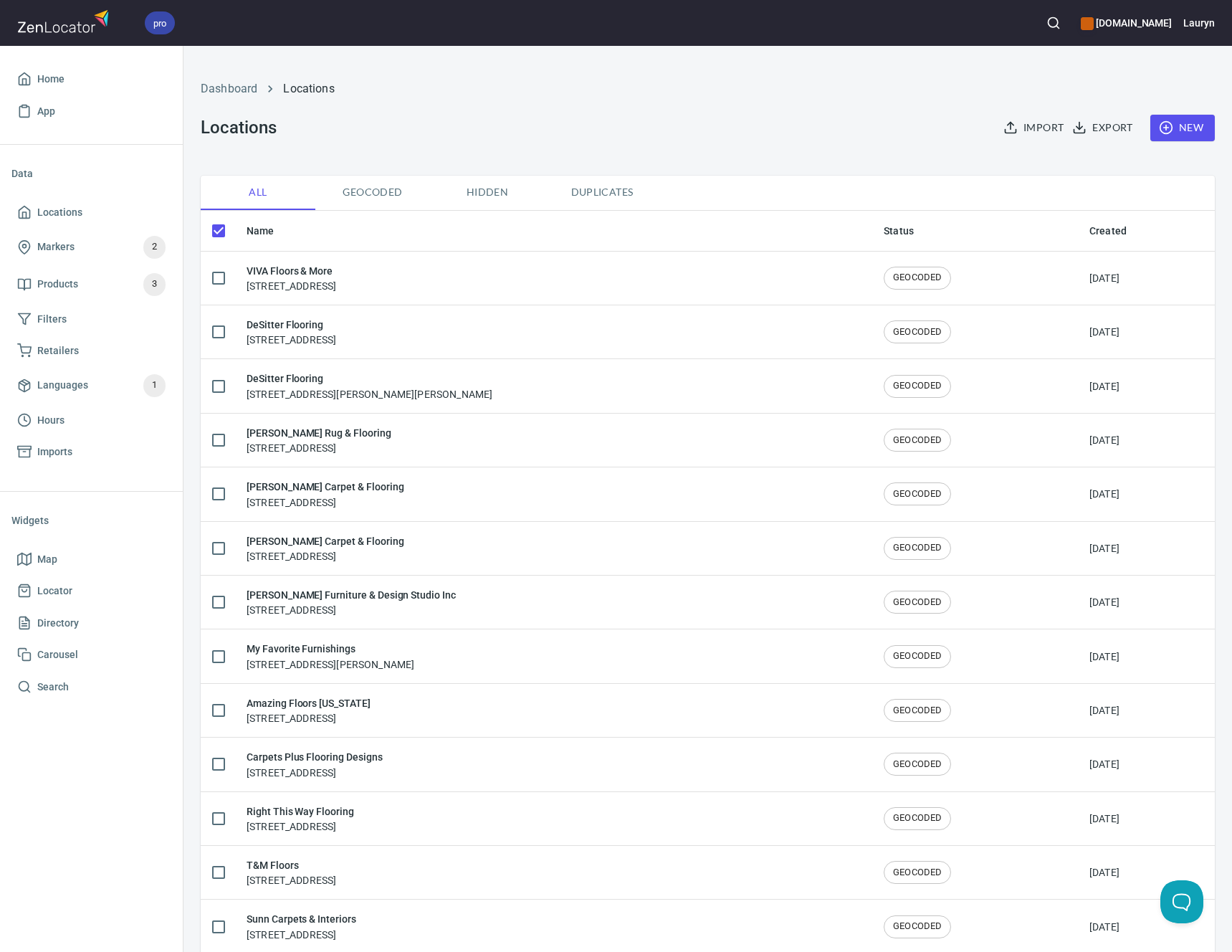
checkbox input "false"
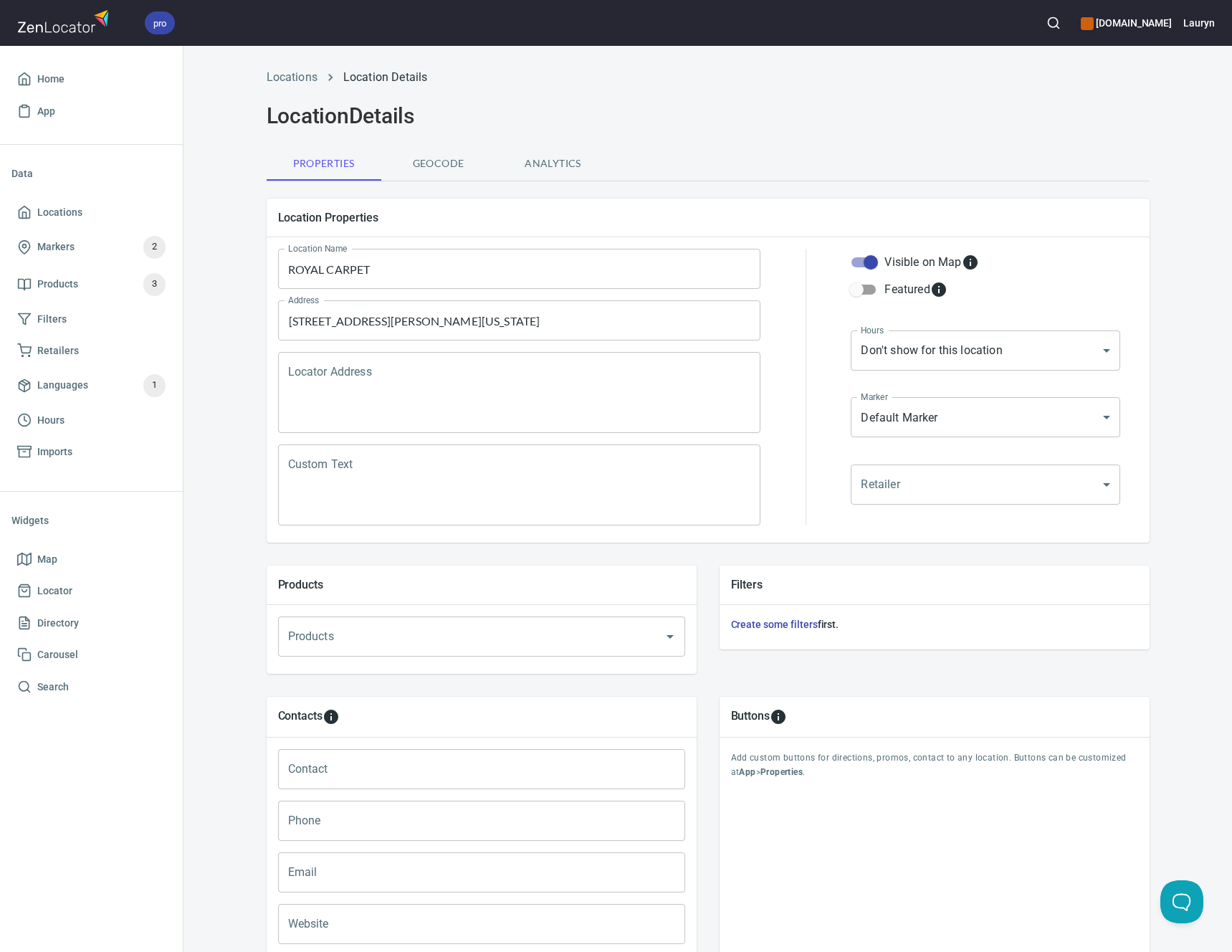
scroll to position [10, 0]
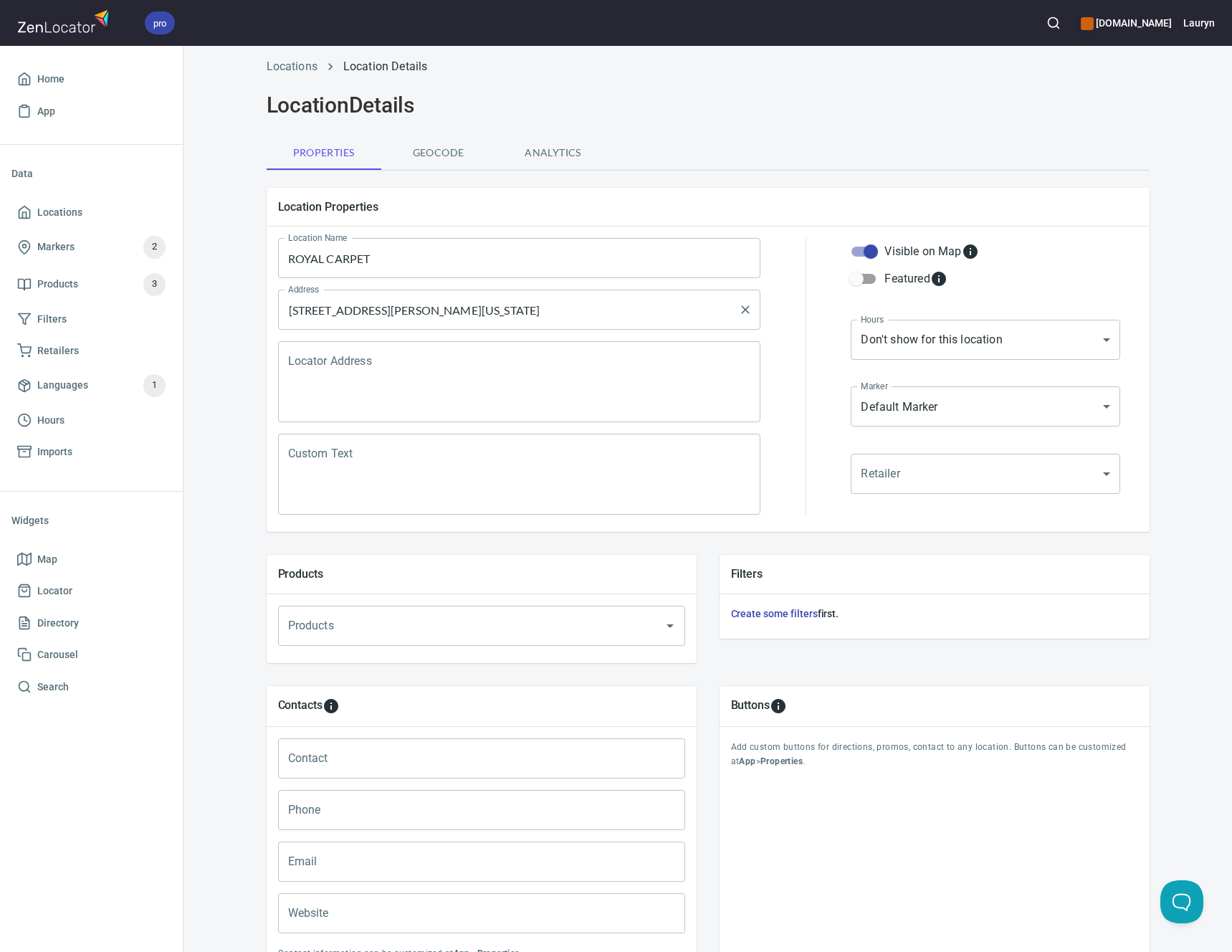
click at [523, 312] on input "[STREET_ADDRESS][PERSON_NAME][US_STATE]" at bounding box center [509, 310] width 448 height 27
drag, startPoint x: 423, startPoint y: 268, endPoint x: 256, endPoint y: 245, distance: 168.6
click at [256, 245] on div "Location Properties Location Name ROYAL CARPET Location Name Address [STREET_AD…" at bounding box center [708, 360] width 906 height 367
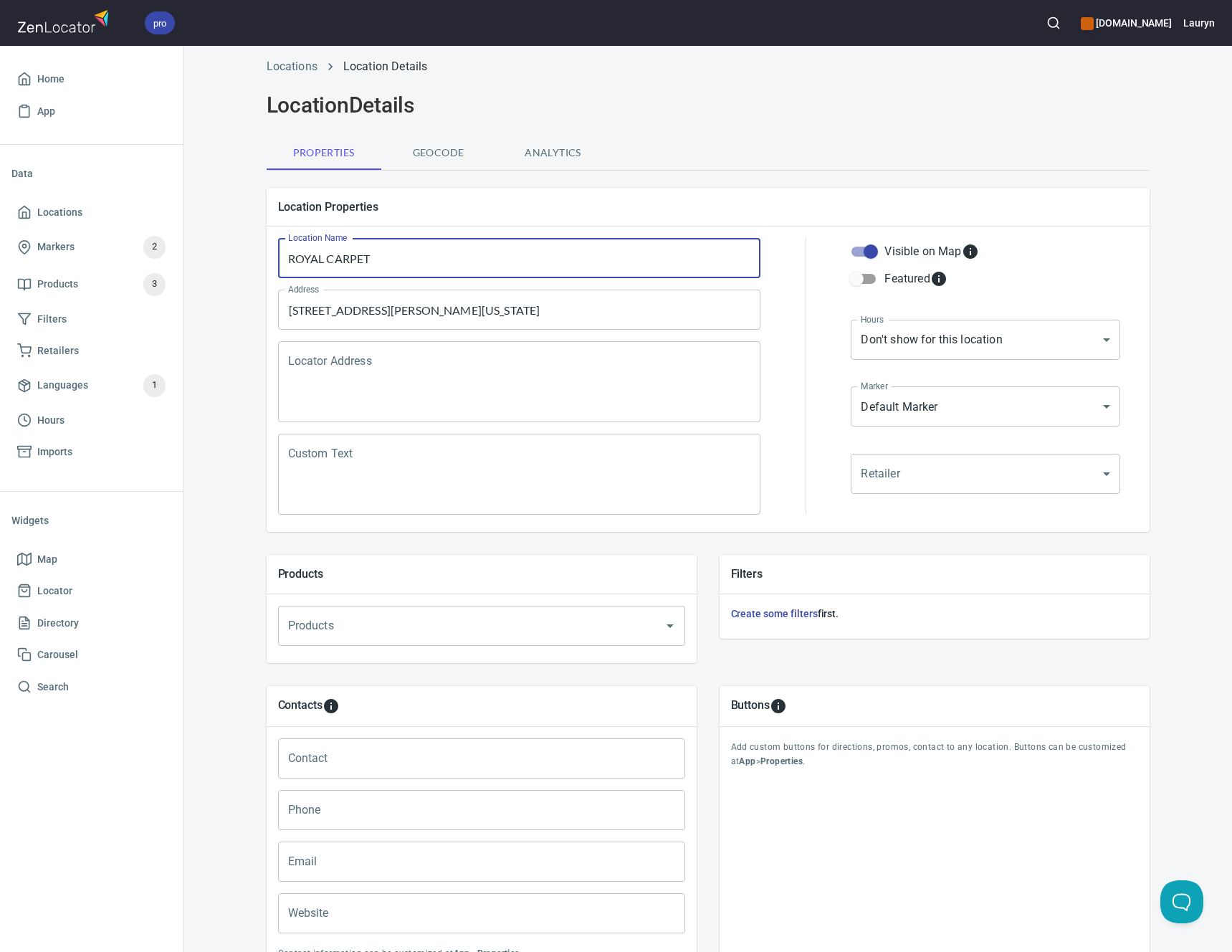
paste input "oyal Flooring & Carpets LLC"
type input "Royal Flooring & Carpets LLC"
click at [550, 301] on input "[STREET_ADDRESS][PERSON_NAME][US_STATE]" at bounding box center [509, 310] width 448 height 27
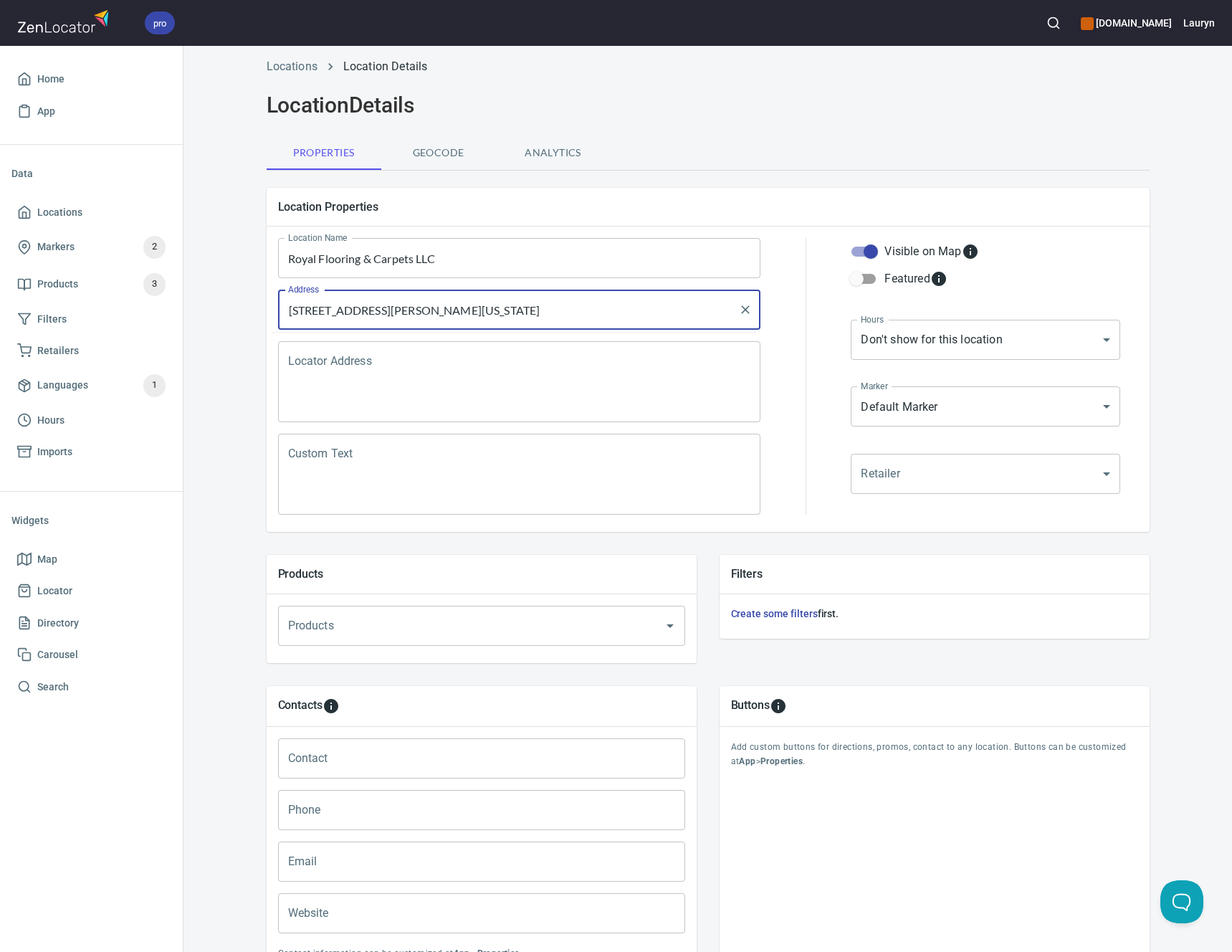
click at [550, 301] on input "[STREET_ADDRESS][PERSON_NAME][US_STATE]" at bounding box center [509, 310] width 448 height 27
paste input "X 78577"
type input "[STREET_ADDRESS][PERSON_NAME]"
click at [804, 155] on div "Properties Geocode Analytics" at bounding box center [708, 152] width 883 height 34
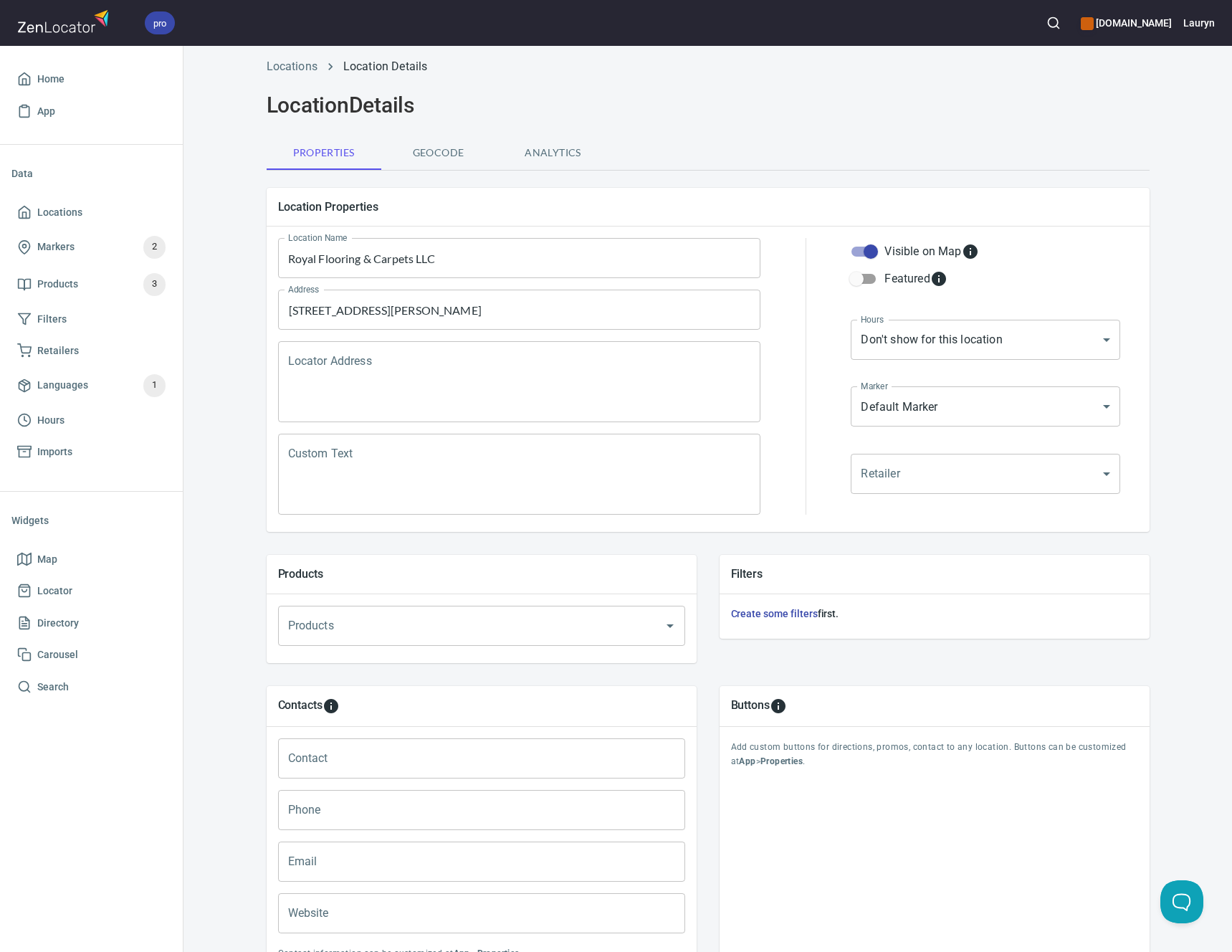
click at [330, 817] on input "Phone" at bounding box center [481, 810] width 407 height 40
paste input "[PHONE_NUMBER]"
type input "[PHONE_NUMBER]"
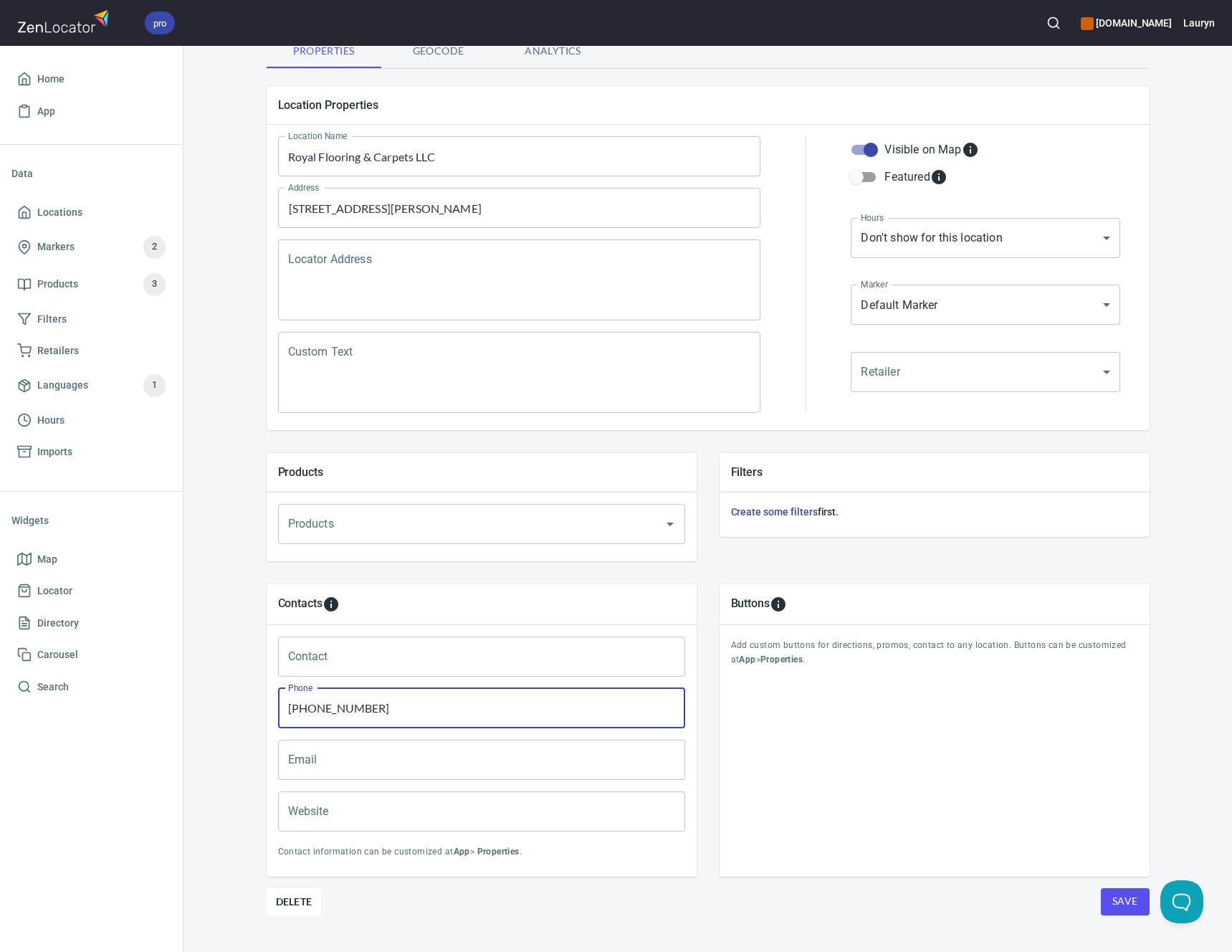
scroll to position [138, 0]
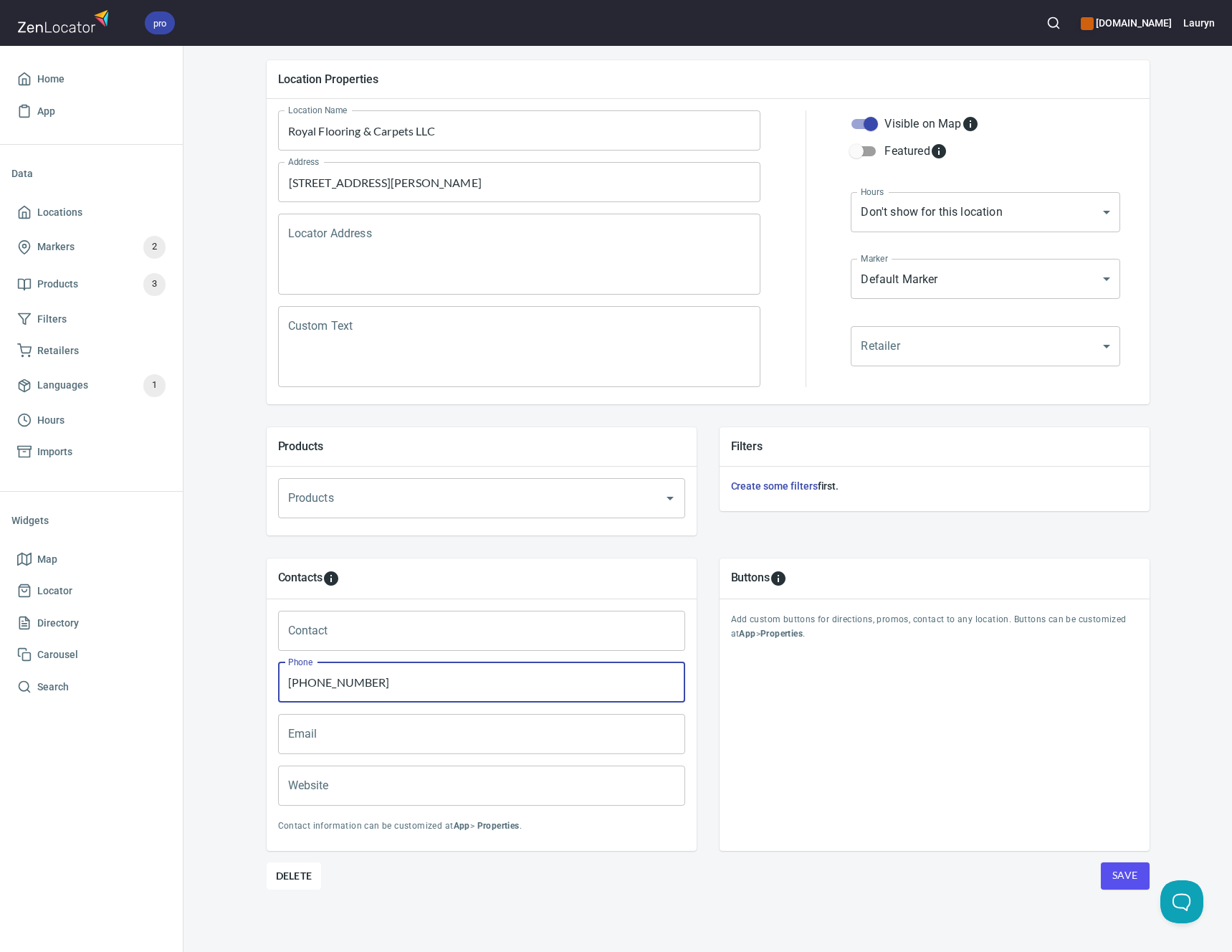
click at [1110, 887] on button "Save" at bounding box center [1124, 875] width 49 height 27
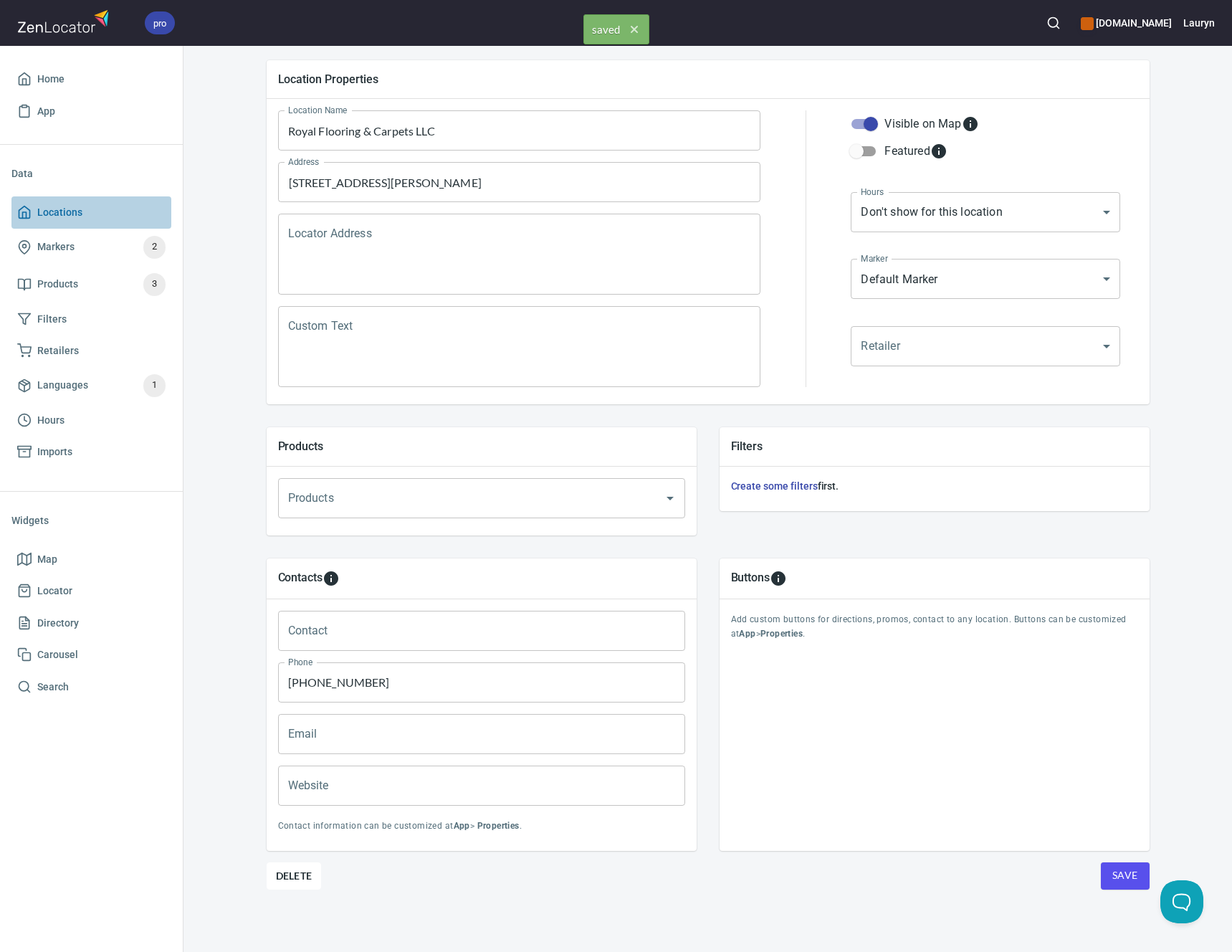
click at [102, 215] on span "Locations" at bounding box center [92, 212] width 148 height 18
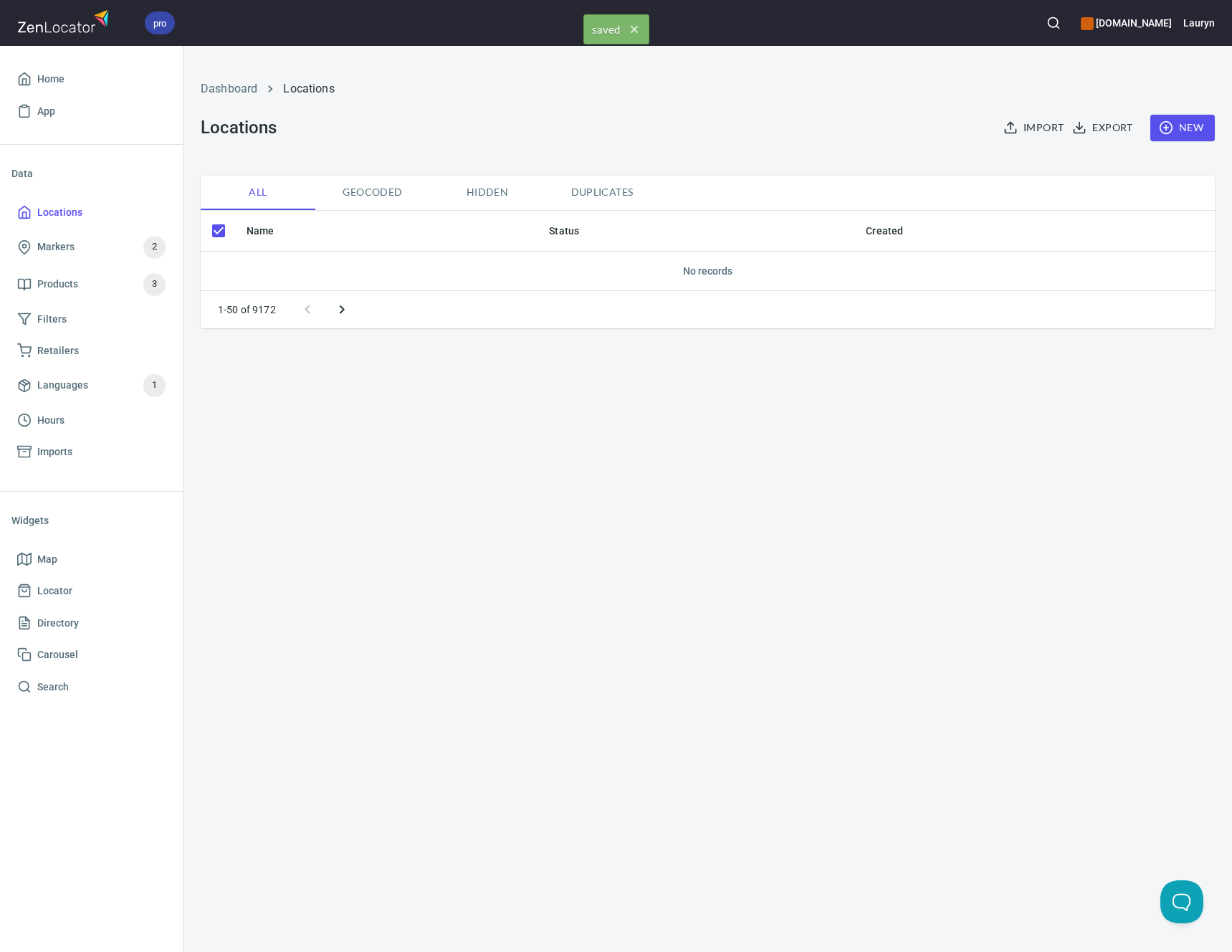
checkbox input "false"
